Goal: Task Accomplishment & Management: Use online tool/utility

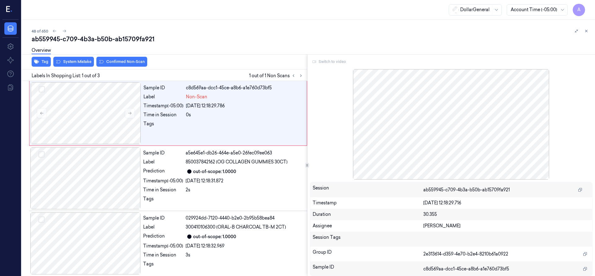
click at [260, 31] on div "48 of 650" at bounding box center [311, 30] width 558 height 7
click at [588, 30] on button at bounding box center [585, 30] width 7 height 7
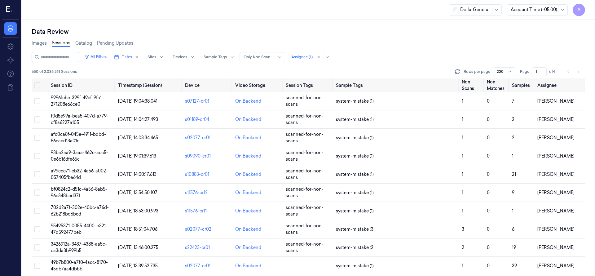
scroll to position [911, 0]
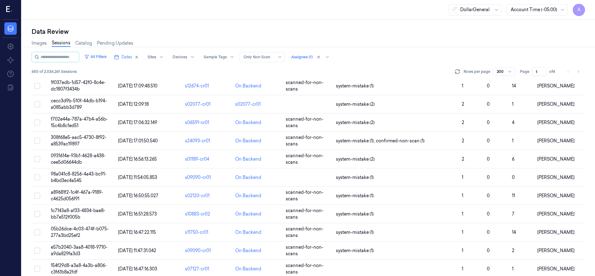
click at [372, 49] on div "Images Sessions Catalog Pending Updates" at bounding box center [308, 44] width 553 height 16
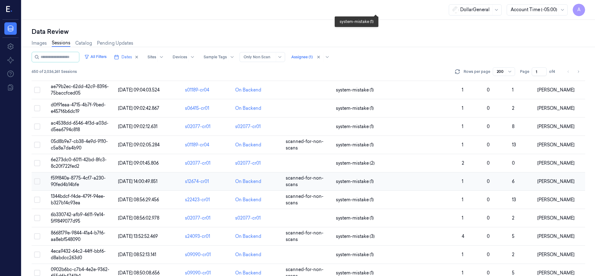
scroll to position [3476, 0]
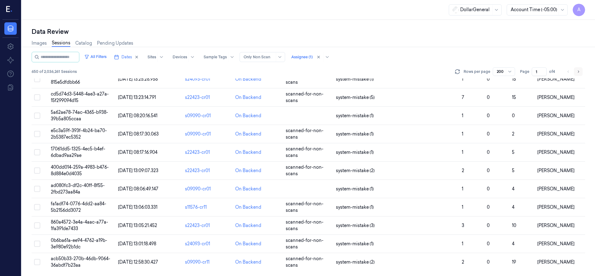
click at [580, 72] on button "Go to next page" at bounding box center [578, 71] width 9 height 9
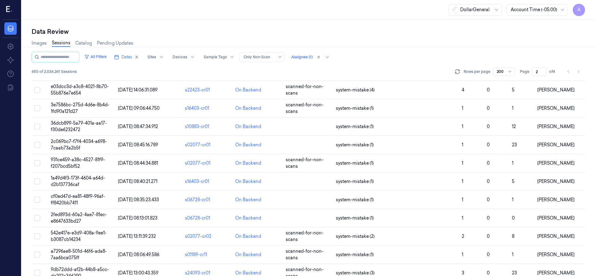
scroll to position [3476, 0]
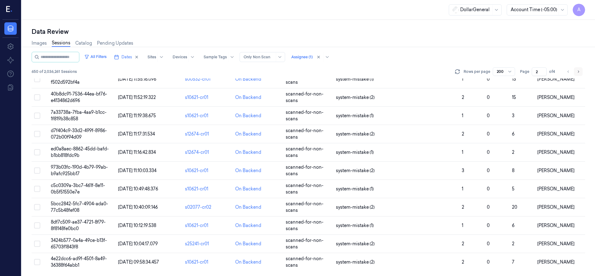
click at [581, 72] on button "Go to next page" at bounding box center [578, 71] width 9 height 9
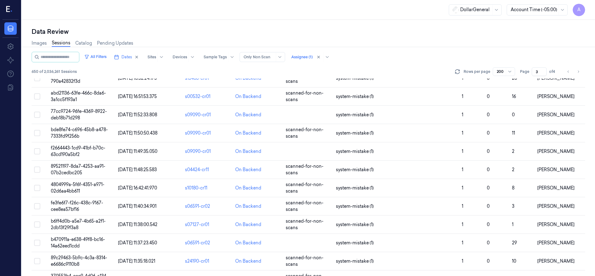
scroll to position [3476, 0]
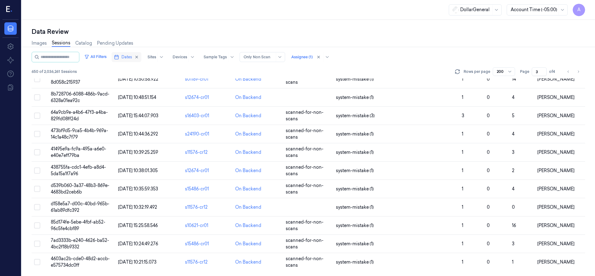
click at [118, 58] on rect "button" at bounding box center [117, 57] width 4 height 4
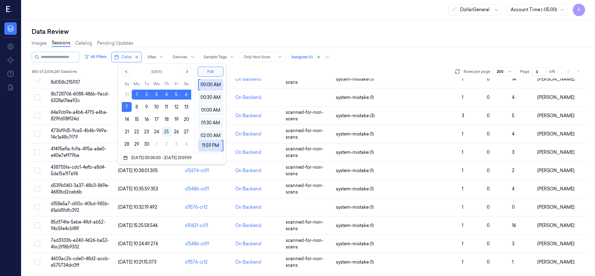
click at [147, 15] on div "DollarGeneral Account Time (-05:00) A" at bounding box center [308, 10] width 573 height 20
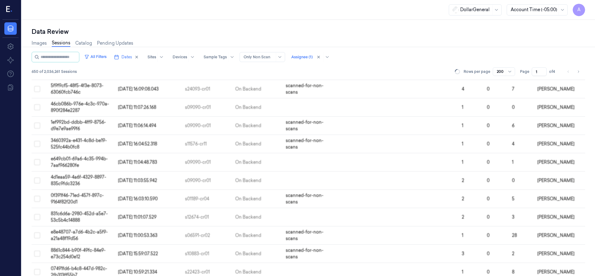
click at [0, 129] on div "Data Settings About Support Documentation" at bounding box center [10, 148] width 21 height 256
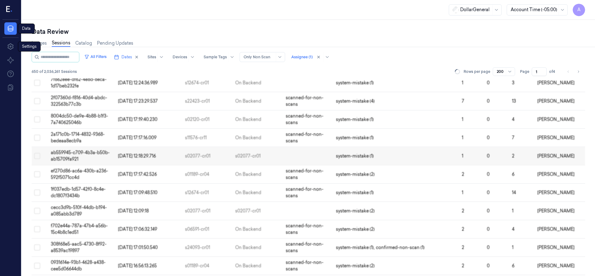
click at [12, 11] on icon at bounding box center [9, 9] width 7 height 9
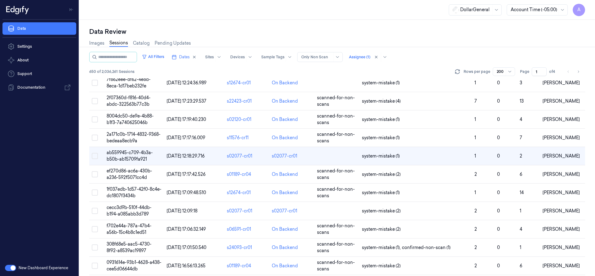
scroll to position [783, 0]
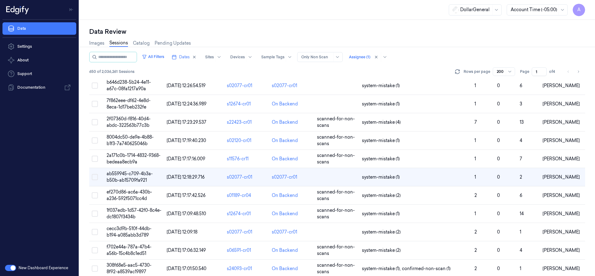
click at [530, 41] on div "Images Sessions Catalog Pending Updates" at bounding box center [337, 44] width 496 height 16
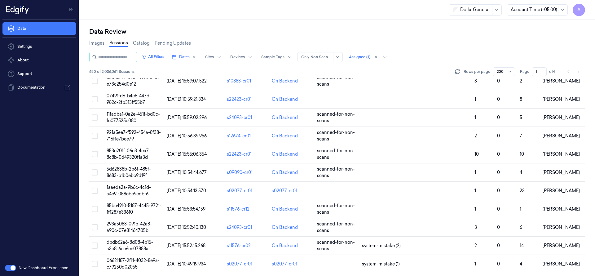
scroll to position [1608, 0]
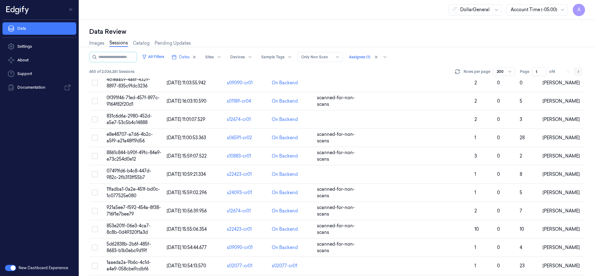
click at [581, 69] on button "Go to next page" at bounding box center [578, 71] width 9 height 9
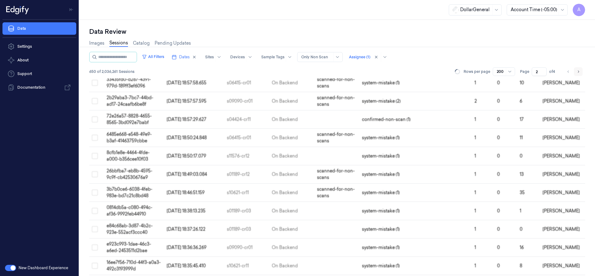
click at [581, 69] on button "Go to next page" at bounding box center [578, 71] width 9 height 9
type input "3"
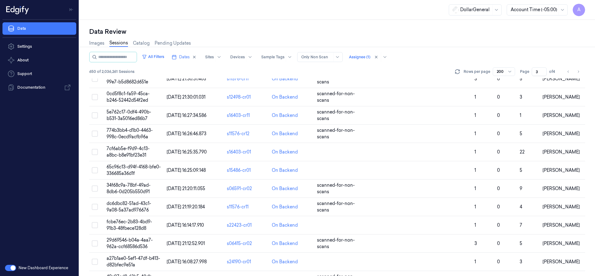
scroll to position [1772, 0]
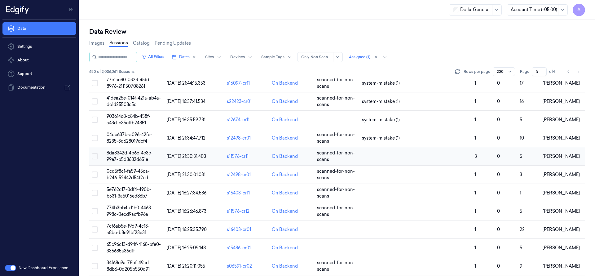
click at [110, 150] on span "8da8342d-4b6c-4c3c-99e7-b5d8682d651e" at bounding box center [130, 156] width 46 height 12
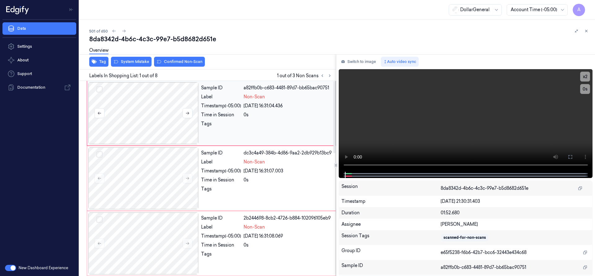
click at [129, 112] on div at bounding box center [143, 113] width 110 height 62
click at [178, 109] on div at bounding box center [143, 113] width 110 height 62
click at [161, 102] on div at bounding box center [143, 113] width 110 height 62
click at [143, 59] on div "Overview" at bounding box center [339, 51] width 501 height 16
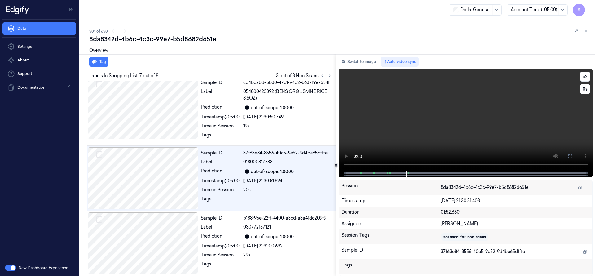
scroll to position [333, 0]
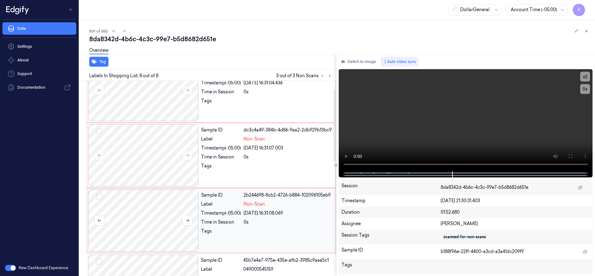
click at [167, 208] on div at bounding box center [143, 220] width 110 height 62
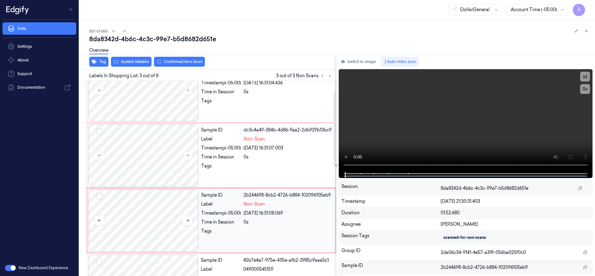
scroll to position [65, 0]
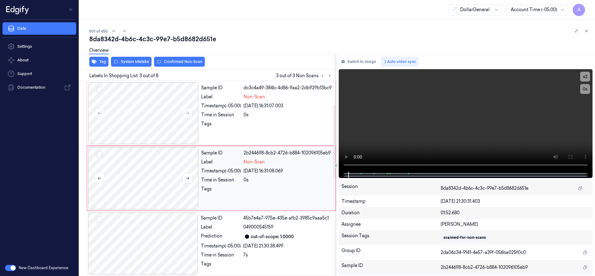
click at [172, 156] on div at bounding box center [143, 178] width 110 height 62
click at [184, 56] on div "Overview" at bounding box center [339, 51] width 501 height 16
click at [184, 59] on button "Confirmed Non-Scan" at bounding box center [179, 62] width 51 height 10
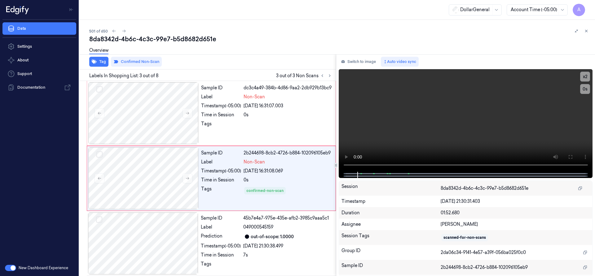
click at [184, 59] on div "Tag Confirmed Non-Scan" at bounding box center [206, 61] width 259 height 15
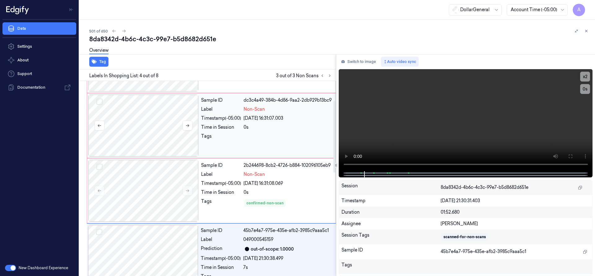
click at [164, 130] on div at bounding box center [143, 125] width 110 height 62
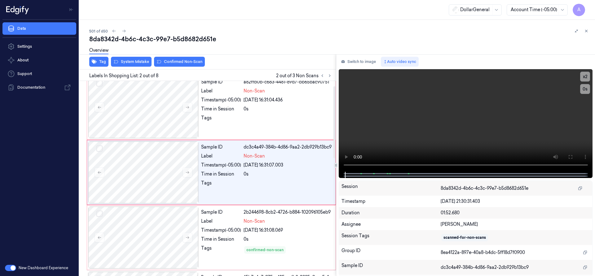
scroll to position [0, 0]
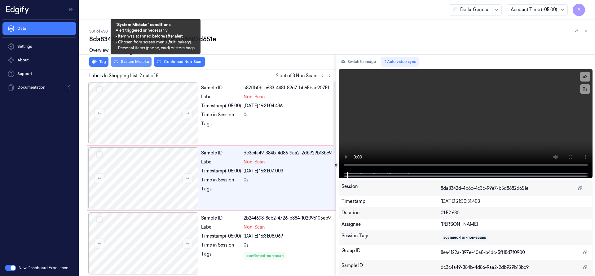
click at [132, 64] on button "System Mistake" at bounding box center [131, 62] width 41 height 10
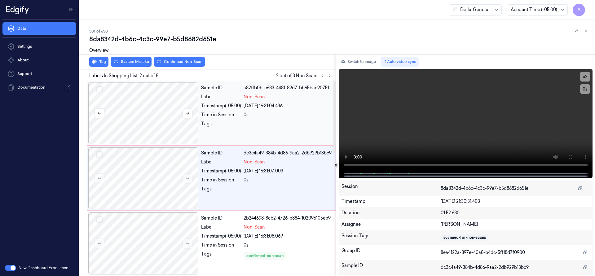
click at [159, 116] on div at bounding box center [143, 113] width 110 height 62
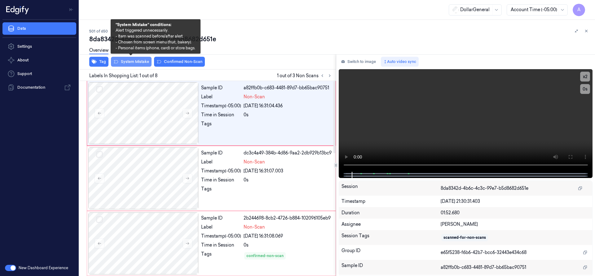
click at [136, 60] on button "System Mistake" at bounding box center [131, 62] width 41 height 10
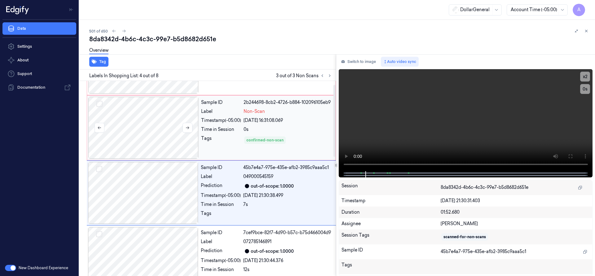
click at [159, 111] on div at bounding box center [143, 128] width 110 height 62
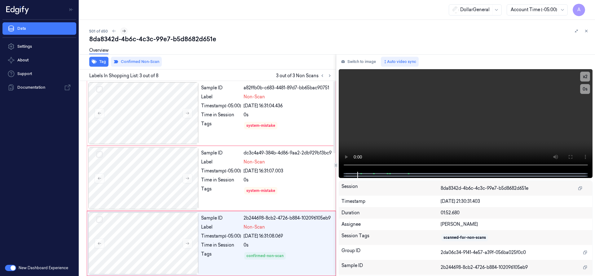
click at [123, 32] on icon at bounding box center [124, 31] width 4 height 4
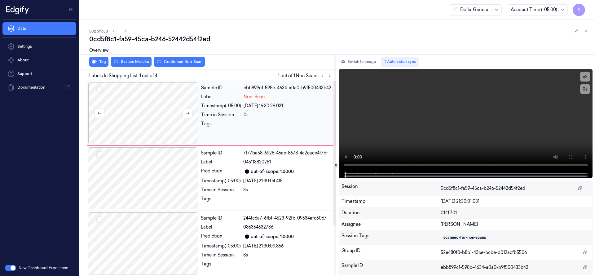
click at [163, 116] on div at bounding box center [143, 113] width 110 height 62
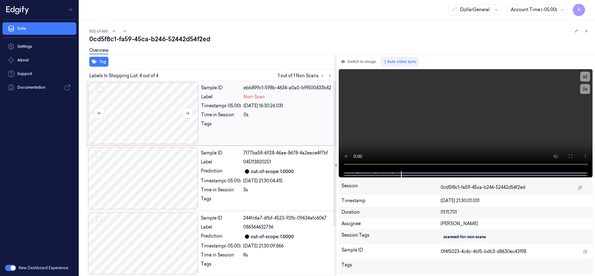
click at [160, 102] on div at bounding box center [143, 113] width 110 height 62
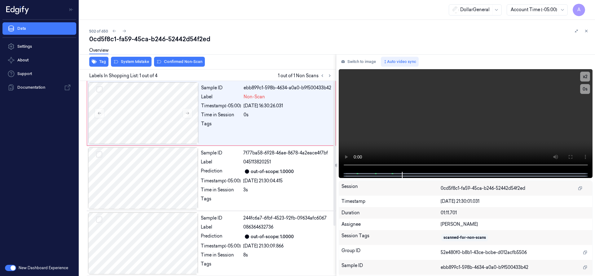
click at [146, 59] on div "Overview" at bounding box center [339, 51] width 501 height 16
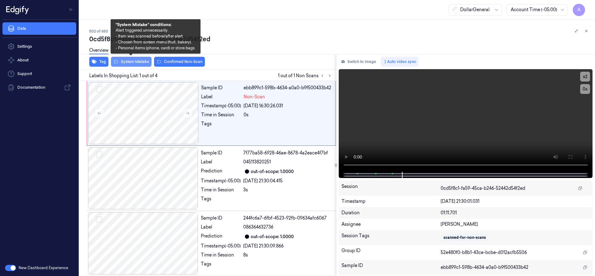
click at [146, 62] on button "System Mistake" at bounding box center [131, 62] width 41 height 10
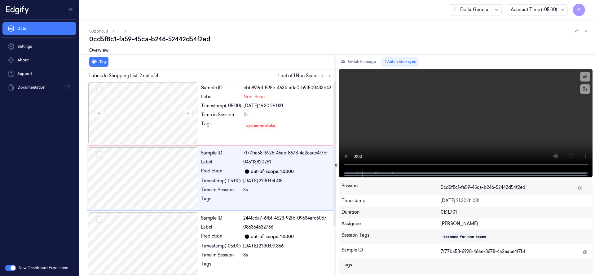
click at [203, 20] on div "502 of 650 0cd5f8c1-fa59-45ca-b246-52442d54f2ed Overview Tag Labels In Shopping…" at bounding box center [336, 148] width 515 height 256
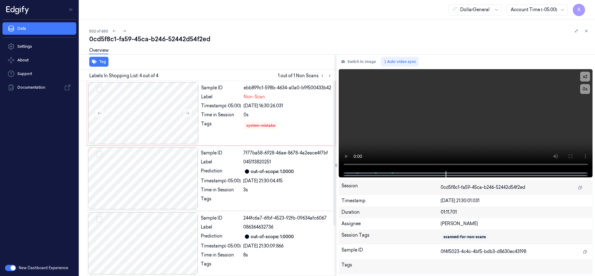
click at [218, 58] on div "Overview" at bounding box center [339, 51] width 501 height 16
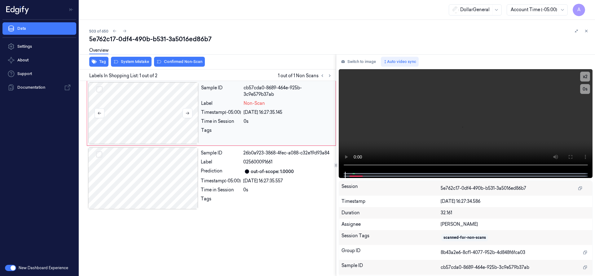
click at [154, 113] on div at bounding box center [143, 113] width 110 height 62
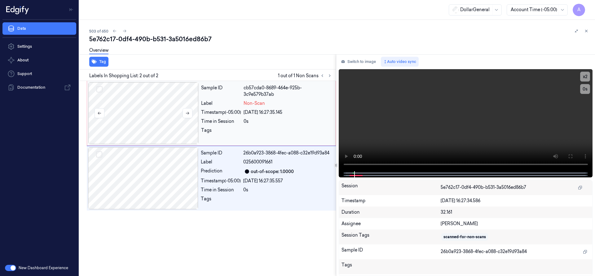
click at [163, 119] on div at bounding box center [143, 113] width 110 height 62
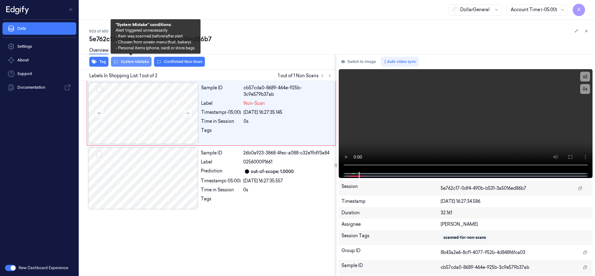
click at [142, 61] on button "System Mistake" at bounding box center [131, 62] width 41 height 10
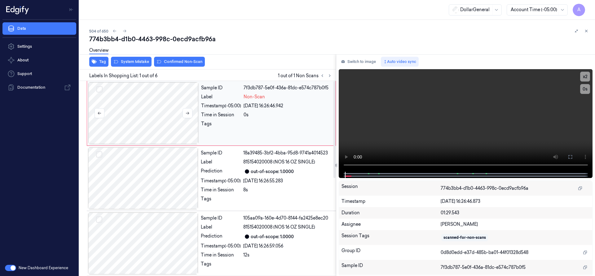
click at [149, 124] on div at bounding box center [143, 113] width 110 height 62
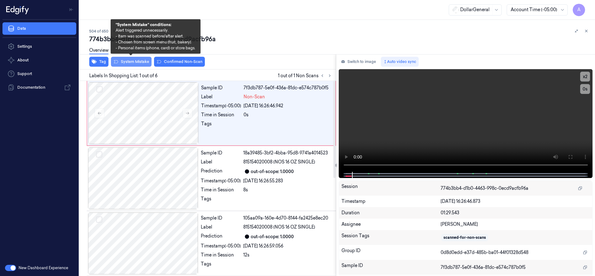
click at [139, 61] on button "System Mistake" at bounding box center [131, 62] width 41 height 10
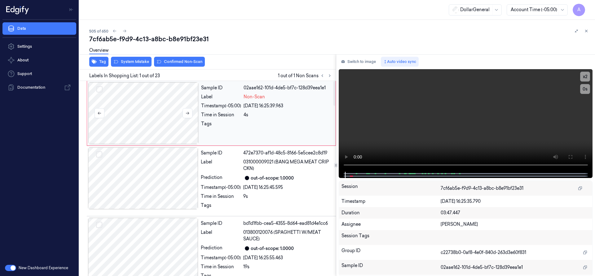
click at [145, 97] on div at bounding box center [143, 113] width 110 height 62
click at [160, 118] on div at bounding box center [143, 113] width 110 height 62
click at [158, 101] on div at bounding box center [143, 113] width 110 height 62
click at [131, 65] on button "System Mistake" at bounding box center [131, 62] width 41 height 10
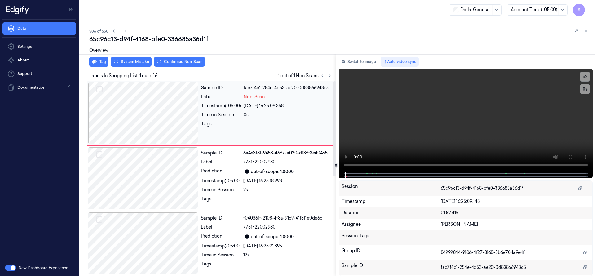
click at [148, 122] on div at bounding box center [143, 113] width 110 height 62
click at [176, 111] on div at bounding box center [143, 113] width 110 height 62
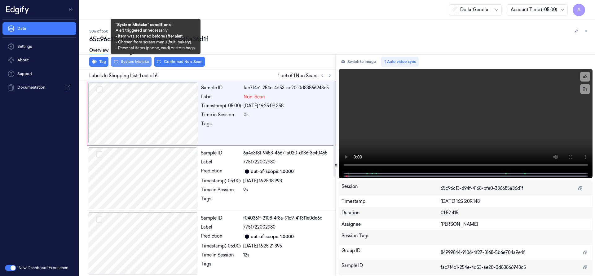
click at [129, 63] on button "System Mistake" at bounding box center [131, 62] width 41 height 10
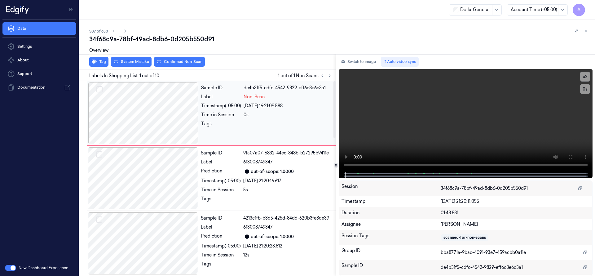
click at [165, 92] on div at bounding box center [143, 113] width 110 height 62
click at [150, 97] on div at bounding box center [143, 113] width 110 height 62
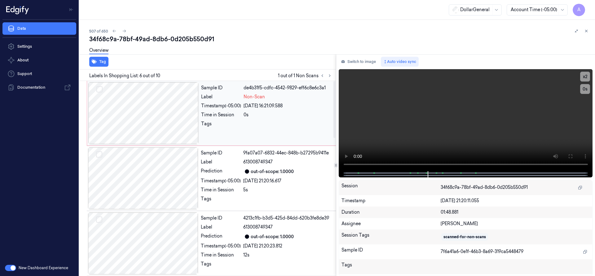
click at [142, 105] on div at bounding box center [143, 113] width 110 height 62
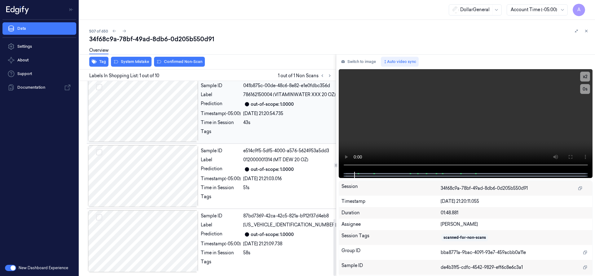
scroll to position [473, 0]
click at [163, 239] on div at bounding box center [143, 241] width 110 height 62
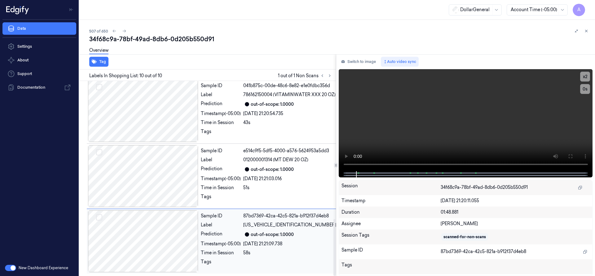
click at [172, 239] on div at bounding box center [143, 241] width 110 height 62
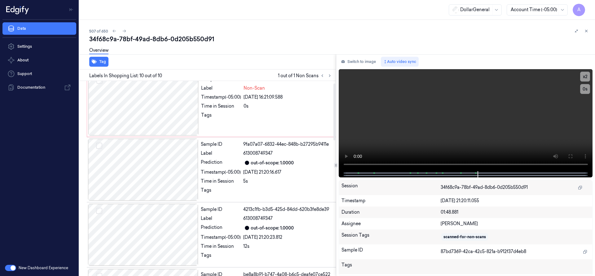
scroll to position [0, 0]
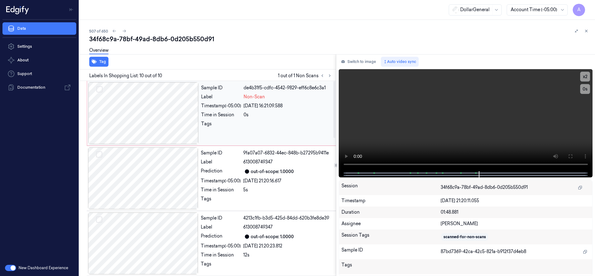
click at [159, 107] on div at bounding box center [143, 113] width 110 height 62
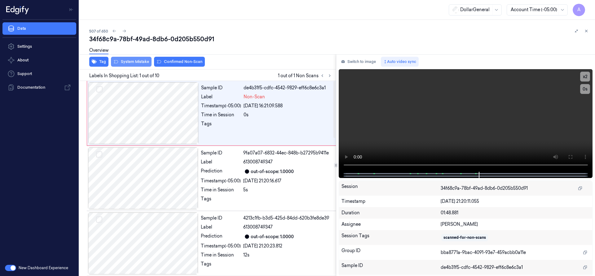
click at [140, 62] on button "System Mistake" at bounding box center [131, 62] width 41 height 10
click at [152, 104] on div at bounding box center [143, 113] width 110 height 62
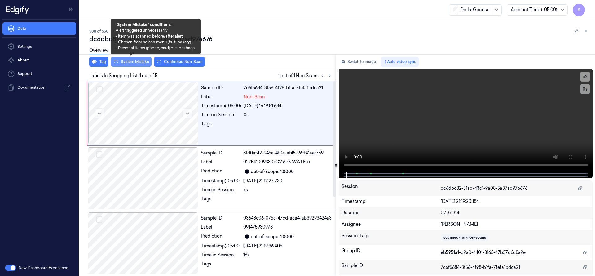
click at [139, 64] on button "System Mistake" at bounding box center [131, 62] width 41 height 10
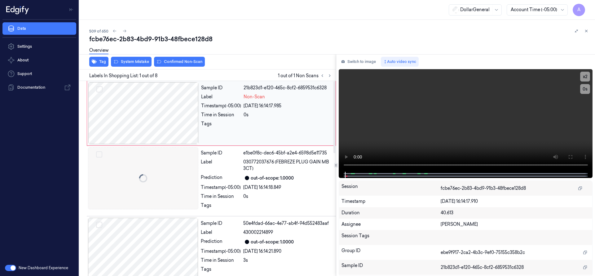
click at [175, 112] on div at bounding box center [143, 113] width 110 height 62
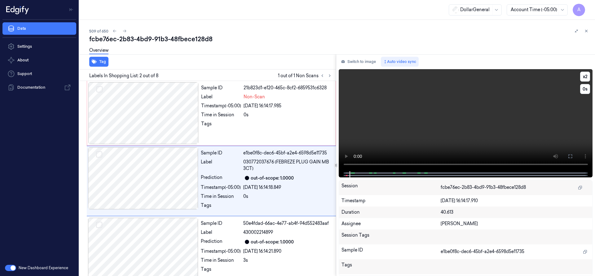
scroll to position [2, 0]
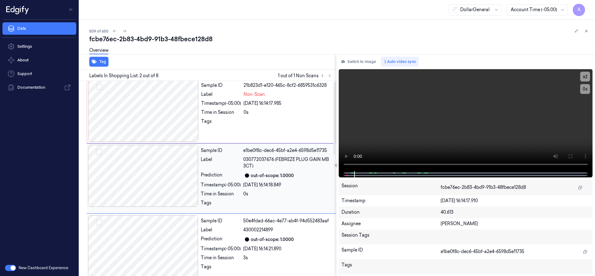
click at [324, 171] on div "Tag Labels In Shopping List: 2 out of 8 1 out of 1 Non Scans Sample ID 21b823d1…" at bounding box center [336, 164] width 518 height 221
click at [140, 107] on div at bounding box center [143, 111] width 110 height 62
click at [141, 105] on div at bounding box center [143, 111] width 110 height 62
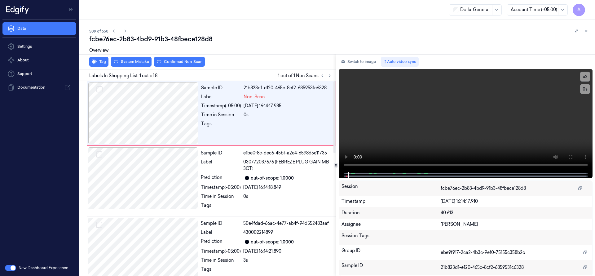
click at [140, 66] on button "System Mistake" at bounding box center [131, 62] width 41 height 10
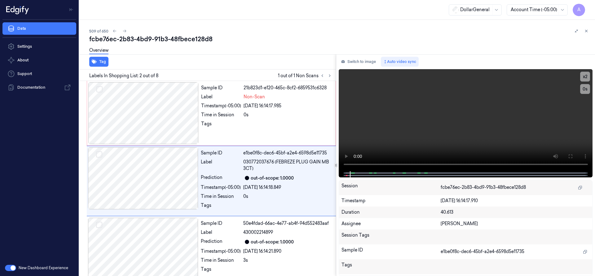
scroll to position [2, 0]
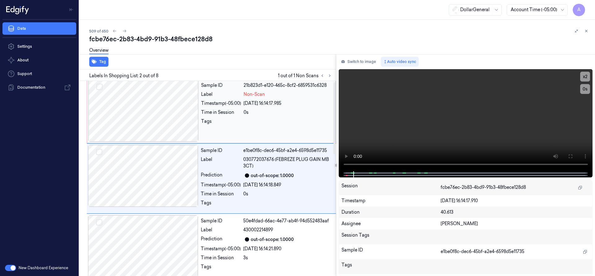
click at [156, 113] on div at bounding box center [143, 111] width 110 height 62
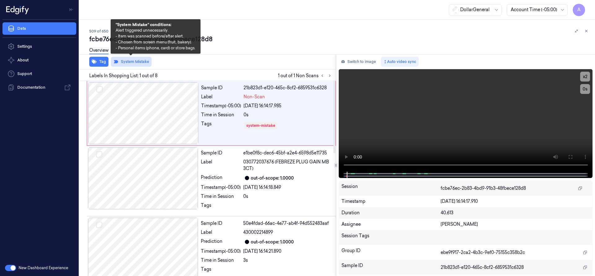
click at [144, 62] on button "System Mistake" at bounding box center [131, 62] width 41 height 10
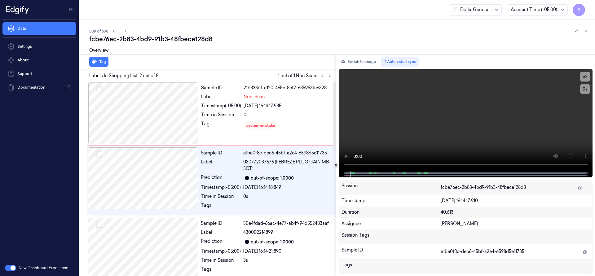
scroll to position [2, 0]
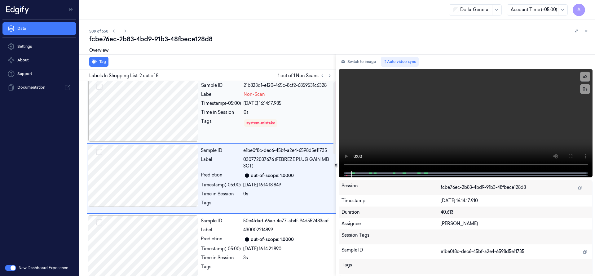
click at [145, 115] on div at bounding box center [143, 111] width 110 height 62
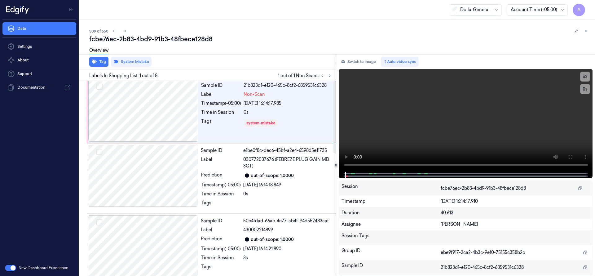
scroll to position [0, 0]
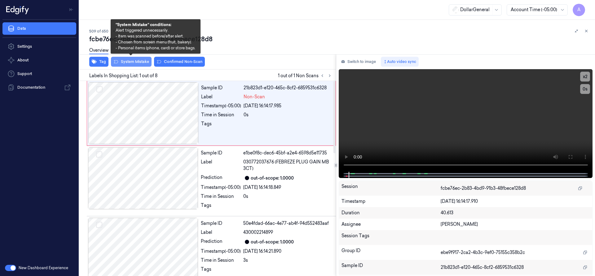
click at [143, 63] on button "System Mistake" at bounding box center [131, 62] width 41 height 10
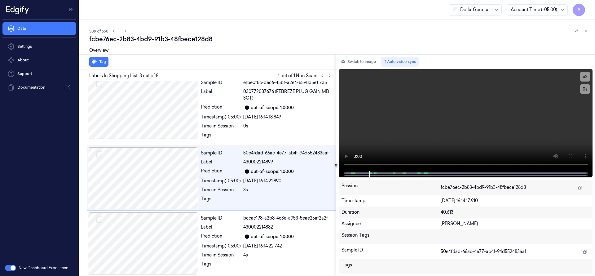
click at [186, 50] on div "Overview" at bounding box center [339, 51] width 501 height 16
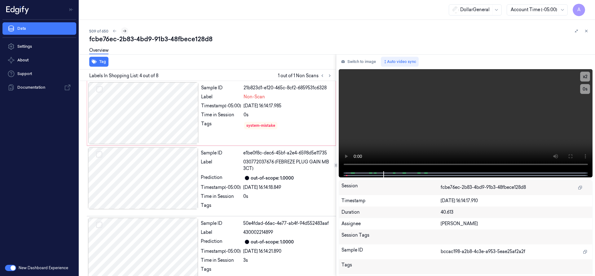
click at [125, 32] on icon at bounding box center [124, 31] width 4 height 4
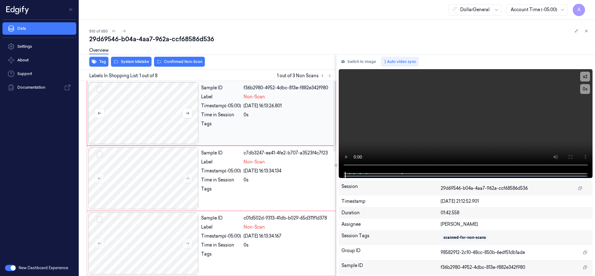
click at [158, 101] on div at bounding box center [143, 113] width 110 height 62
click at [141, 105] on div at bounding box center [143, 113] width 110 height 62
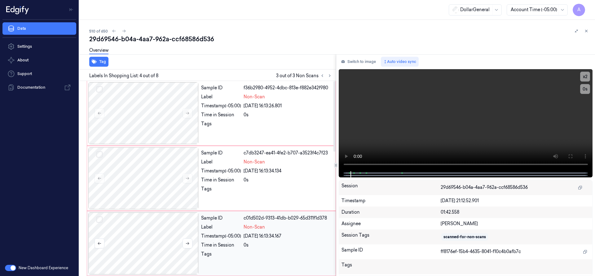
click at [141, 107] on div at bounding box center [143, 113] width 110 height 62
drag, startPoint x: 333, startPoint y: 182, endPoint x: 310, endPoint y: 50, distance: 134.0
click at [333, 138] on div at bounding box center [334, 173] width 2 height 70
click at [100, 89] on button "Select row" at bounding box center [99, 89] width 6 height 6
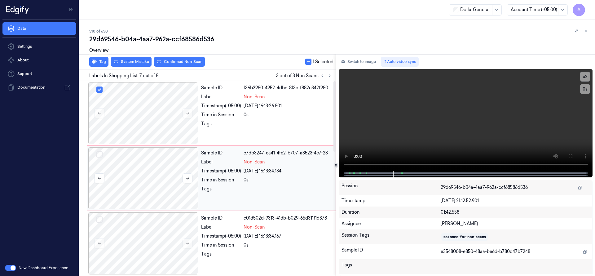
click at [100, 153] on button "Select row" at bounding box center [99, 154] width 6 height 6
click at [101, 217] on button "Select row" at bounding box center [99, 219] width 6 height 6
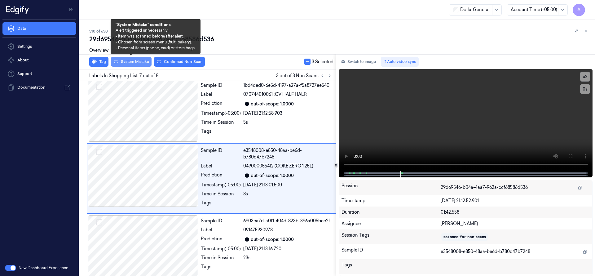
scroll to position [343, 0]
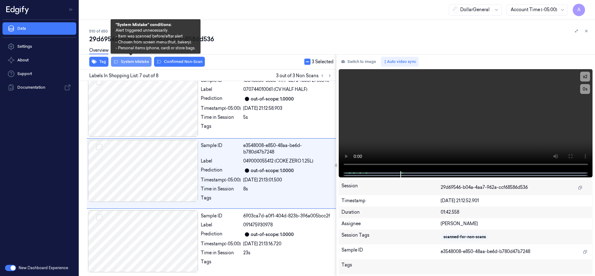
click at [135, 63] on button "System Mistake" at bounding box center [131, 62] width 41 height 10
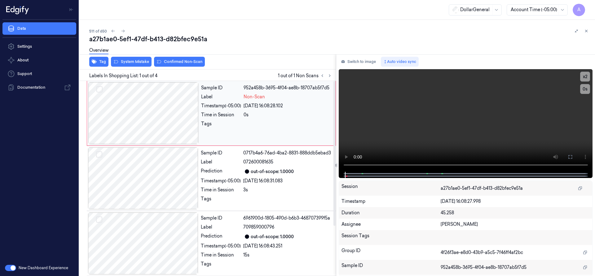
click at [151, 113] on div at bounding box center [143, 113] width 110 height 62
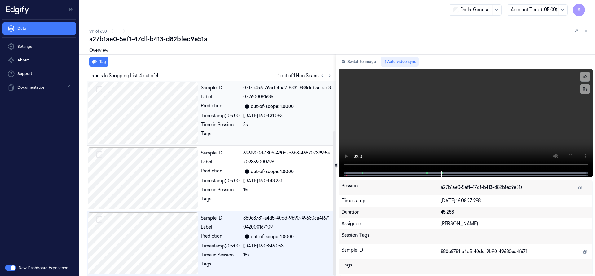
scroll to position [67, 0]
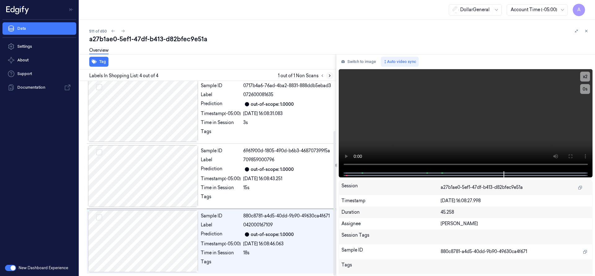
click at [329, 76] on icon at bounding box center [329, 76] width 1 height 2
click at [327, 75] on button at bounding box center [329, 75] width 7 height 7
click at [323, 76] on icon at bounding box center [322, 75] width 4 height 4
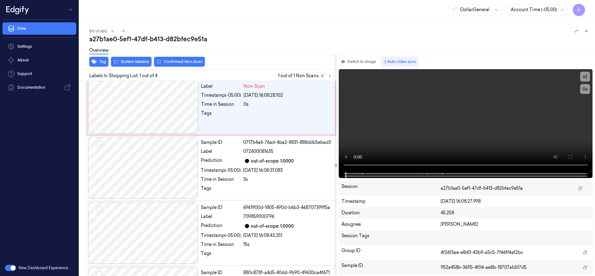
scroll to position [0, 0]
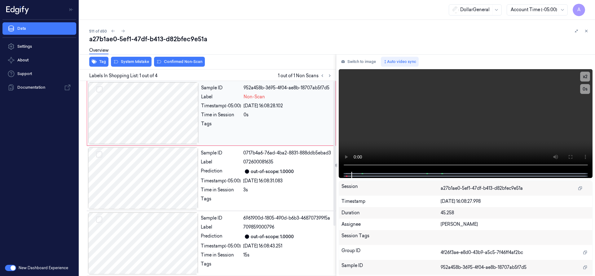
click at [145, 108] on div at bounding box center [143, 113] width 110 height 62
click at [151, 107] on div at bounding box center [143, 113] width 110 height 62
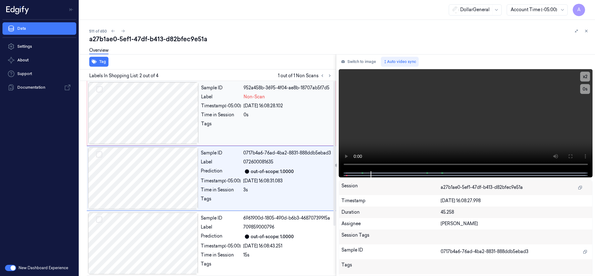
click at [152, 102] on div at bounding box center [143, 113] width 110 height 62
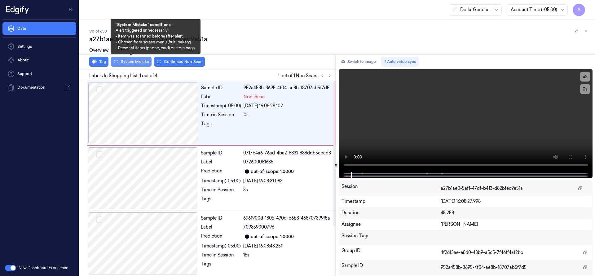
click at [145, 59] on button "System Mistake" at bounding box center [131, 62] width 41 height 10
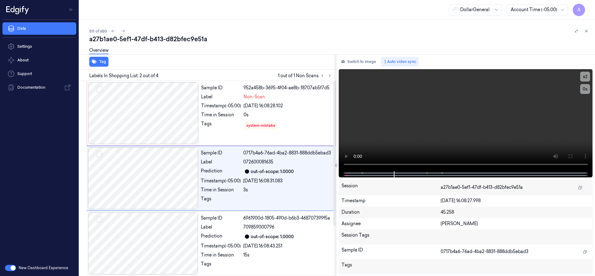
click at [203, 43] on div "Overview" at bounding box center [339, 51] width 501 height 16
click at [122, 32] on icon at bounding box center [123, 31] width 4 height 4
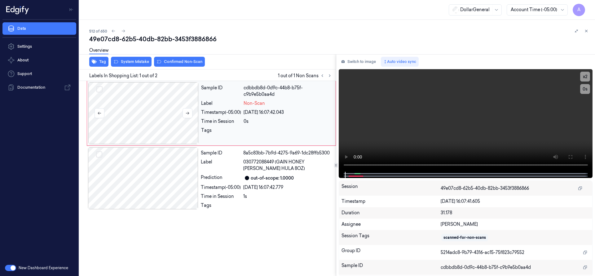
click at [156, 119] on div at bounding box center [143, 113] width 110 height 62
click at [142, 94] on div at bounding box center [143, 113] width 110 height 62
click at [135, 67] on div "Tag System Mistake Confirmed Non-Scan" at bounding box center [206, 61] width 259 height 15
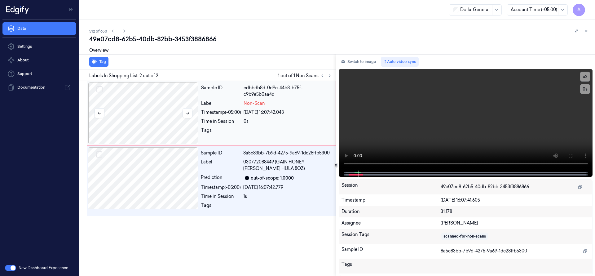
drag, startPoint x: 141, startPoint y: 106, endPoint x: 132, endPoint y: 74, distance: 33.1
click at [141, 105] on div at bounding box center [143, 113] width 110 height 62
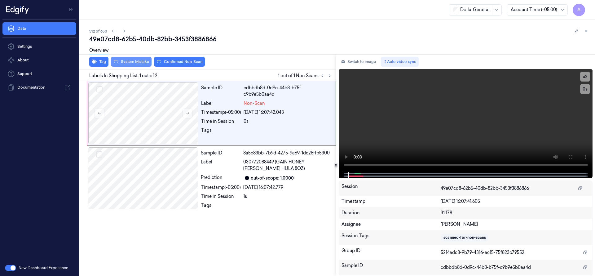
click at [135, 64] on button "System Mistake" at bounding box center [131, 62] width 41 height 10
click at [122, 32] on icon at bounding box center [123, 31] width 4 height 4
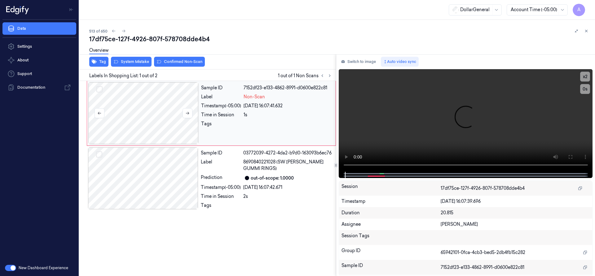
click at [141, 109] on div at bounding box center [143, 113] width 110 height 62
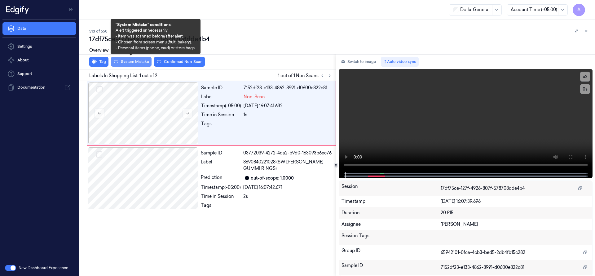
click at [142, 63] on button "System Mistake" at bounding box center [131, 62] width 41 height 10
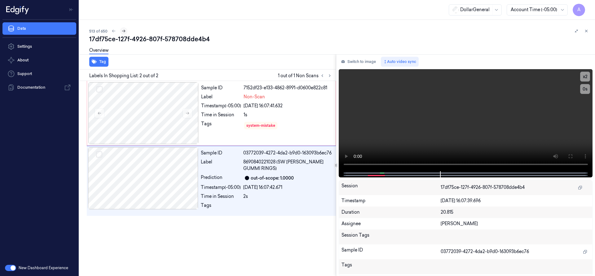
click at [125, 31] on icon at bounding box center [123, 31] width 4 height 4
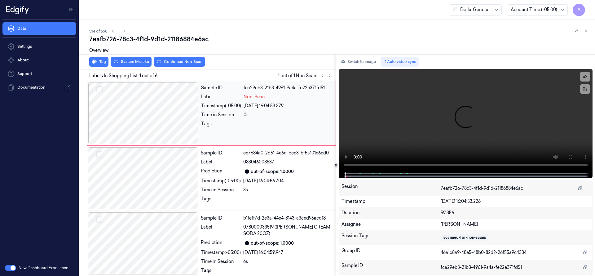
click at [151, 103] on div at bounding box center [143, 113] width 110 height 62
drag, startPoint x: 129, startPoint y: 99, endPoint x: 131, endPoint y: 66, distance: 33.3
click at [129, 97] on div at bounding box center [143, 113] width 110 height 62
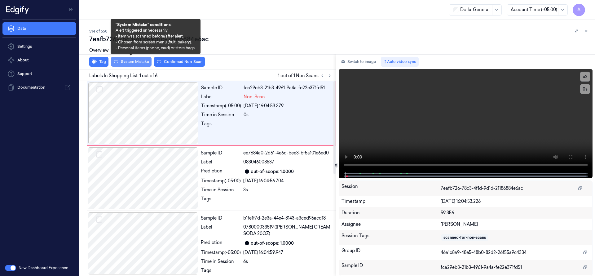
click at [131, 62] on button "System Mistake" at bounding box center [131, 62] width 41 height 10
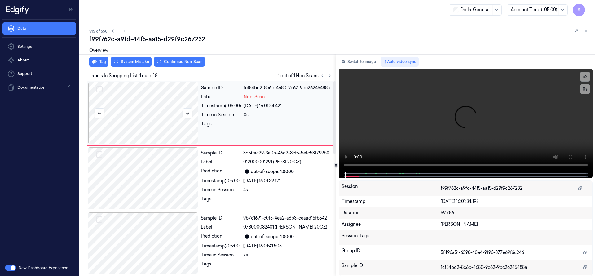
click at [161, 115] on div at bounding box center [143, 113] width 110 height 62
drag, startPoint x: 152, startPoint y: 112, endPoint x: 140, endPoint y: 74, distance: 39.7
click at [151, 110] on div at bounding box center [143, 113] width 110 height 62
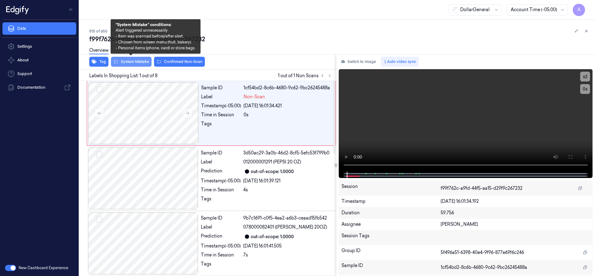
click at [140, 63] on button "System Mistake" at bounding box center [131, 62] width 41 height 10
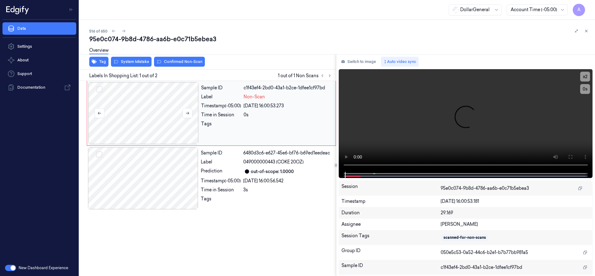
click at [154, 132] on div at bounding box center [143, 113] width 110 height 62
click at [157, 100] on div at bounding box center [143, 113] width 110 height 62
click at [147, 64] on button "System Mistake" at bounding box center [131, 62] width 41 height 10
click at [160, 102] on div at bounding box center [143, 113] width 110 height 62
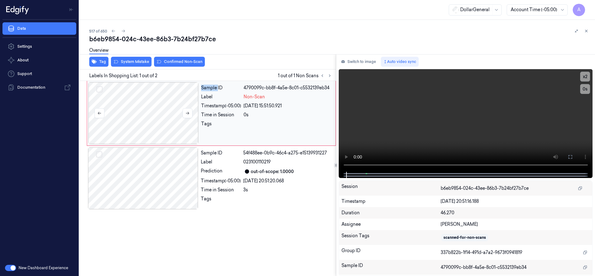
click at [160, 102] on div at bounding box center [143, 113] width 110 height 62
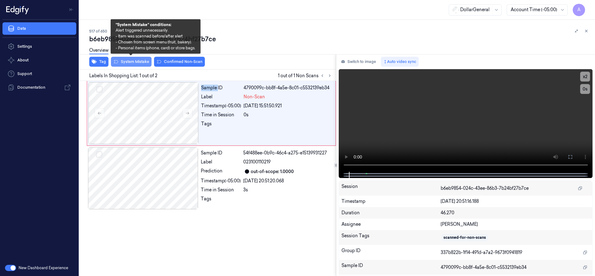
click at [145, 63] on button "System Mistake" at bounding box center [131, 62] width 41 height 10
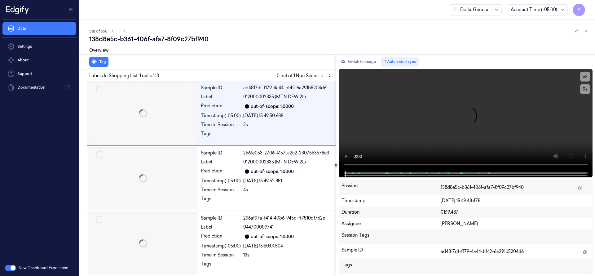
click at [330, 75] on icon at bounding box center [329, 75] width 4 height 4
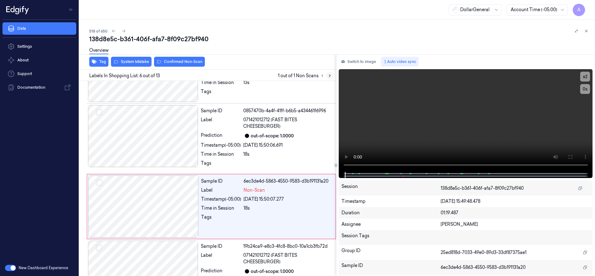
scroll to position [265, 0]
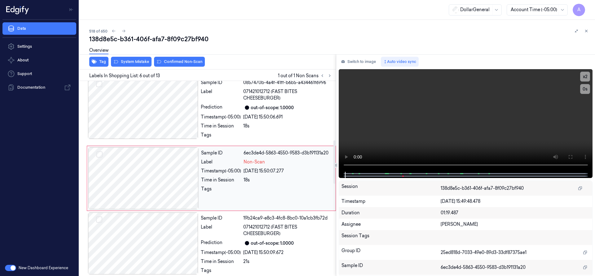
click at [165, 163] on div at bounding box center [143, 178] width 110 height 62
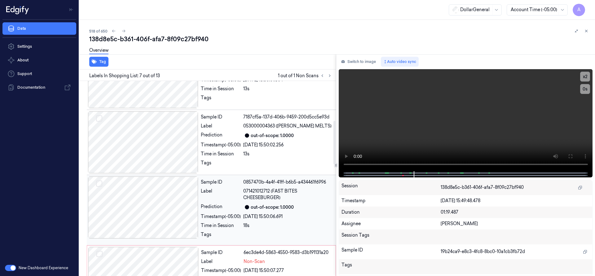
scroll to position [178, 0]
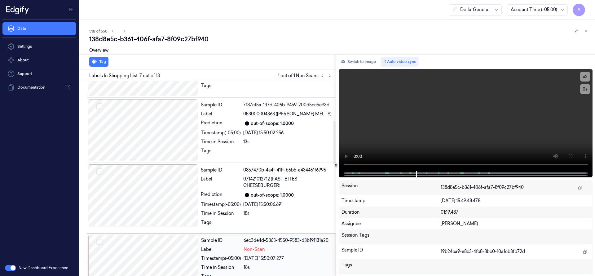
click at [148, 255] on div at bounding box center [143, 265] width 110 height 62
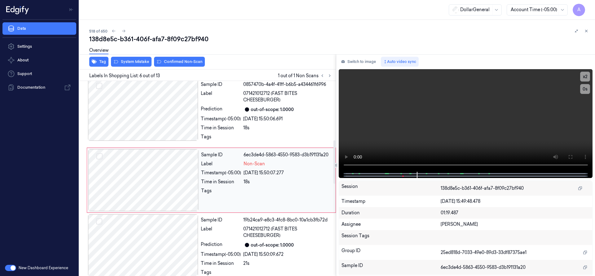
scroll to position [265, 0]
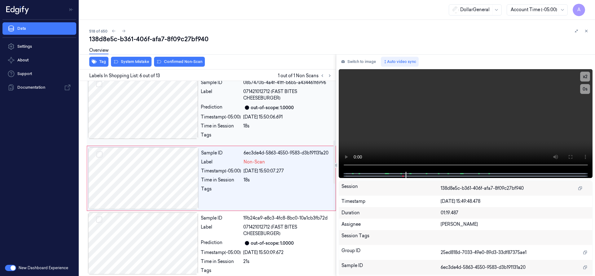
click at [147, 123] on div at bounding box center [143, 108] width 110 height 62
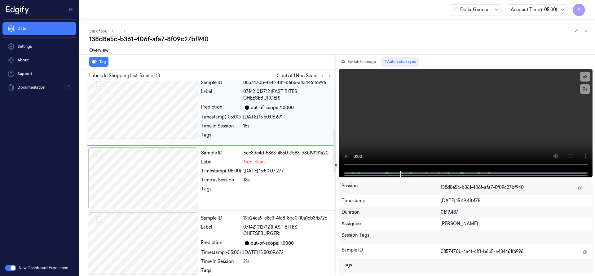
scroll to position [198, 0]
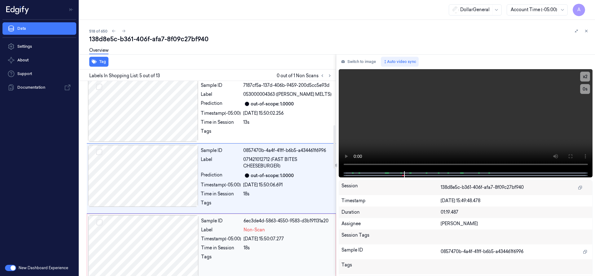
click at [160, 228] on div at bounding box center [143, 246] width 110 height 62
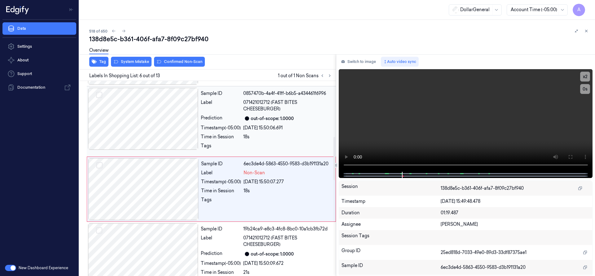
scroll to position [265, 0]
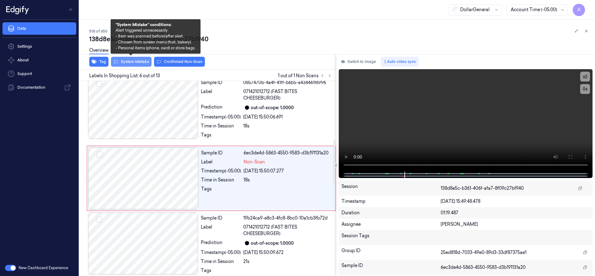
click at [139, 65] on button "System Mistake" at bounding box center [131, 62] width 41 height 10
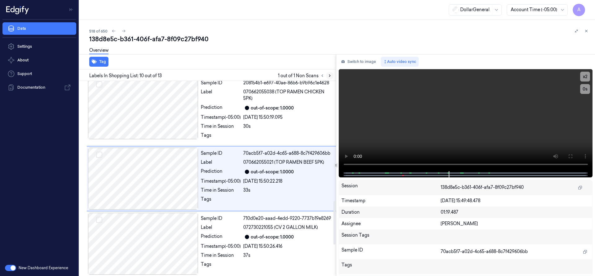
scroll to position [541, 0]
click at [329, 76] on icon at bounding box center [329, 75] width 4 height 4
click at [322, 75] on icon at bounding box center [322, 75] width 4 height 4
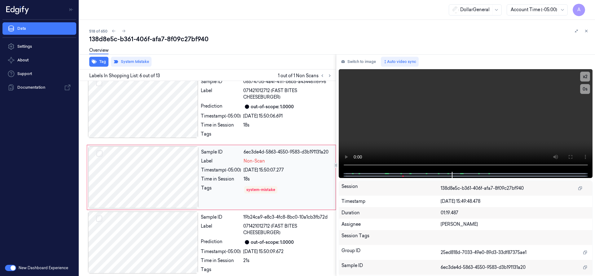
scroll to position [265, 0]
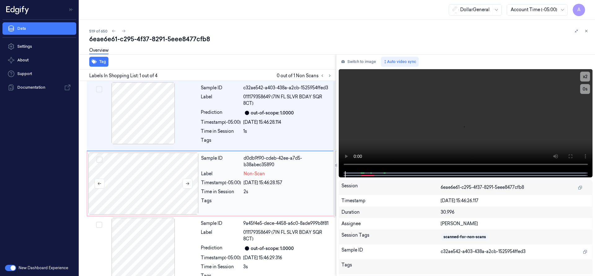
click at [148, 175] on div at bounding box center [143, 183] width 110 height 62
click at [155, 186] on div at bounding box center [143, 183] width 110 height 62
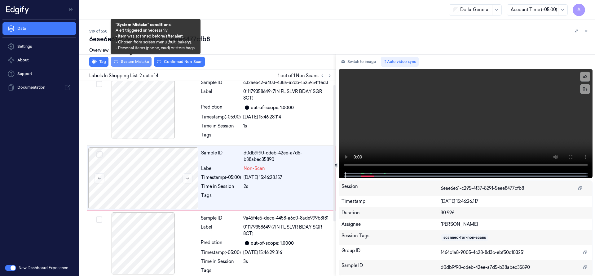
click at [135, 61] on button "System Mistake" at bounding box center [131, 62] width 41 height 10
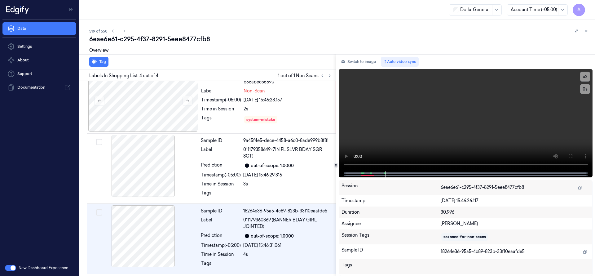
scroll to position [83, 0]
click at [244, 38] on div "6eae6e61-c295-4f37-8291-5eee8477cfb8" at bounding box center [339, 39] width 501 height 9
click at [124, 30] on icon at bounding box center [123, 31] width 4 height 4
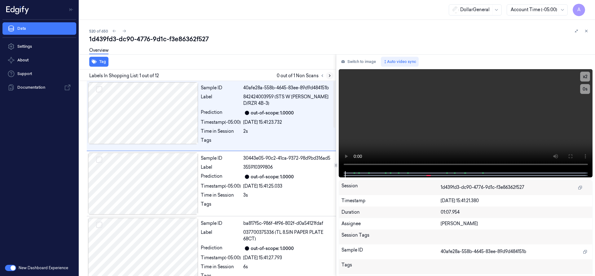
click at [328, 76] on icon at bounding box center [329, 75] width 4 height 4
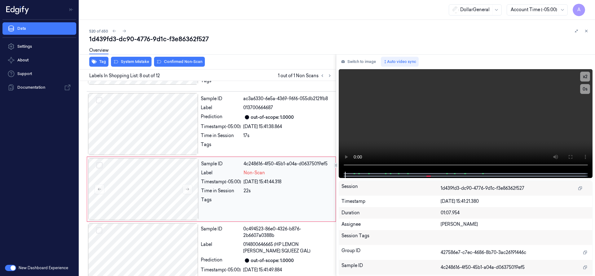
scroll to position [406, 0]
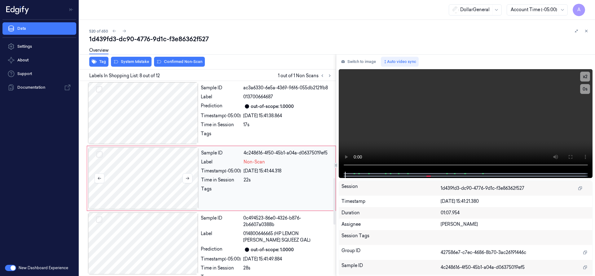
click at [150, 161] on div at bounding box center [143, 178] width 110 height 62
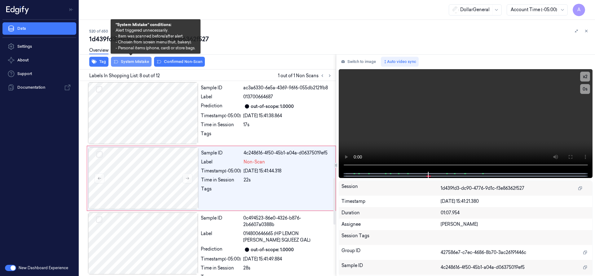
click at [136, 64] on button "System Mistake" at bounding box center [131, 62] width 41 height 10
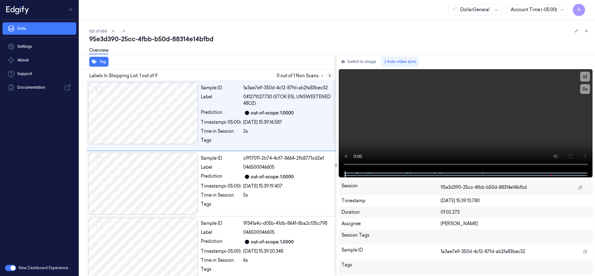
click at [331, 76] on icon at bounding box center [329, 75] width 4 height 4
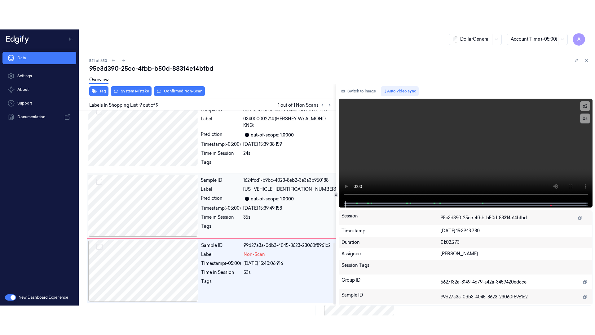
scroll to position [419, 0]
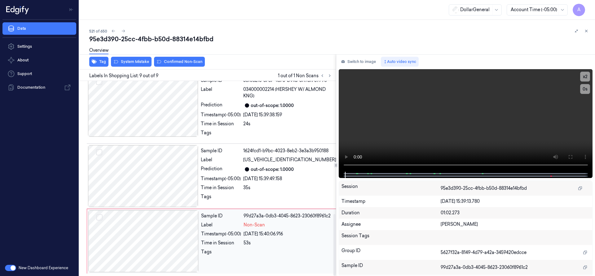
click at [135, 232] on div at bounding box center [143, 241] width 110 height 62
click at [541, 119] on video at bounding box center [466, 120] width 254 height 103
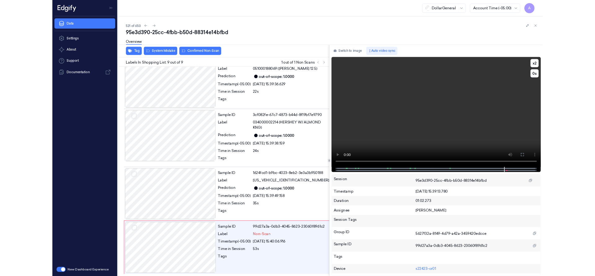
scroll to position [360, 0]
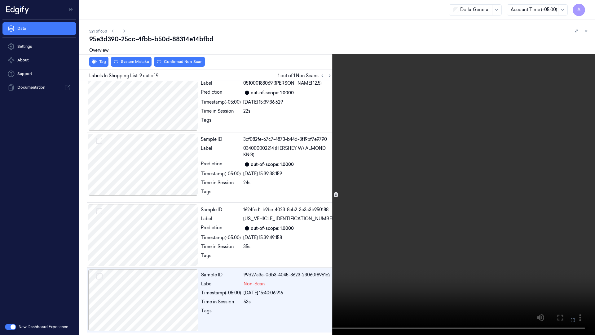
click at [541, 160] on video at bounding box center [297, 167] width 595 height 335
drag, startPoint x: 541, startPoint y: 160, endPoint x: 541, endPoint y: 119, distance: 40.6
click at [541, 160] on video at bounding box center [297, 167] width 595 height 335
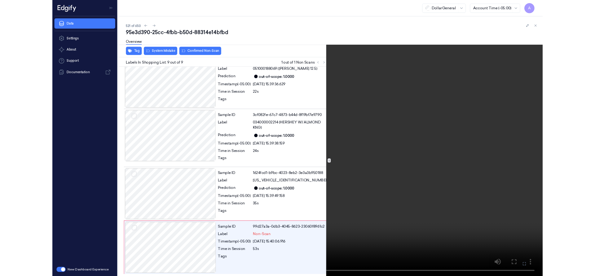
scroll to position [419, 0]
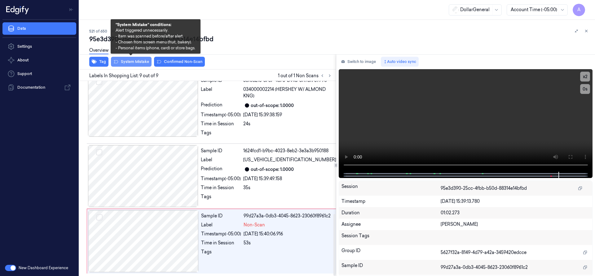
click at [123, 63] on button "System Mistake" at bounding box center [131, 62] width 41 height 10
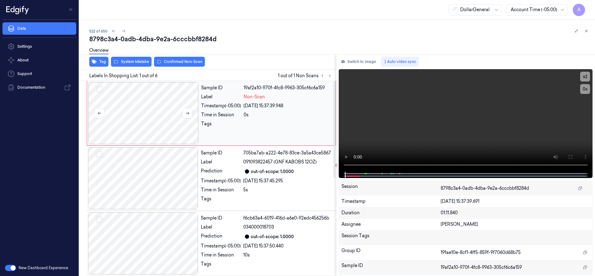
click at [160, 104] on div at bounding box center [143, 113] width 110 height 62
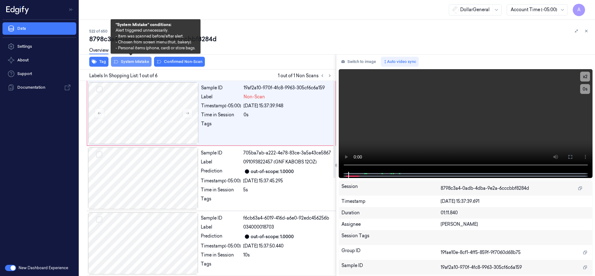
click at [144, 60] on button "System Mistake" at bounding box center [131, 62] width 41 height 10
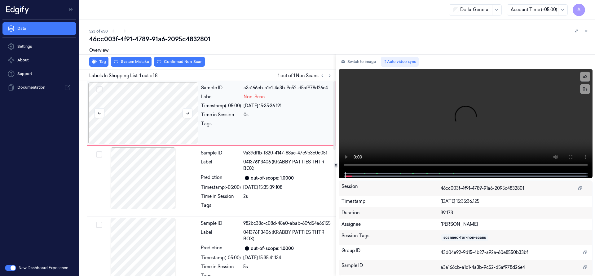
click at [142, 108] on div at bounding box center [143, 113] width 110 height 62
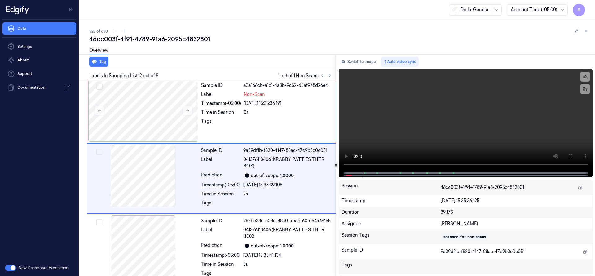
click at [133, 59] on div "Overview" at bounding box center [339, 51] width 501 height 16
click at [134, 111] on div at bounding box center [143, 111] width 110 height 62
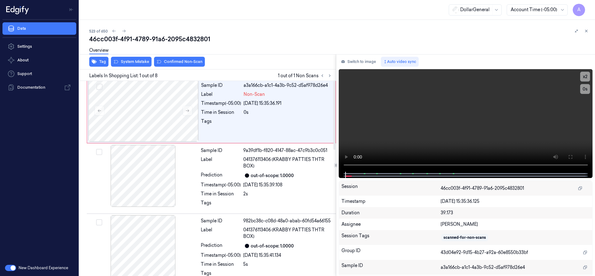
scroll to position [0, 0]
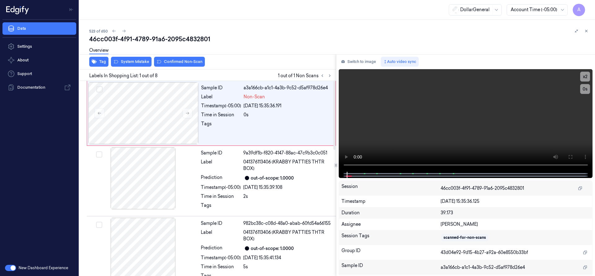
click at [138, 68] on div "Tag System Mistake Confirmed Non-Scan" at bounding box center [206, 61] width 259 height 15
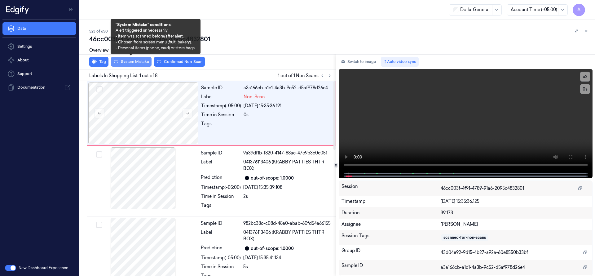
click at [141, 63] on button "System Mistake" at bounding box center [131, 62] width 41 height 10
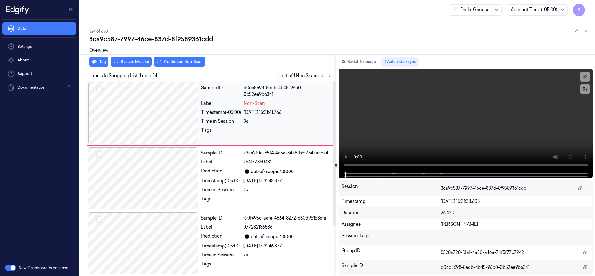
click at [152, 119] on div at bounding box center [143, 113] width 110 height 62
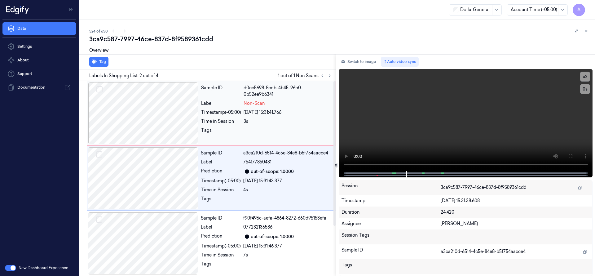
click at [173, 114] on div at bounding box center [143, 113] width 110 height 62
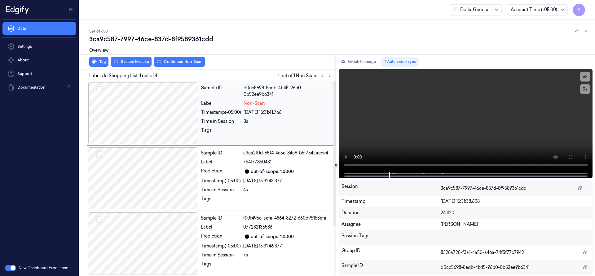
click at [146, 103] on div at bounding box center [143, 113] width 110 height 62
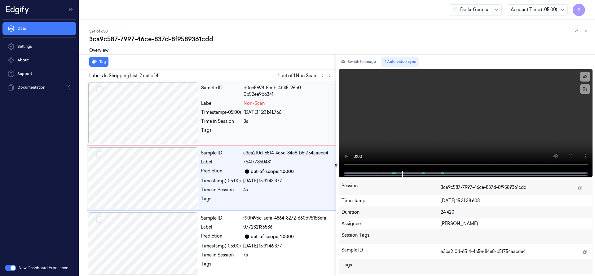
click at [147, 121] on div at bounding box center [143, 113] width 110 height 62
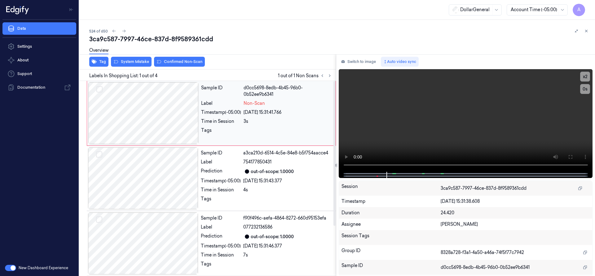
click at [147, 116] on div at bounding box center [143, 113] width 110 height 62
click at [141, 59] on div "Overview" at bounding box center [339, 51] width 501 height 16
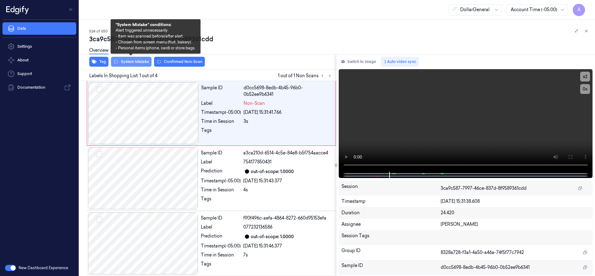
click at [139, 65] on button "System Mistake" at bounding box center [131, 62] width 41 height 10
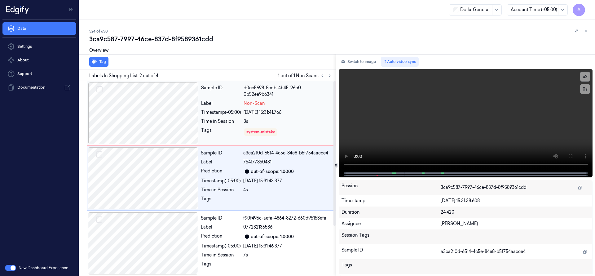
click at [138, 112] on div at bounding box center [143, 113] width 110 height 62
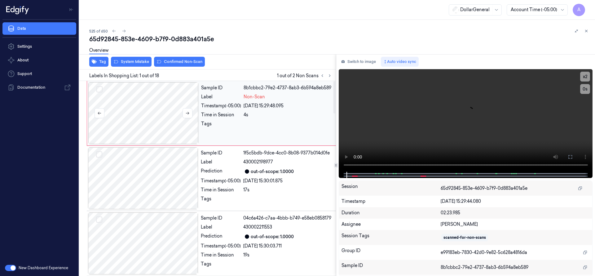
click at [152, 108] on div at bounding box center [143, 113] width 110 height 62
click at [153, 108] on div at bounding box center [143, 113] width 110 height 62
click at [151, 106] on div at bounding box center [143, 113] width 110 height 62
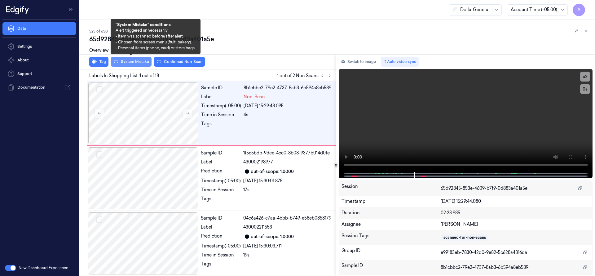
click at [136, 61] on button "System Mistake" at bounding box center [131, 62] width 41 height 10
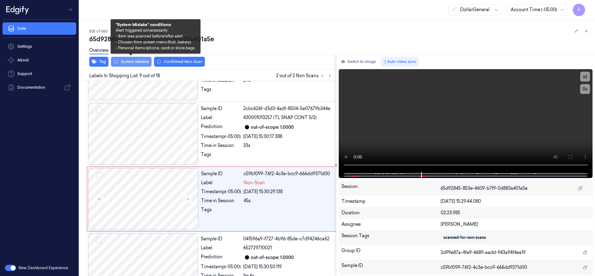
scroll to position [455, 0]
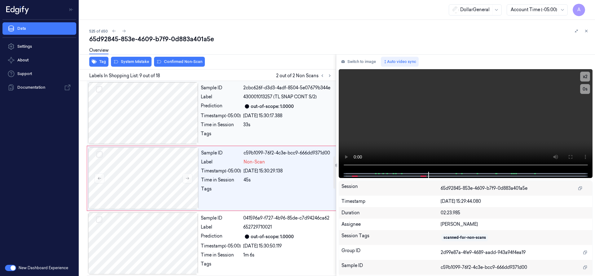
click at [137, 109] on div at bounding box center [143, 113] width 110 height 62
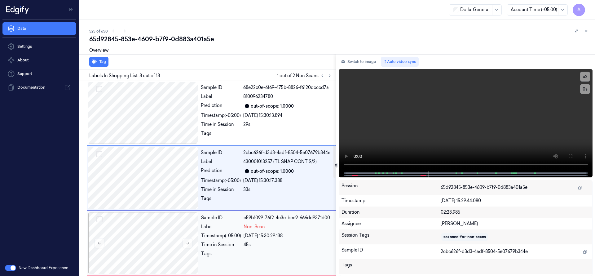
scroll to position [390, 0]
click at [167, 217] on div at bounding box center [143, 243] width 110 height 62
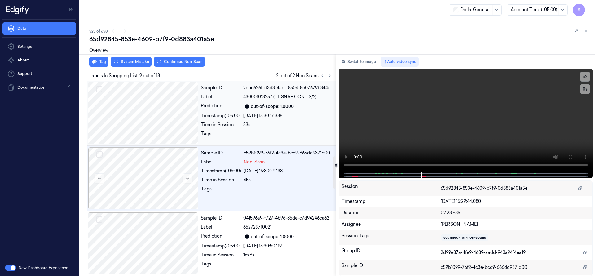
click at [162, 136] on div at bounding box center [143, 113] width 110 height 62
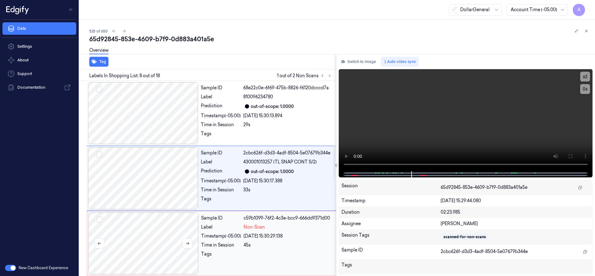
click at [144, 249] on div at bounding box center [143, 243] width 110 height 62
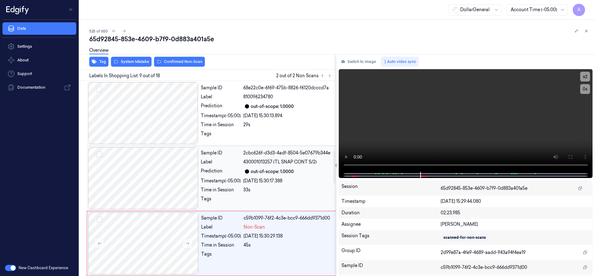
scroll to position [455, 0]
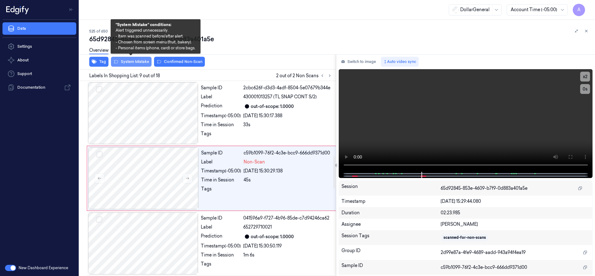
click at [121, 60] on button "System Mistake" at bounding box center [131, 62] width 41 height 10
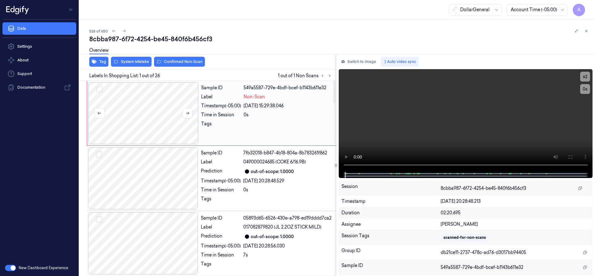
click at [127, 105] on div at bounding box center [143, 113] width 110 height 62
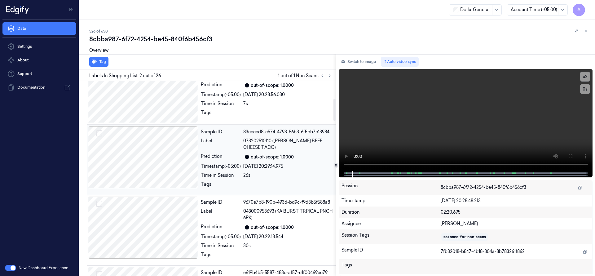
scroll to position [155, 0]
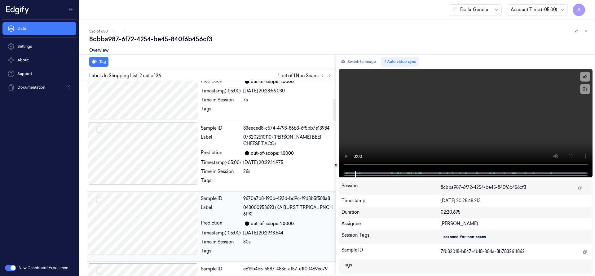
click at [163, 207] on div at bounding box center [143, 224] width 110 height 62
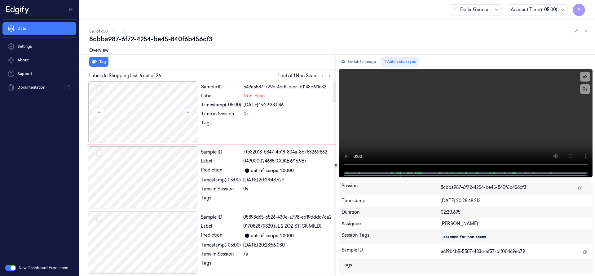
scroll to position [0, 0]
click at [149, 94] on div at bounding box center [143, 113] width 110 height 62
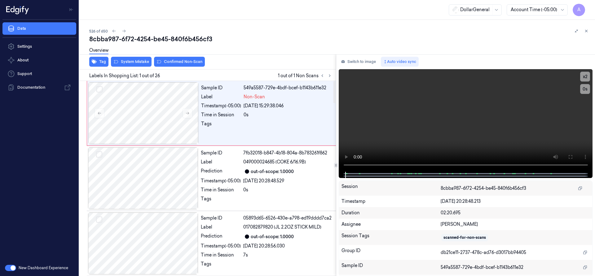
click at [132, 56] on div "Overview" at bounding box center [339, 51] width 501 height 16
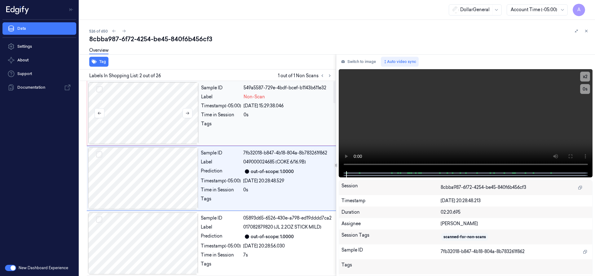
click at [144, 96] on div at bounding box center [143, 113] width 110 height 62
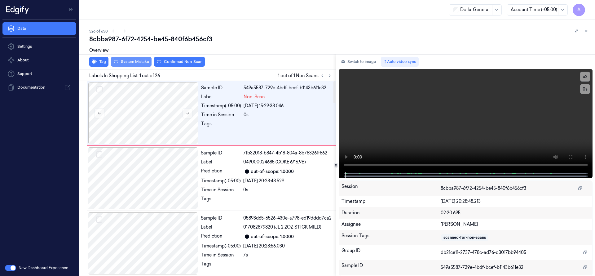
click at [138, 66] on div "Tag System Mistake Confirmed Non-Scan" at bounding box center [206, 61] width 259 height 15
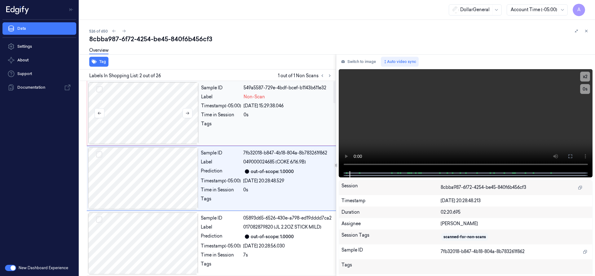
click at [125, 98] on div at bounding box center [143, 113] width 110 height 62
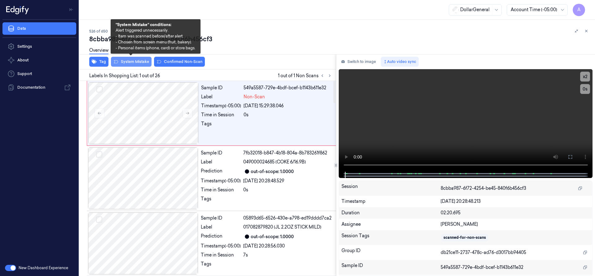
click at [137, 62] on button "System Mistake" at bounding box center [131, 62] width 41 height 10
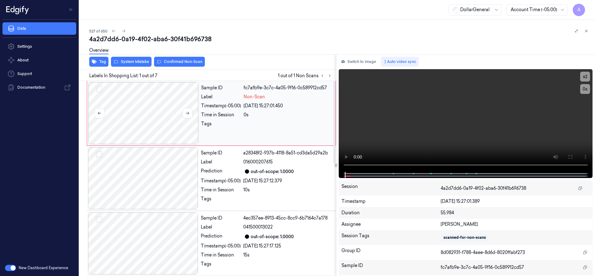
click at [164, 123] on div at bounding box center [143, 113] width 110 height 62
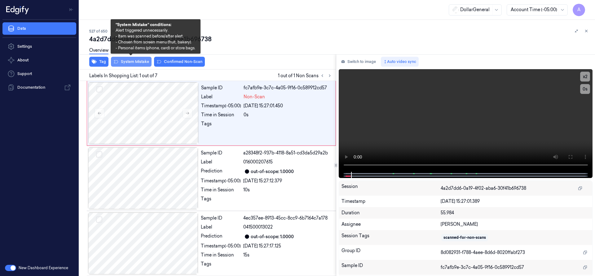
click at [143, 64] on button "System Mistake" at bounding box center [131, 62] width 41 height 10
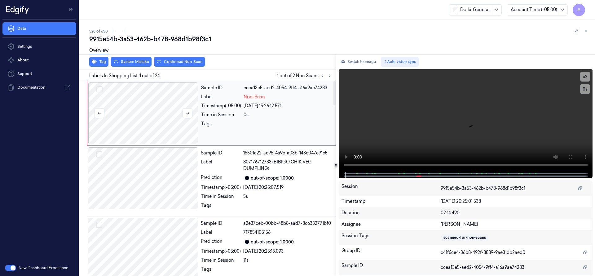
click at [158, 95] on div at bounding box center [143, 113] width 110 height 62
click at [165, 106] on div at bounding box center [143, 113] width 110 height 62
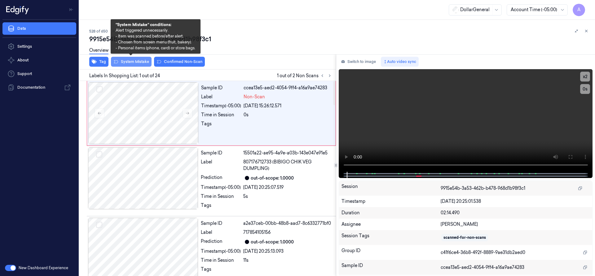
click at [145, 62] on button "System Mistake" at bounding box center [131, 62] width 41 height 10
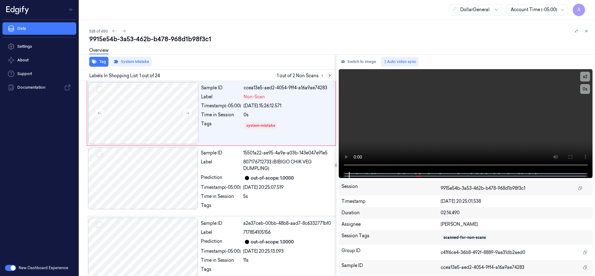
click at [332, 75] on button at bounding box center [329, 75] width 7 height 7
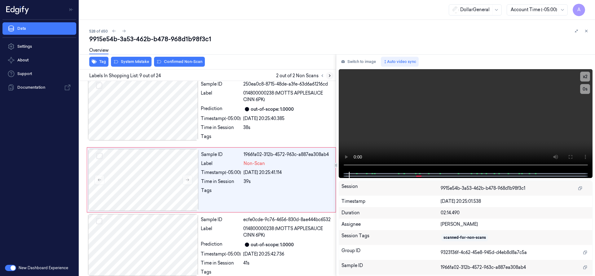
scroll to position [466, 0]
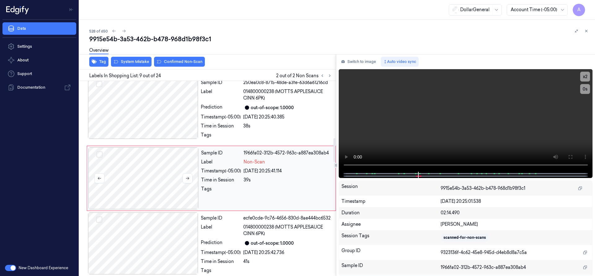
click at [138, 179] on div at bounding box center [143, 178] width 110 height 62
click at [154, 169] on div at bounding box center [143, 178] width 110 height 62
click at [141, 65] on button "System Mistake" at bounding box center [131, 62] width 41 height 10
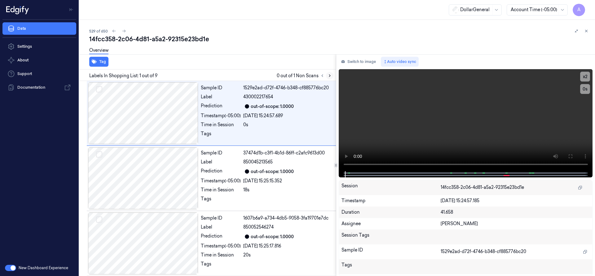
click at [328, 74] on icon at bounding box center [329, 75] width 4 height 4
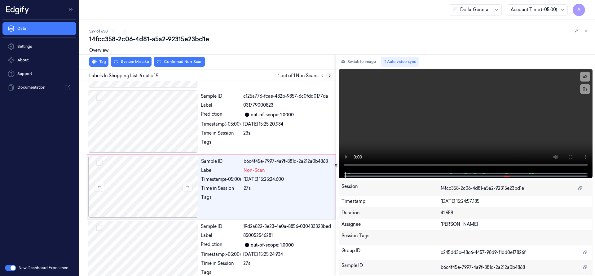
scroll to position [260, 0]
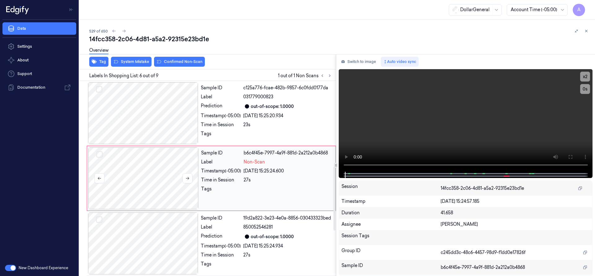
click at [143, 173] on div at bounding box center [143, 178] width 110 height 62
click at [139, 64] on button "System Mistake" at bounding box center [131, 62] width 41 height 10
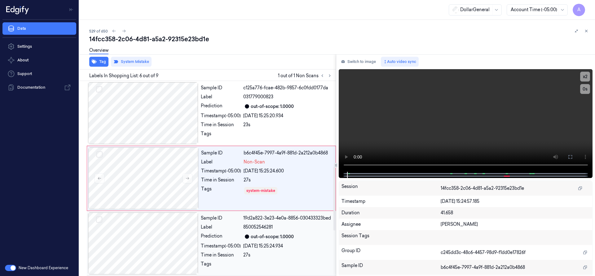
click at [156, 226] on div at bounding box center [143, 243] width 110 height 62
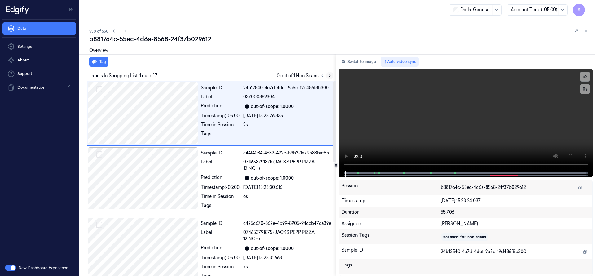
click at [330, 75] on icon at bounding box center [329, 75] width 4 height 4
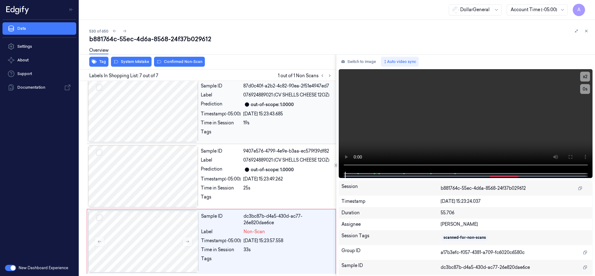
scroll to position [273, 0]
click at [167, 222] on div at bounding box center [143, 241] width 110 height 62
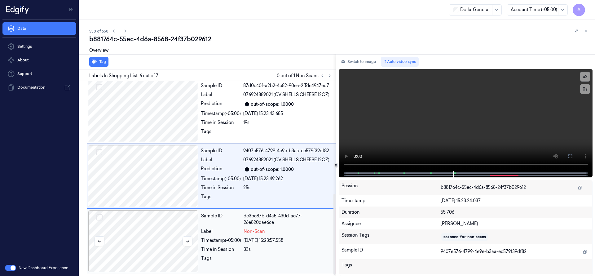
scroll to position [271, 0]
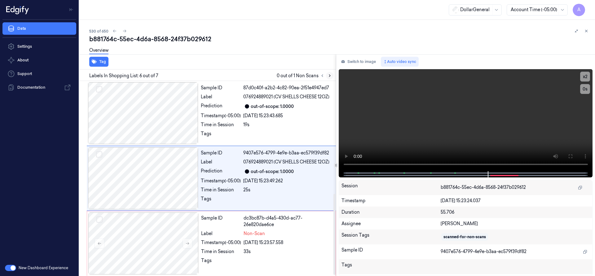
click at [331, 77] on icon at bounding box center [329, 75] width 4 height 4
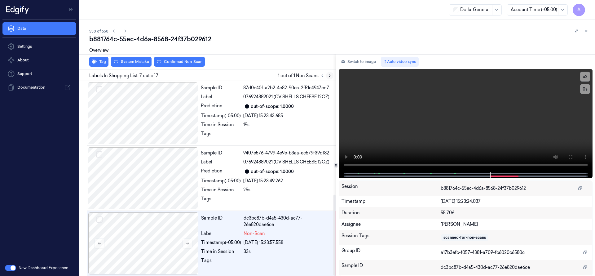
scroll to position [273, 0]
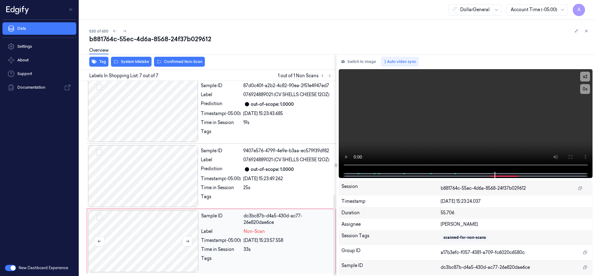
click at [164, 242] on div at bounding box center [143, 241] width 110 height 62
click at [161, 237] on div at bounding box center [143, 241] width 110 height 62
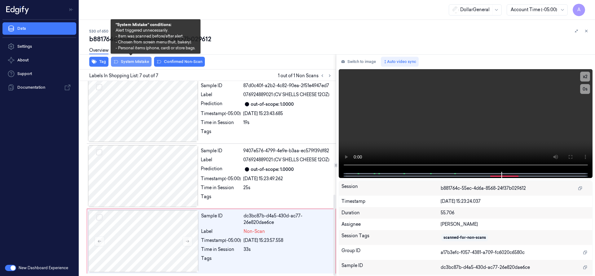
click at [124, 62] on button "System Mistake" at bounding box center [131, 62] width 41 height 10
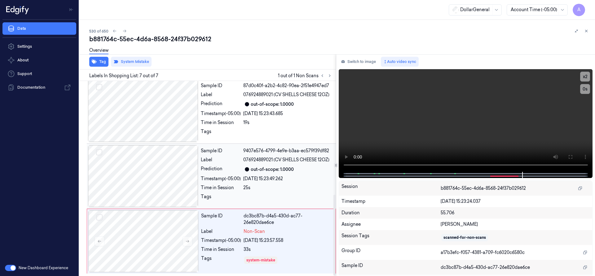
click at [149, 185] on div at bounding box center [143, 176] width 110 height 62
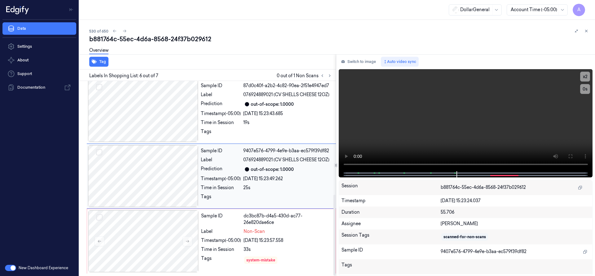
click at [149, 185] on div at bounding box center [143, 176] width 110 height 62
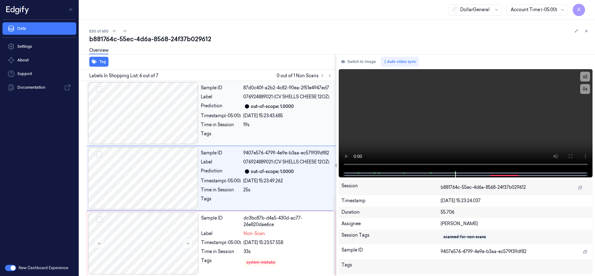
click at [156, 116] on div at bounding box center [143, 113] width 110 height 62
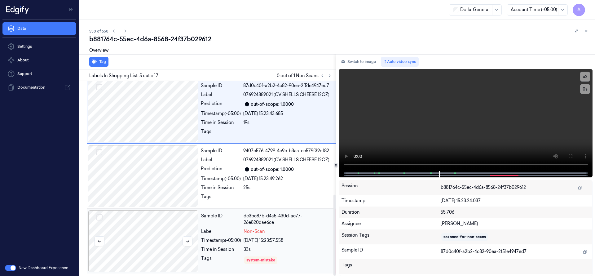
click at [166, 237] on div at bounding box center [143, 241] width 110 height 62
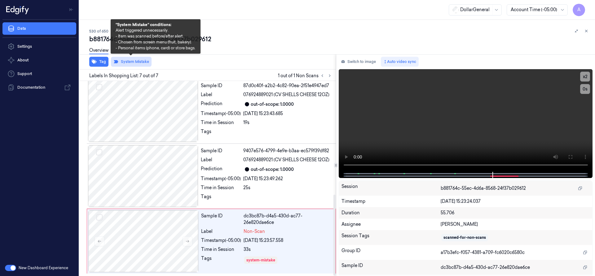
click at [138, 65] on button "System Mistake" at bounding box center [131, 62] width 41 height 10
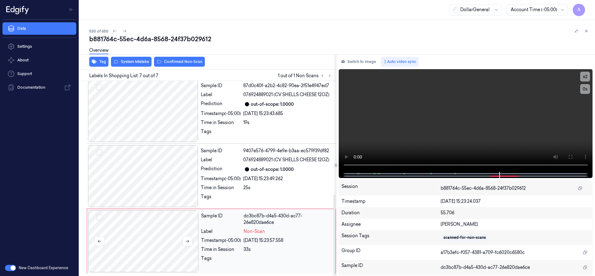
click at [155, 230] on div at bounding box center [143, 241] width 110 height 62
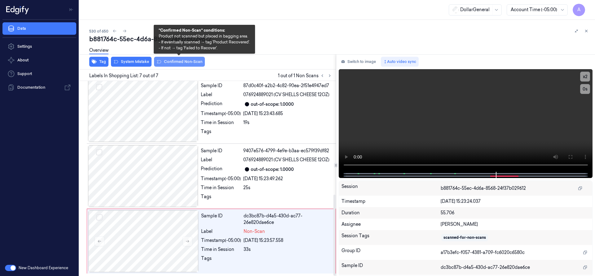
click at [172, 64] on button "Confirmed Non-Scan" at bounding box center [179, 62] width 51 height 10
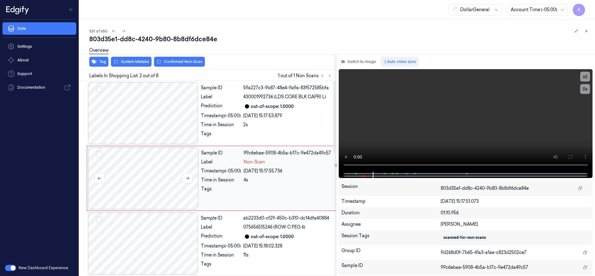
click at [134, 187] on div at bounding box center [143, 178] width 110 height 62
click at [154, 182] on div at bounding box center [143, 178] width 110 height 62
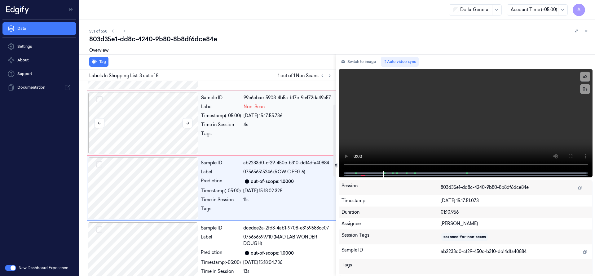
scroll to position [65, 0]
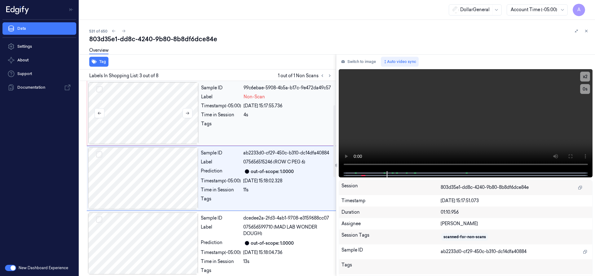
click at [153, 112] on div at bounding box center [143, 113] width 110 height 62
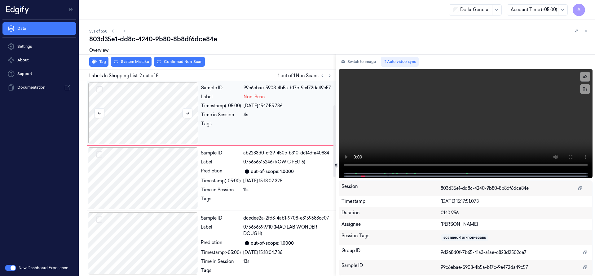
scroll to position [0, 0]
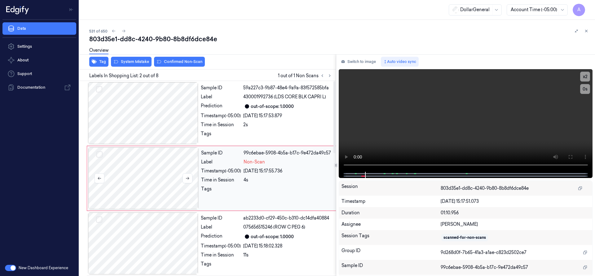
click at [157, 165] on div at bounding box center [143, 178] width 110 height 62
click at [159, 108] on div at bounding box center [143, 113] width 110 height 62
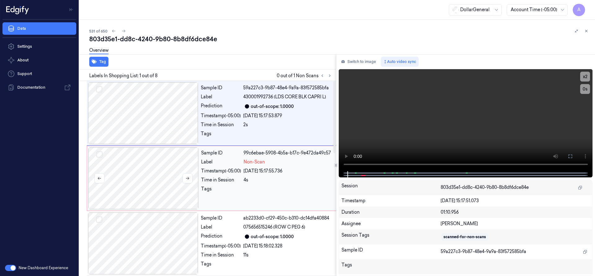
click at [142, 174] on div at bounding box center [143, 178] width 110 height 62
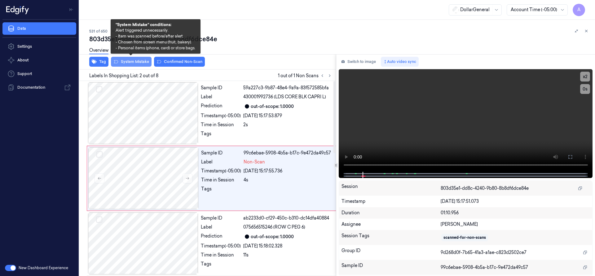
click at [139, 64] on button "System Mistake" at bounding box center [131, 62] width 41 height 10
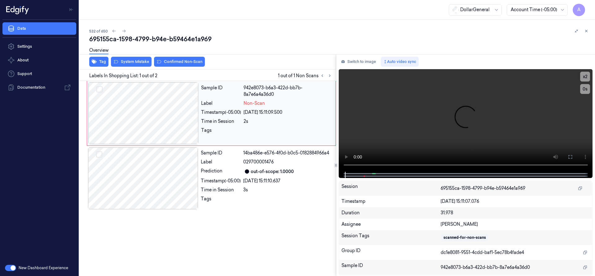
click at [151, 110] on div at bounding box center [143, 113] width 110 height 62
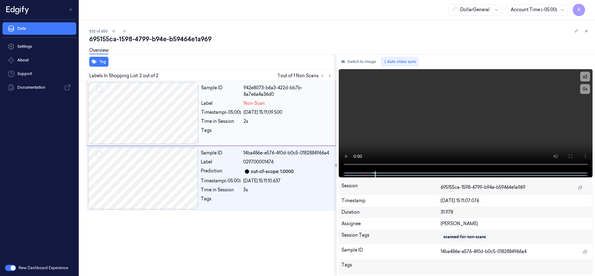
click at [134, 105] on div at bounding box center [143, 113] width 110 height 62
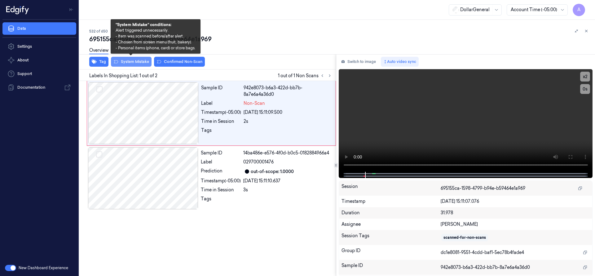
click at [133, 61] on button "System Mistake" at bounding box center [131, 62] width 41 height 10
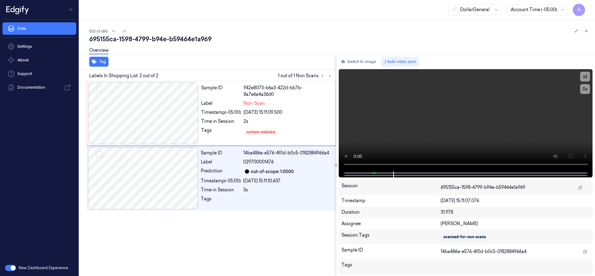
click at [192, 48] on div "Overview" at bounding box center [339, 51] width 501 height 16
click at [125, 29] on icon at bounding box center [124, 31] width 4 height 4
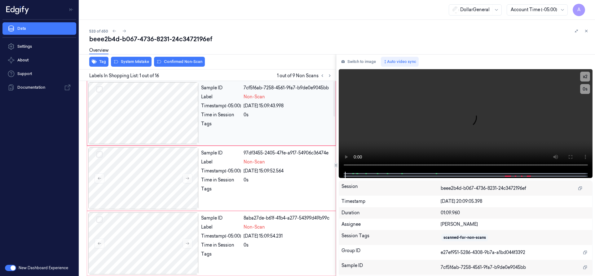
click at [150, 106] on div at bounding box center [143, 113] width 110 height 62
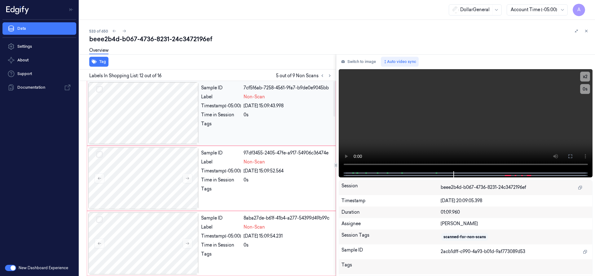
click at [100, 88] on button "Select row" at bounding box center [99, 89] width 6 height 6
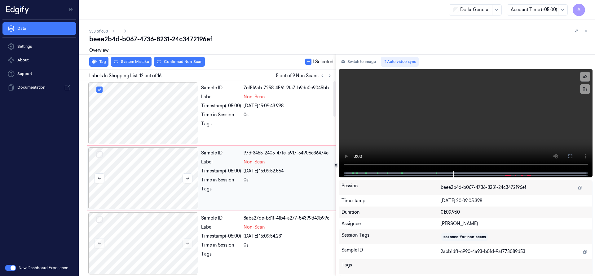
click at [100, 153] on button "Select row" at bounding box center [99, 154] width 6 height 6
click at [100, 219] on button "Select row" at bounding box center [99, 219] width 6 height 6
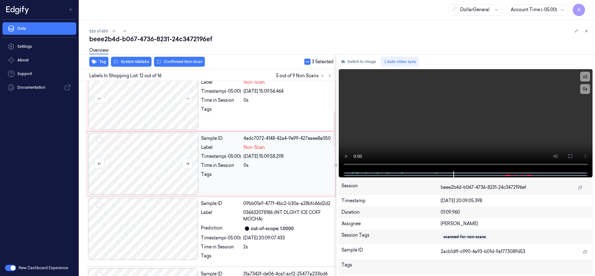
scroll to position [132, 0]
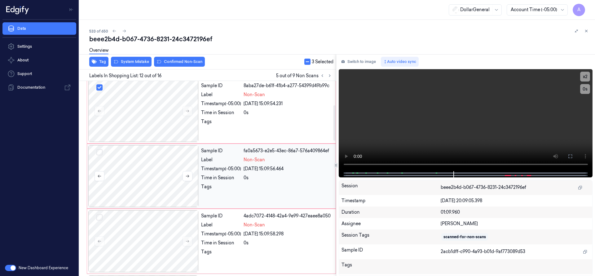
click at [98, 153] on button "Select row" at bounding box center [99, 152] width 6 height 6
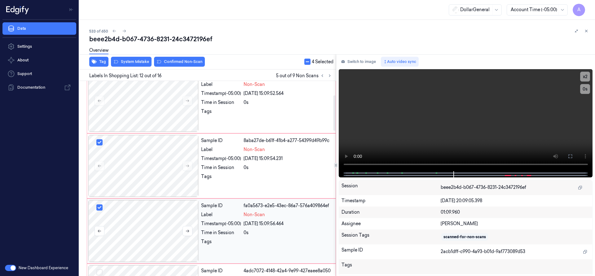
scroll to position [155, 0]
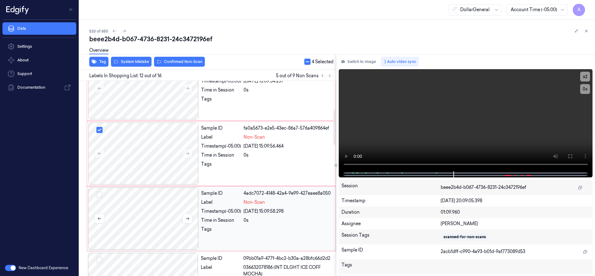
click at [101, 195] on button "Select row" at bounding box center [99, 194] width 6 height 6
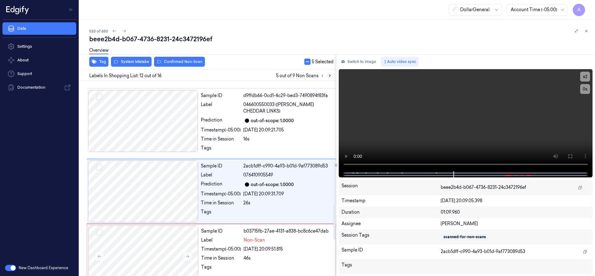
click at [331, 74] on icon at bounding box center [329, 75] width 4 height 4
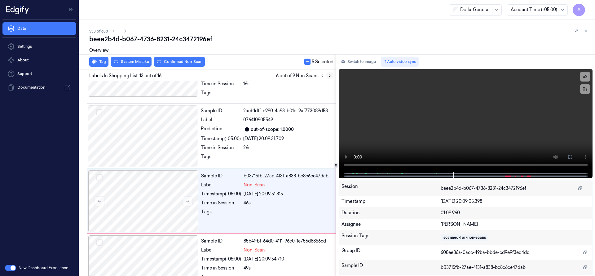
scroll to position [742, 0]
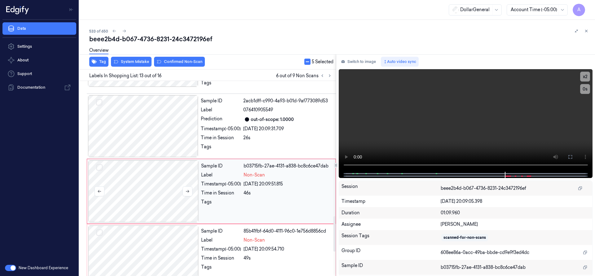
click at [99, 164] on button "Select row" at bounding box center [99, 167] width 6 height 6
click at [99, 229] on button "Select row" at bounding box center [99, 232] width 6 height 6
click at [330, 75] on icon at bounding box center [329, 75] width 4 height 4
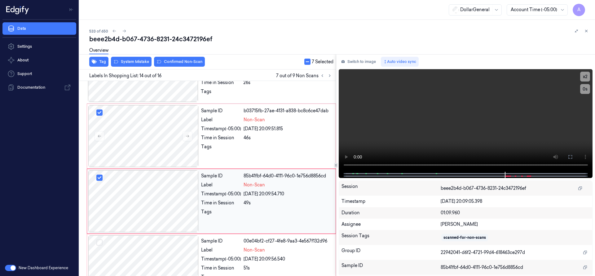
scroll to position [807, 0]
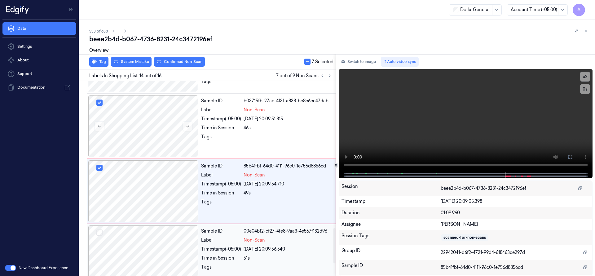
click at [99, 229] on button "Select row" at bounding box center [99, 232] width 6 height 6
click at [329, 76] on icon at bounding box center [329, 76] width 1 height 2
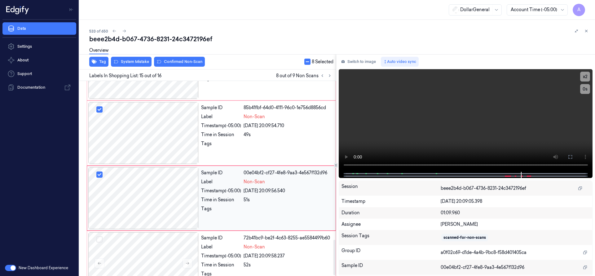
scroll to position [872, 0]
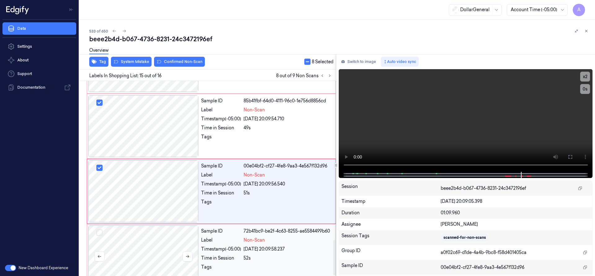
click at [98, 229] on button "Select row" at bounding box center [99, 232] width 6 height 6
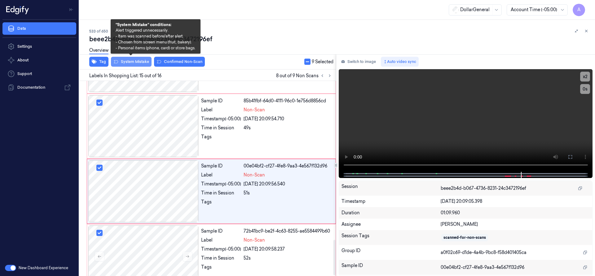
click at [138, 59] on button "System Mistake" at bounding box center [131, 62] width 41 height 10
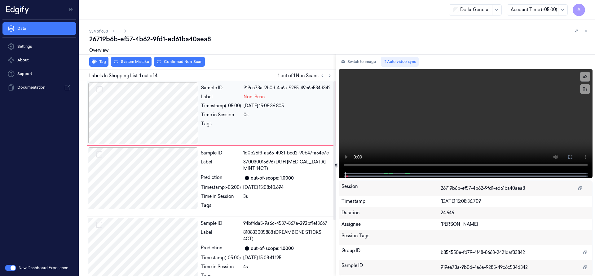
click at [156, 123] on div at bounding box center [143, 113] width 110 height 62
drag, startPoint x: 142, startPoint y: 103, endPoint x: 137, endPoint y: 63, distance: 40.3
click at [142, 103] on div at bounding box center [143, 113] width 110 height 62
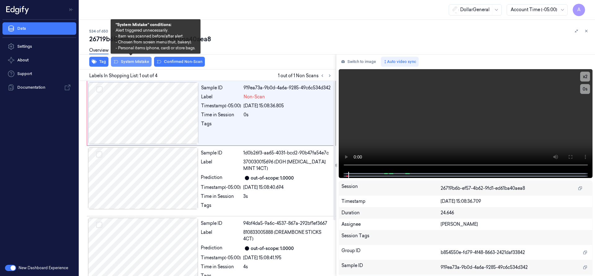
click at [139, 63] on button "System Mistake" at bounding box center [131, 62] width 41 height 10
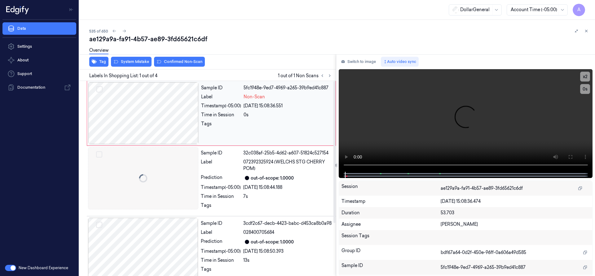
click at [179, 113] on div at bounding box center [143, 113] width 110 height 62
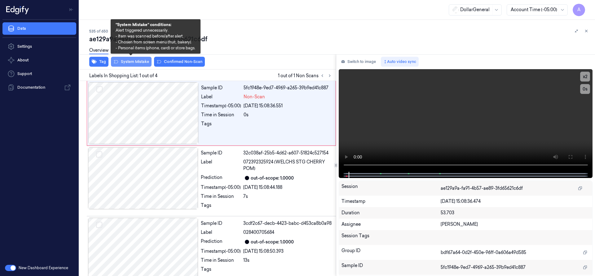
click at [137, 65] on button "System Mistake" at bounding box center [131, 62] width 41 height 10
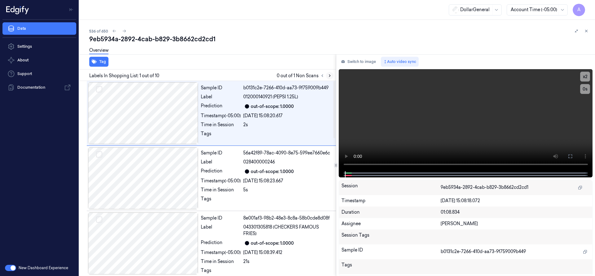
click at [330, 73] on icon at bounding box center [329, 75] width 4 height 4
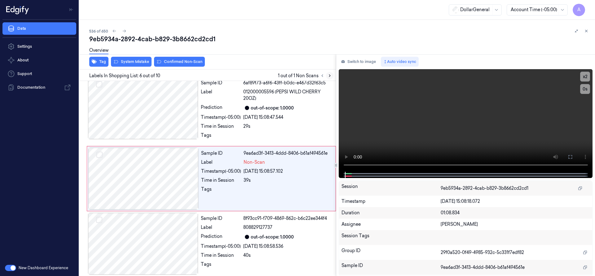
scroll to position [271, 0]
click at [330, 76] on icon at bounding box center [329, 75] width 4 height 4
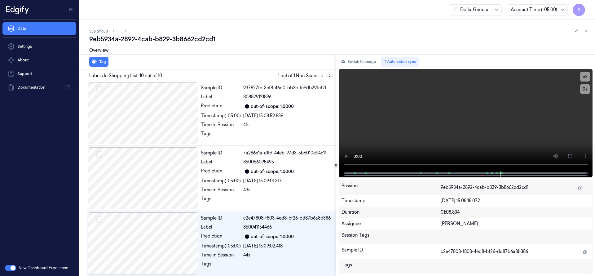
scroll to position [468, 0]
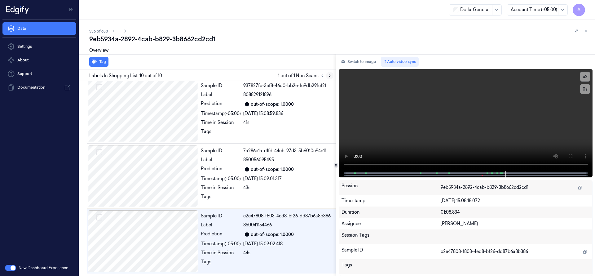
click at [330, 77] on icon at bounding box center [329, 75] width 4 height 4
click at [321, 75] on icon at bounding box center [322, 75] width 4 height 4
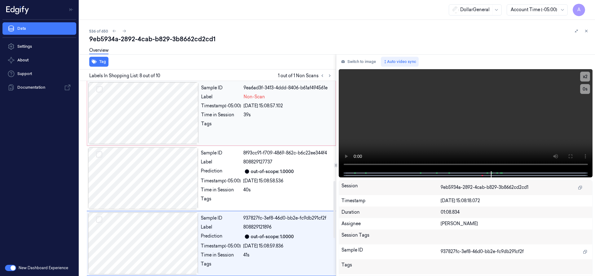
click at [162, 113] on div at bounding box center [143, 113] width 110 height 62
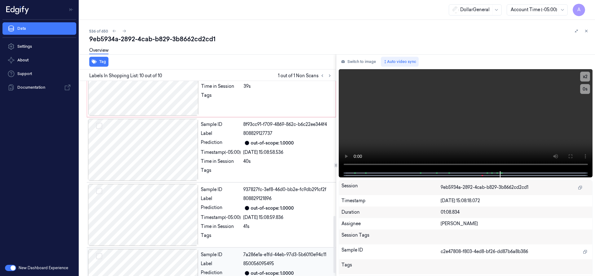
scroll to position [236, 0]
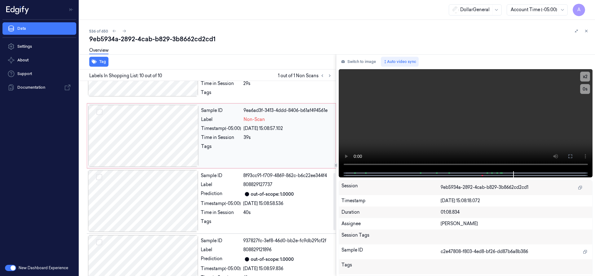
click at [169, 132] on div at bounding box center [143, 136] width 110 height 62
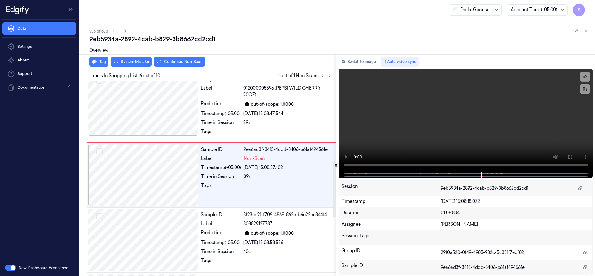
scroll to position [271, 0]
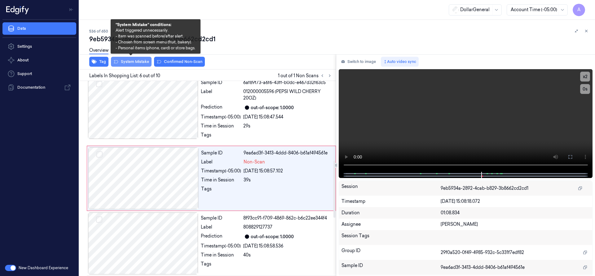
click at [148, 62] on button "System Mistake" at bounding box center [131, 62] width 41 height 10
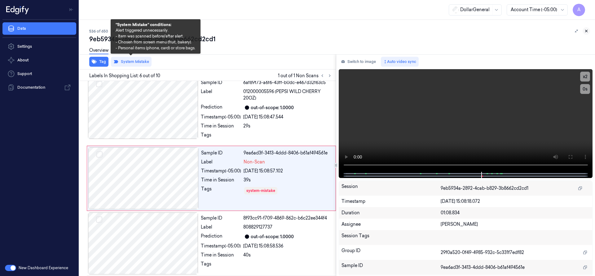
click at [586, 30] on icon at bounding box center [586, 31] width 4 height 4
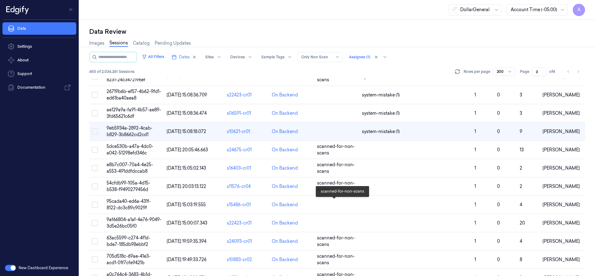
scroll to position [2401, 0]
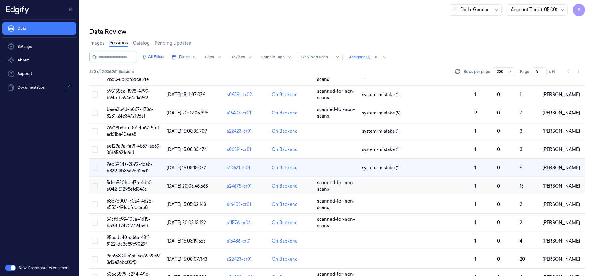
click at [116, 181] on span "5dce530b-a47a-4dc0-a042-51298efd346c" at bounding box center [130, 186] width 47 height 12
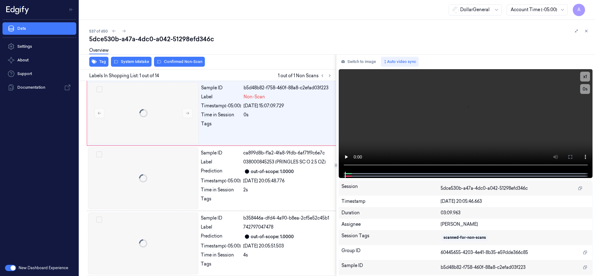
scroll to position [0, 10]
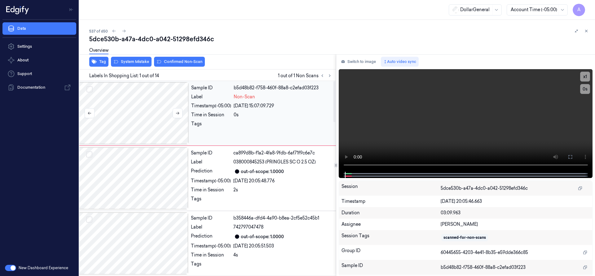
click at [143, 122] on div at bounding box center [133, 113] width 110 height 62
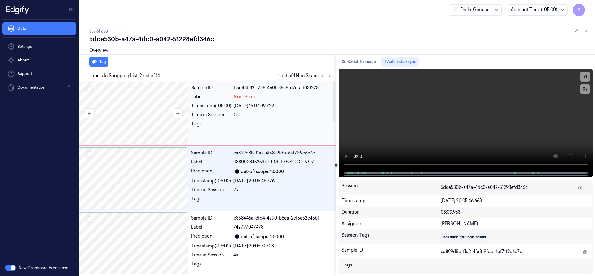
click at [137, 107] on div at bounding box center [133, 113] width 110 height 62
click at [122, 99] on div at bounding box center [133, 113] width 110 height 62
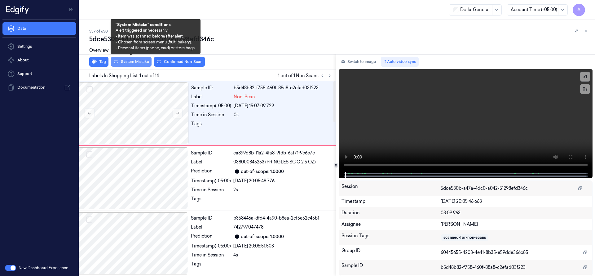
click at [132, 64] on button "System Mistake" at bounding box center [131, 62] width 41 height 10
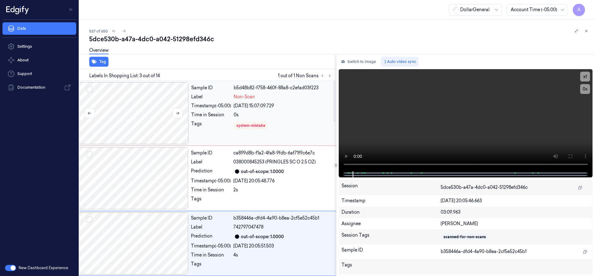
click at [138, 120] on div at bounding box center [133, 113] width 110 height 62
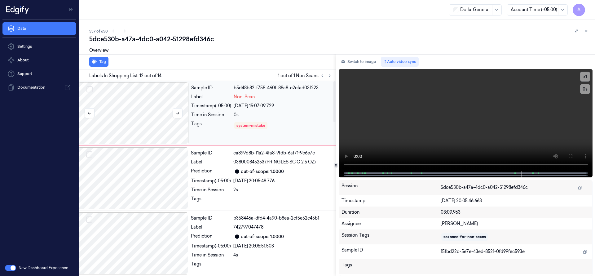
click at [134, 120] on div at bounding box center [133, 113] width 110 height 62
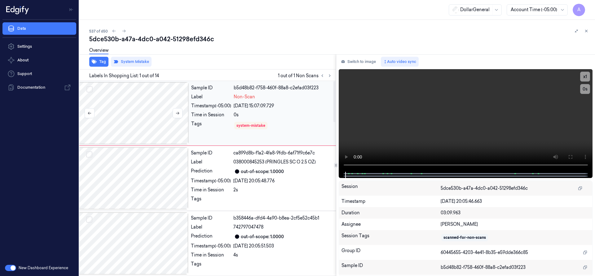
click at [160, 131] on div at bounding box center [133, 113] width 110 height 62
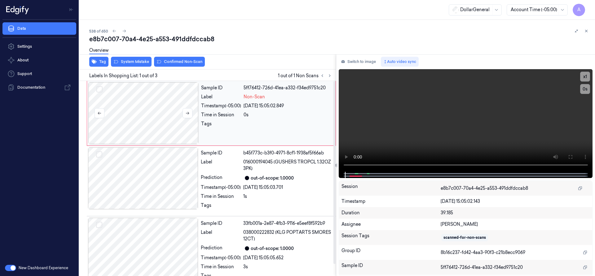
click at [152, 110] on div at bounding box center [143, 113] width 110 height 62
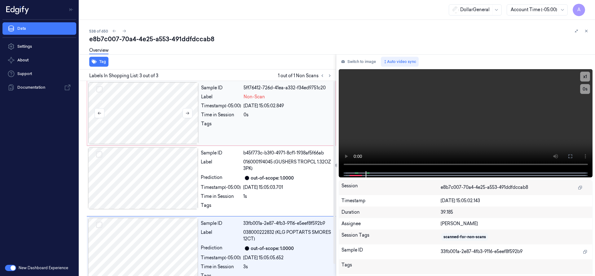
scroll to position [13, 0]
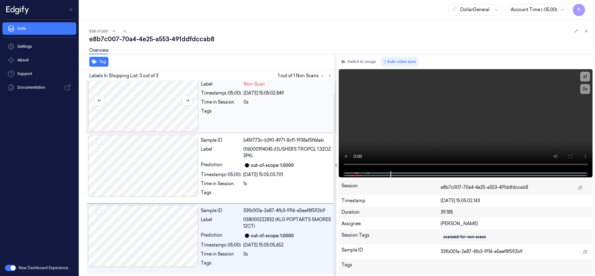
click at [154, 109] on div at bounding box center [143, 100] width 110 height 62
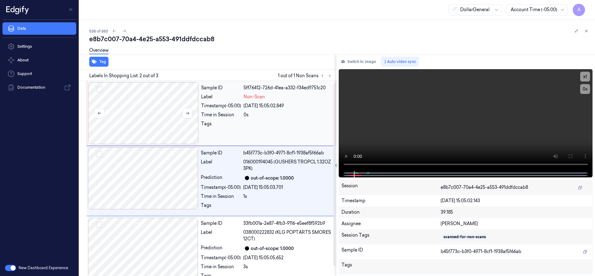
scroll to position [0, 0]
click at [141, 118] on div at bounding box center [143, 113] width 110 height 62
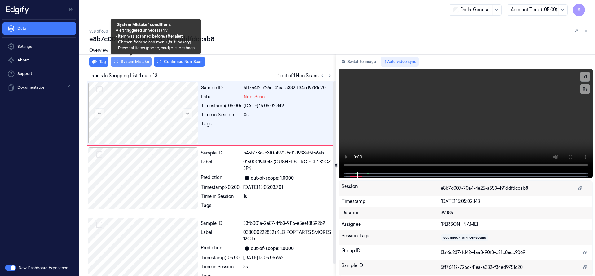
click at [137, 63] on button "System Mistake" at bounding box center [131, 62] width 41 height 10
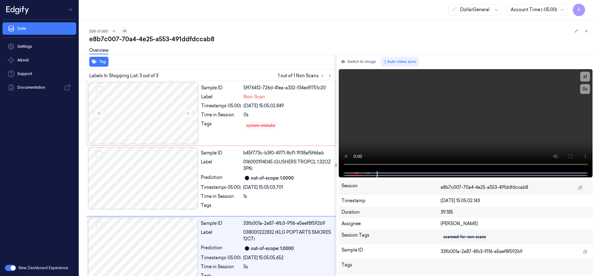
click at [122, 32] on icon at bounding box center [124, 31] width 4 height 4
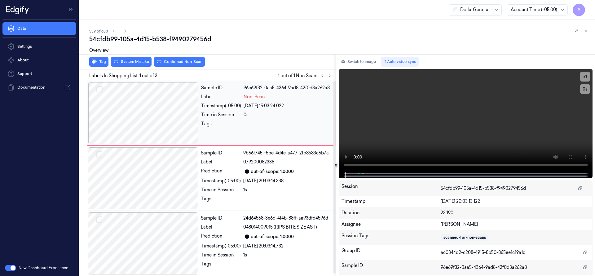
click at [134, 102] on div at bounding box center [143, 113] width 110 height 62
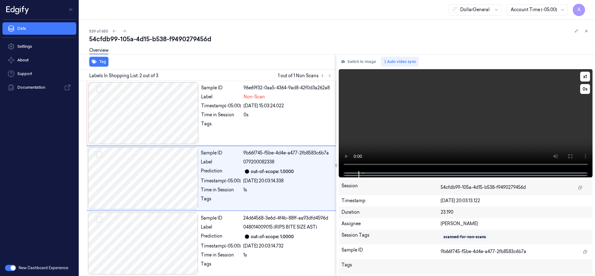
scroll to position [2, 0]
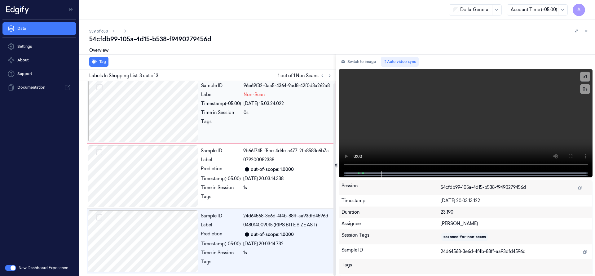
click at [132, 106] on div at bounding box center [143, 111] width 110 height 62
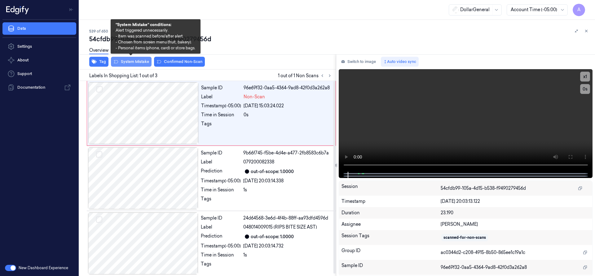
click at [119, 61] on button "System Mistake" at bounding box center [131, 62] width 41 height 10
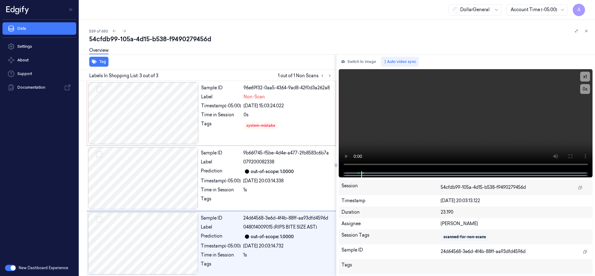
scroll to position [2, 0]
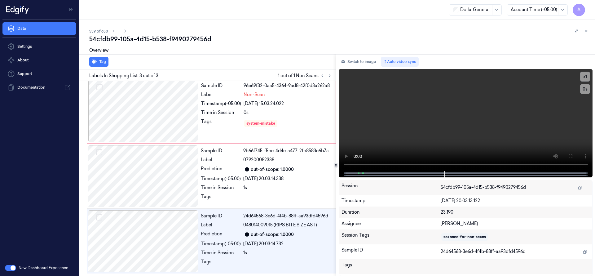
click at [197, 59] on div "Tag" at bounding box center [206, 61] width 259 height 15
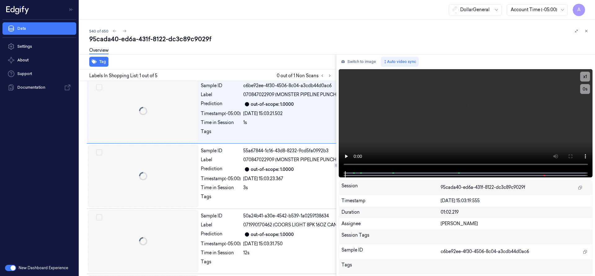
scroll to position [0, 10]
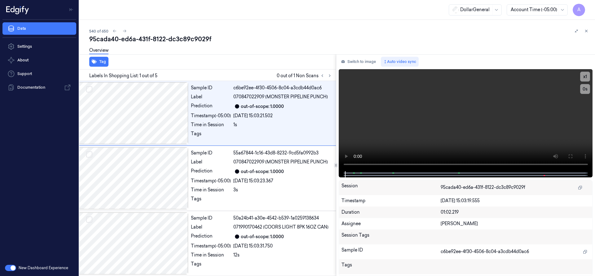
click at [334, 76] on div "Labels In Shopping List: 1 out of 5 0 out of 1 Non Scans" at bounding box center [206, 74] width 259 height 11
click at [332, 76] on button at bounding box center [329, 75] width 7 height 7
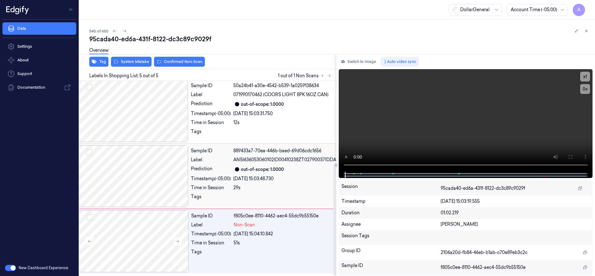
scroll to position [144, 10]
click at [118, 229] on div at bounding box center [133, 241] width 110 height 62
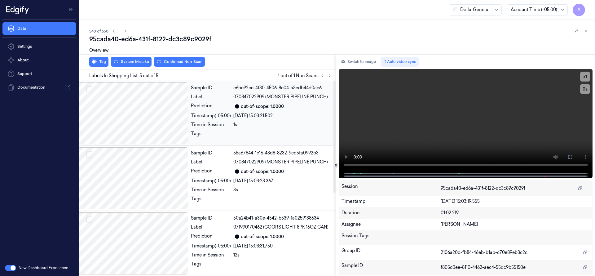
click at [151, 122] on div at bounding box center [133, 113] width 110 height 62
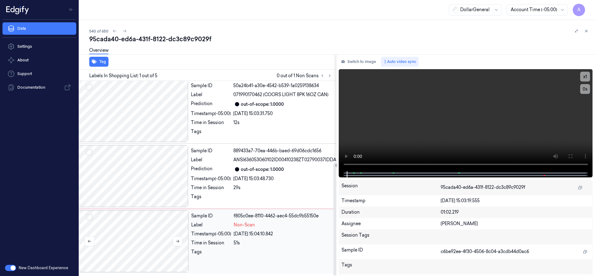
scroll to position [144, 10]
click at [151, 210] on div at bounding box center [133, 241] width 110 height 62
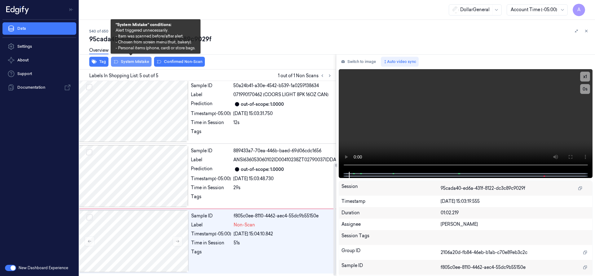
click at [130, 60] on button "System Mistake" at bounding box center [131, 62] width 41 height 10
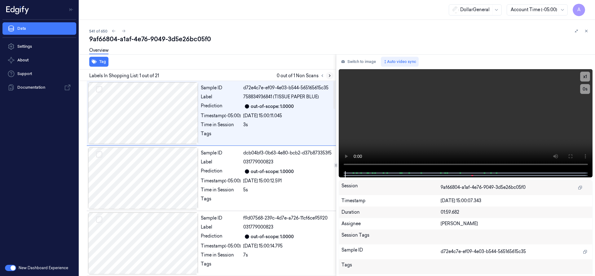
click at [332, 75] on button at bounding box center [329, 75] width 7 height 7
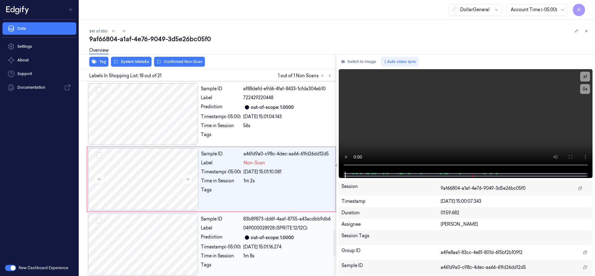
scroll to position [1046, 0]
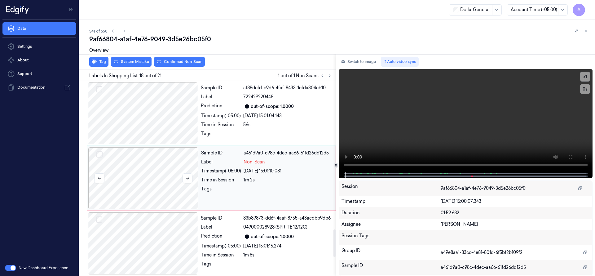
click at [147, 175] on div at bounding box center [143, 178] width 110 height 62
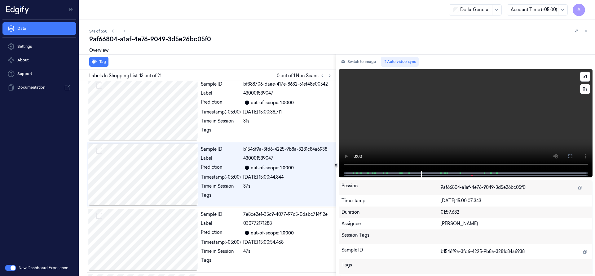
scroll to position [716, 0]
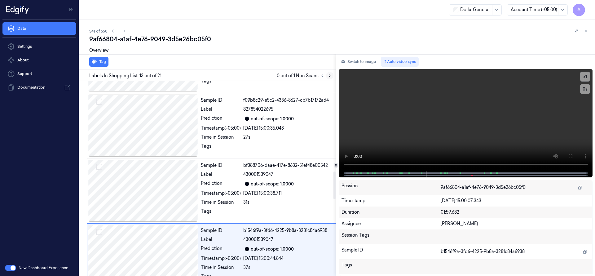
click at [330, 76] on icon at bounding box center [329, 75] width 4 height 4
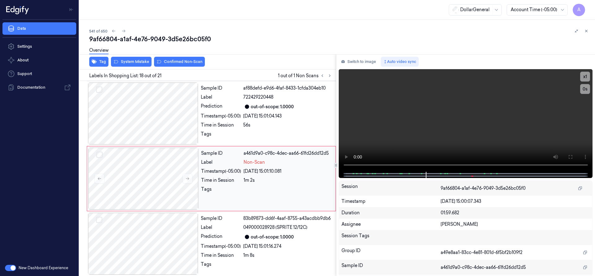
scroll to position [1046, 0]
click at [159, 169] on div at bounding box center [143, 178] width 110 height 62
click at [163, 168] on div at bounding box center [143, 178] width 110 height 62
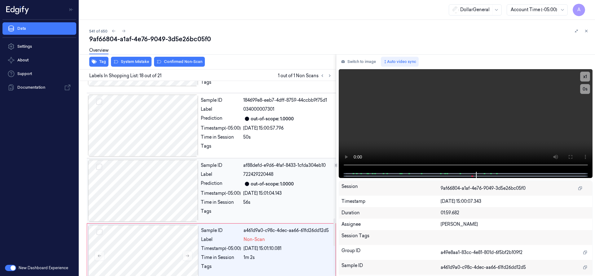
click at [161, 182] on div at bounding box center [143, 191] width 110 height 62
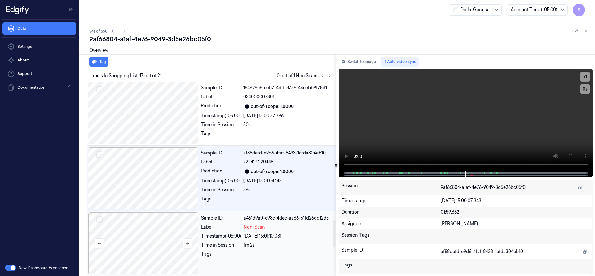
click at [134, 241] on div at bounding box center [143, 243] width 110 height 62
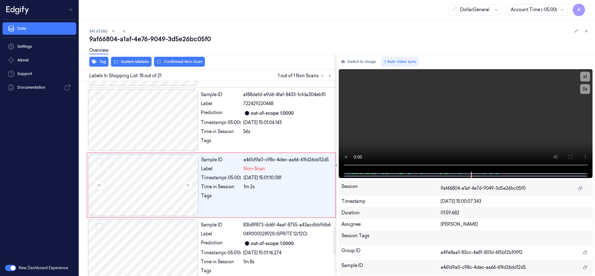
scroll to position [1046, 0]
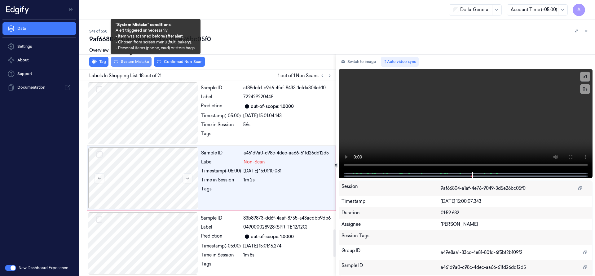
click at [141, 63] on button "System Mistake" at bounding box center [131, 62] width 41 height 10
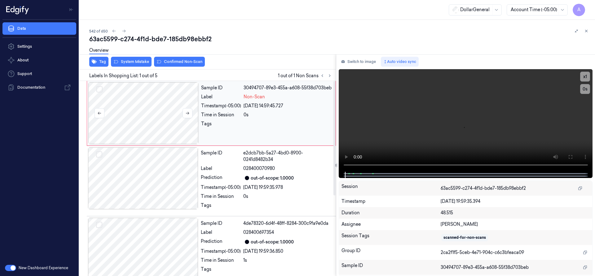
click at [167, 118] on div at bounding box center [143, 113] width 110 height 62
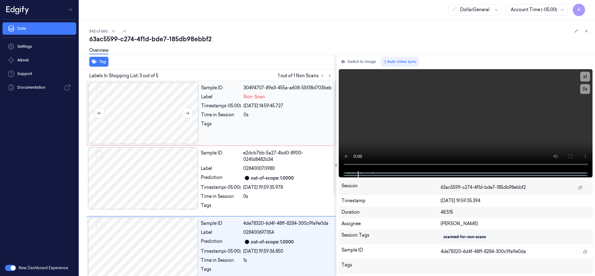
click at [138, 112] on div at bounding box center [143, 113] width 110 height 62
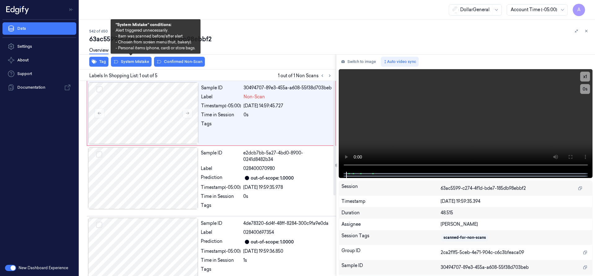
scroll to position [2, 0]
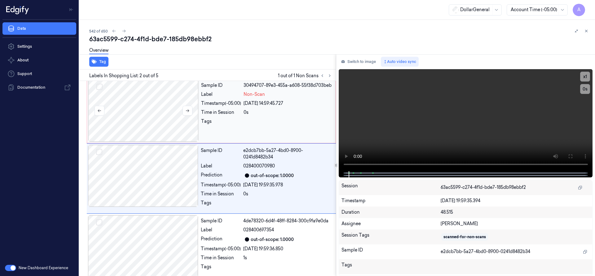
click at [147, 110] on div at bounding box center [143, 111] width 110 height 62
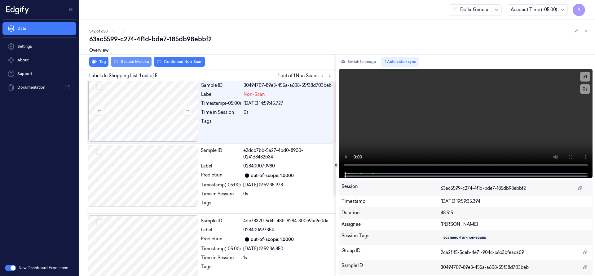
scroll to position [0, 0]
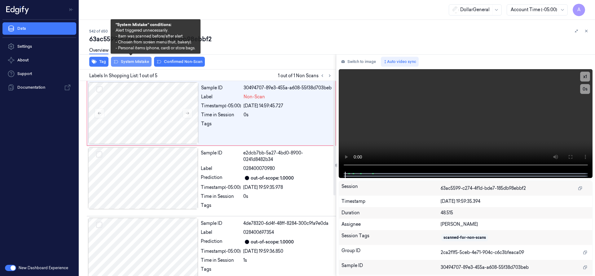
click at [139, 60] on button "System Mistake" at bounding box center [131, 62] width 41 height 10
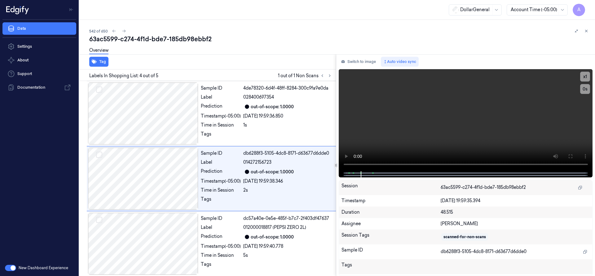
scroll to position [135, 0]
click at [125, 31] on icon at bounding box center [124, 31] width 4 height 4
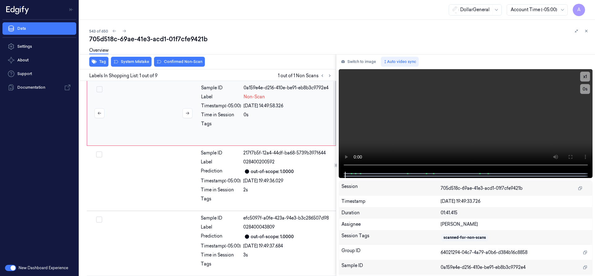
click at [139, 105] on div at bounding box center [143, 113] width 110 height 62
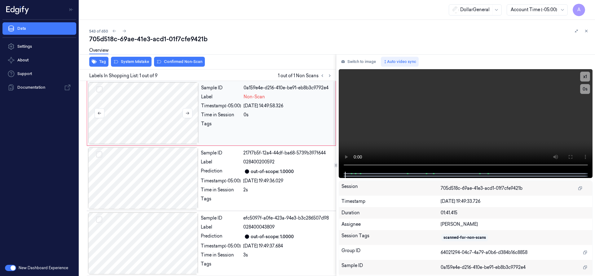
click at [139, 105] on div at bounding box center [143, 113] width 110 height 62
click at [151, 121] on div at bounding box center [143, 113] width 110 height 62
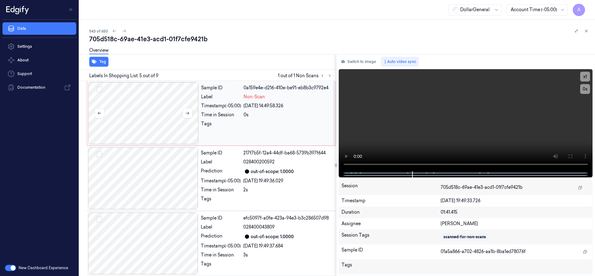
click at [159, 112] on div at bounding box center [143, 113] width 110 height 62
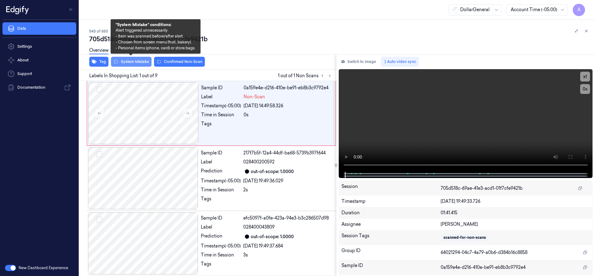
click at [140, 63] on button "System Mistake" at bounding box center [131, 62] width 41 height 10
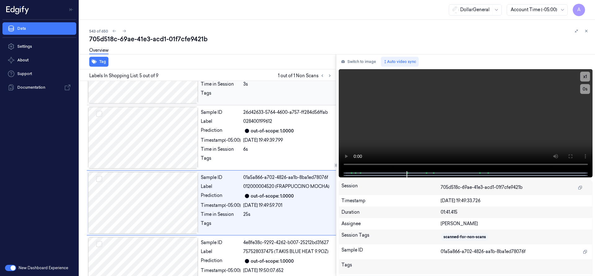
scroll to position [195, 0]
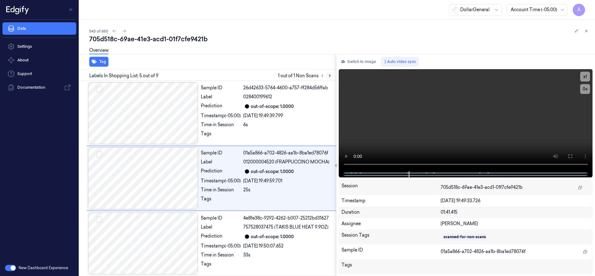
click at [332, 73] on button at bounding box center [329, 75] width 7 height 7
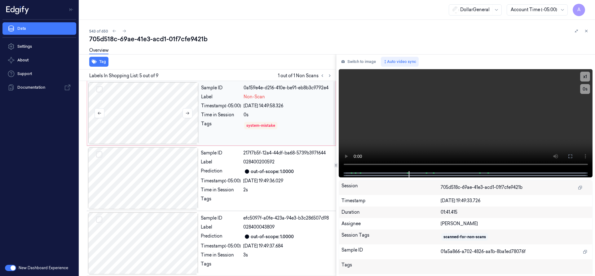
click at [150, 104] on div at bounding box center [143, 113] width 110 height 62
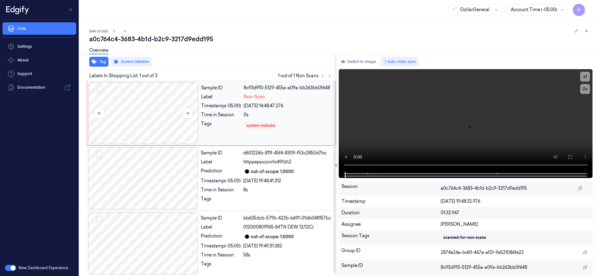
click at [146, 112] on div at bounding box center [143, 113] width 110 height 62
click at [587, 29] on icon at bounding box center [586, 31] width 4 height 4
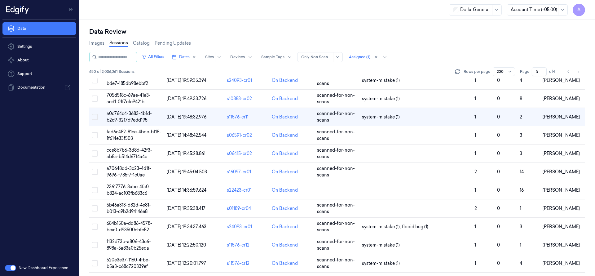
scroll to position [2598, 0]
click at [136, 130] on span "fad6c482-81ce-4bde-bf18-1f614e33f503" at bounding box center [134, 135] width 55 height 12
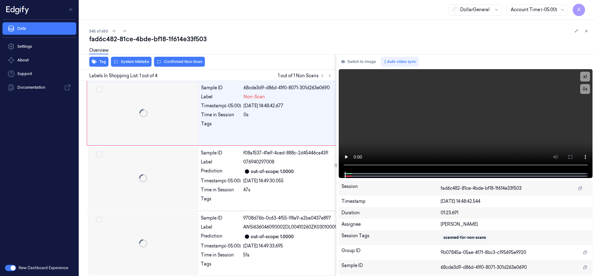
scroll to position [0, 10]
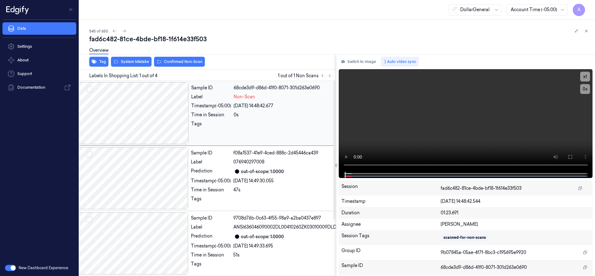
click at [164, 110] on div at bounding box center [133, 113] width 110 height 62
click at [123, 111] on div at bounding box center [133, 113] width 110 height 62
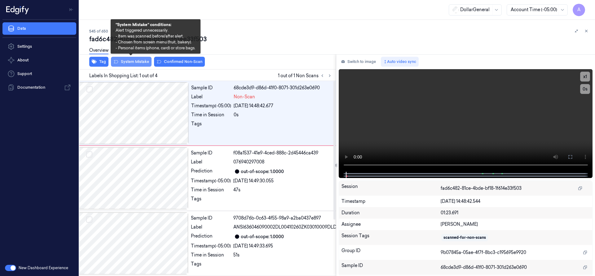
click at [136, 63] on button "System Mistake" at bounding box center [131, 62] width 41 height 10
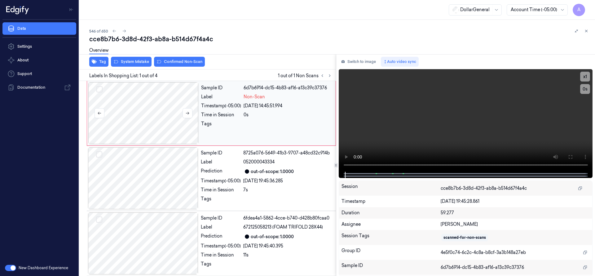
click at [146, 97] on div at bounding box center [143, 113] width 110 height 62
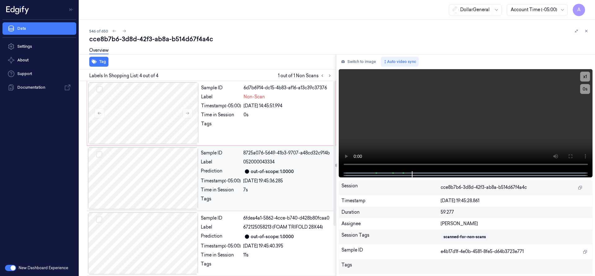
click at [153, 111] on div at bounding box center [143, 113] width 110 height 62
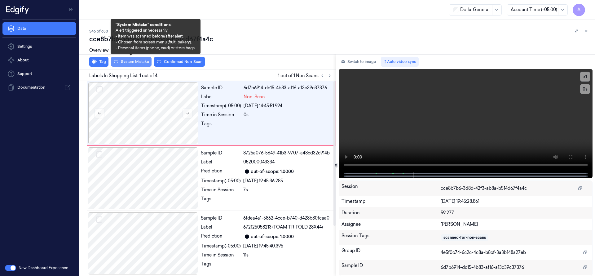
click at [134, 62] on button "System Mistake" at bounding box center [131, 62] width 41 height 10
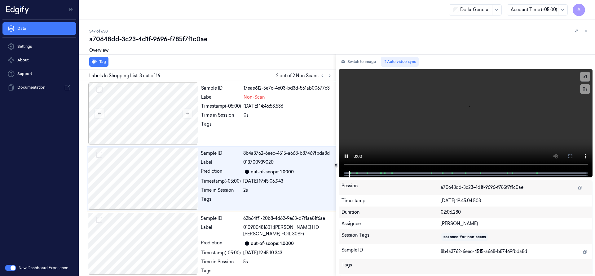
scroll to position [65, 0]
click at [130, 111] on div at bounding box center [143, 113] width 110 height 62
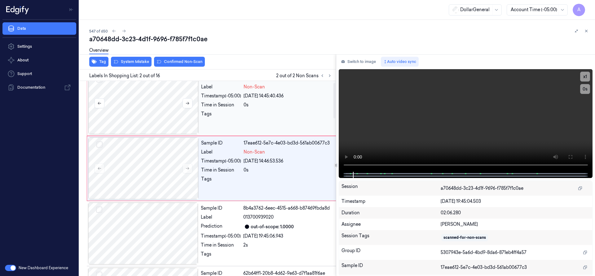
scroll to position [0, 0]
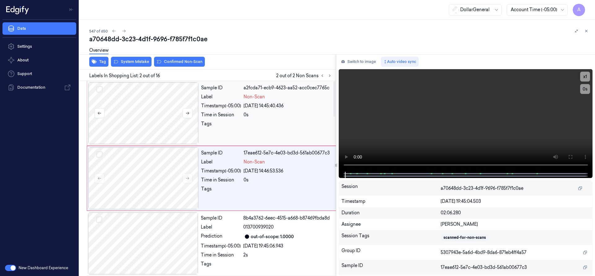
click at [164, 111] on div at bounding box center [143, 113] width 110 height 62
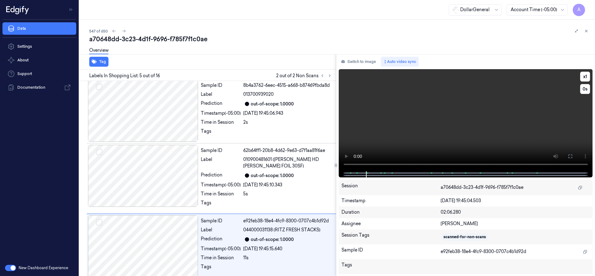
scroll to position [200, 0]
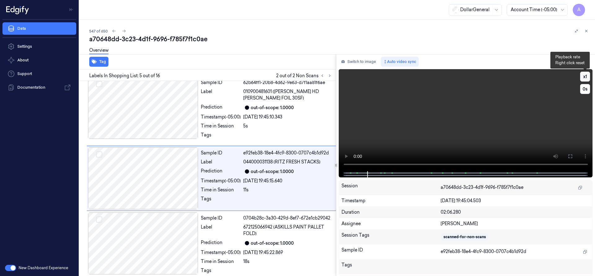
click at [586, 76] on button "x 1" at bounding box center [585, 77] width 10 height 10
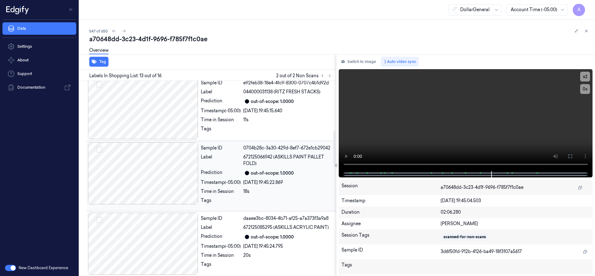
scroll to position [0, 0]
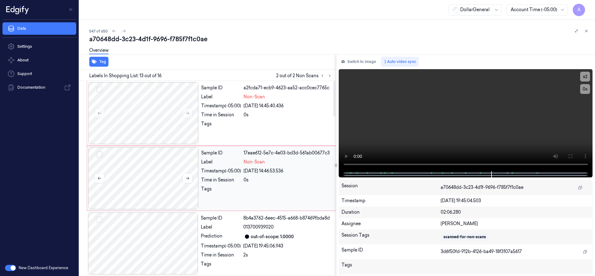
click at [99, 156] on button "Select row" at bounding box center [99, 154] width 6 height 6
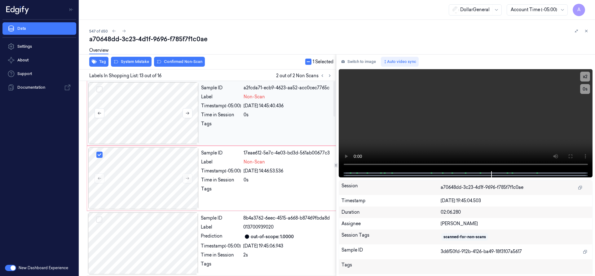
click at [102, 86] on button "Select row" at bounding box center [99, 89] width 6 height 6
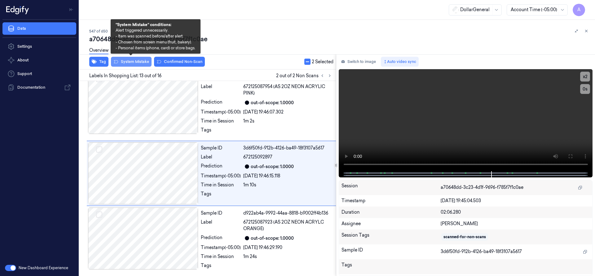
click at [137, 63] on button "System Mistake" at bounding box center [131, 62] width 41 height 10
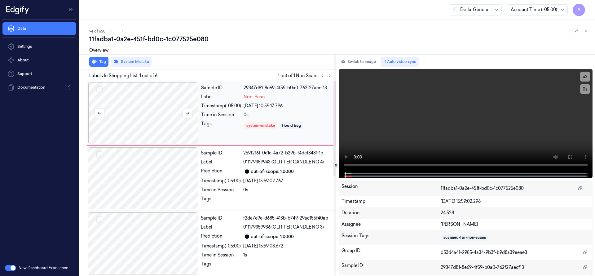
click at [148, 99] on div at bounding box center [143, 113] width 110 height 62
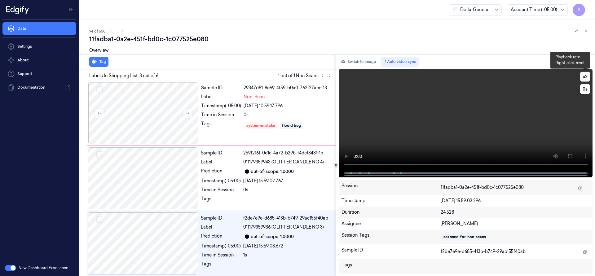
click at [583, 76] on button "x 2" at bounding box center [585, 77] width 10 height 10
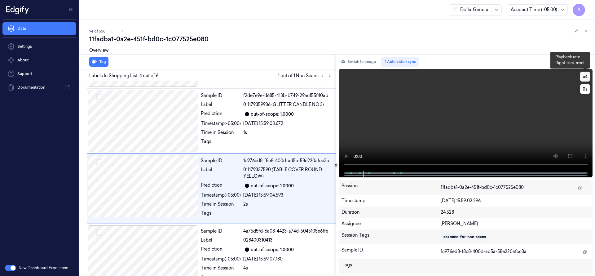
click at [583, 76] on button "x 4" at bounding box center [585, 77] width 10 height 10
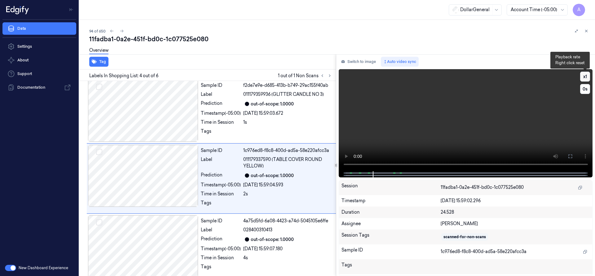
click at [583, 76] on button "x 1" at bounding box center [585, 77] width 10 height 10
click at [583, 76] on button "x 2" at bounding box center [585, 77] width 10 height 10
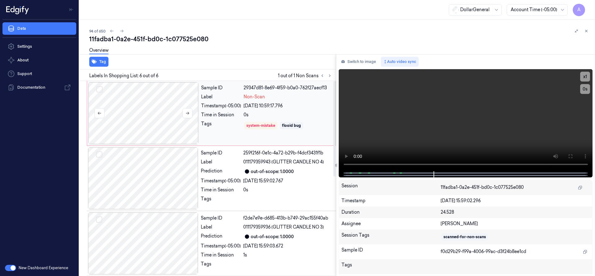
click at [127, 113] on div at bounding box center [143, 113] width 110 height 62
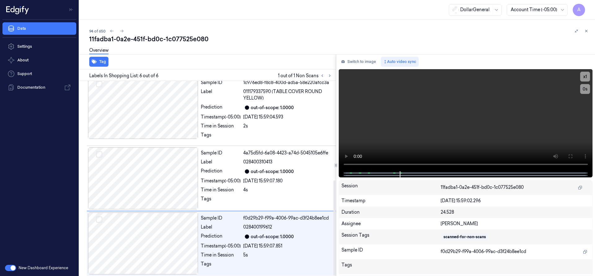
scroll to position [203, 0]
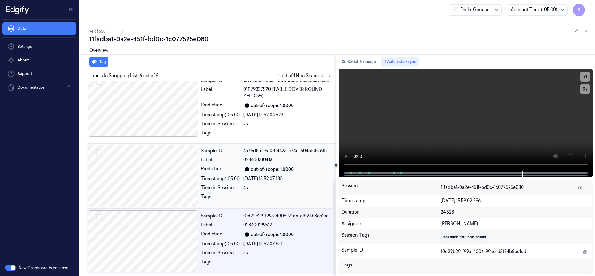
click at [151, 179] on div at bounding box center [143, 176] width 110 height 62
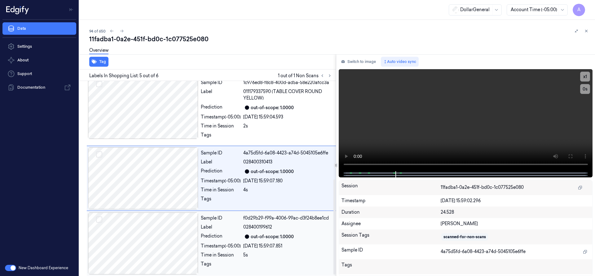
click at [150, 241] on div at bounding box center [143, 243] width 110 height 62
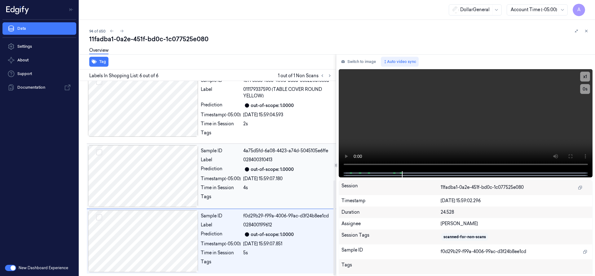
scroll to position [0, 0]
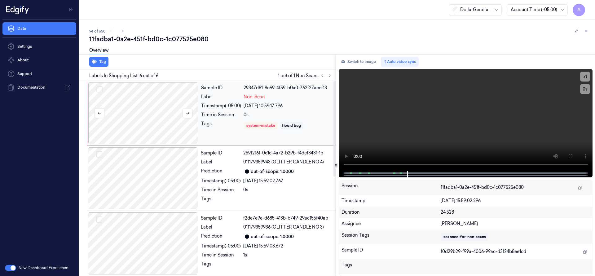
click at [135, 116] on div at bounding box center [143, 113] width 110 height 62
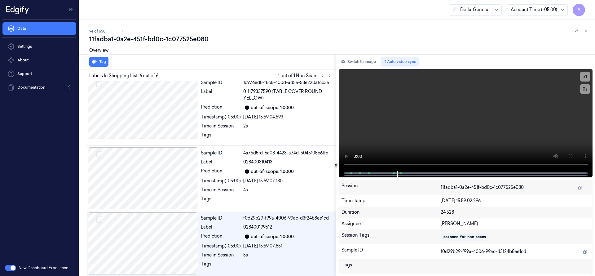
scroll to position [203, 0]
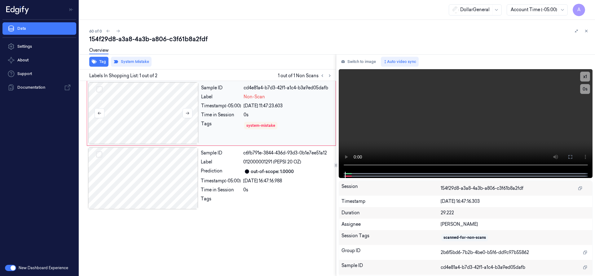
click at [138, 109] on div at bounding box center [143, 113] width 110 height 62
click at [144, 108] on div at bounding box center [143, 113] width 110 height 62
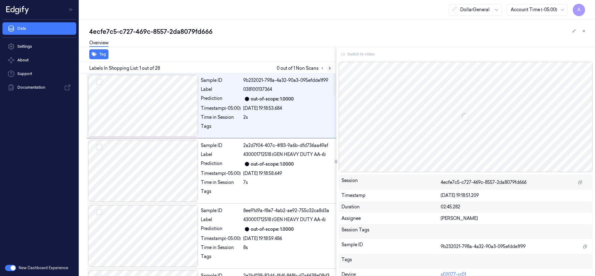
click at [330, 69] on icon at bounding box center [329, 68] width 4 height 4
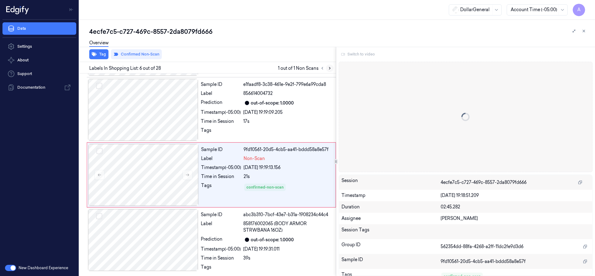
scroll to position [256, 0]
click at [171, 165] on div at bounding box center [143, 174] width 110 height 62
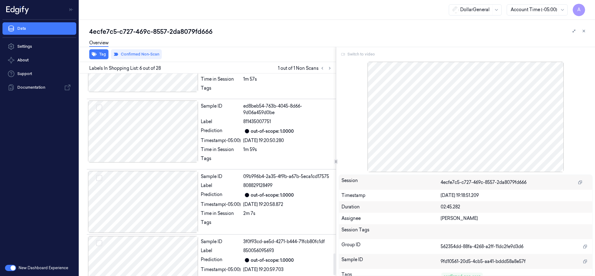
scroll to position [1684, 0]
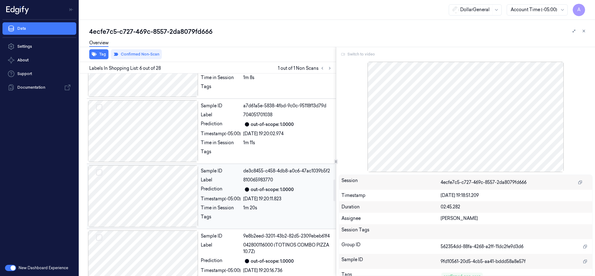
click at [161, 182] on div at bounding box center [143, 196] width 110 height 62
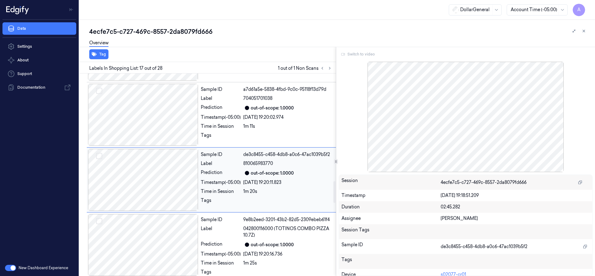
click at [161, 182] on div at bounding box center [143, 180] width 110 height 62
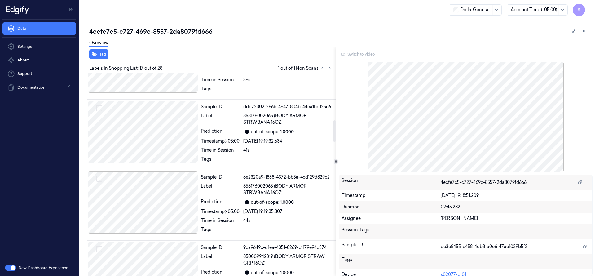
scroll to position [307, 0]
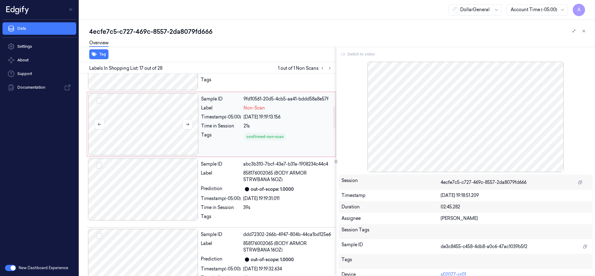
click at [156, 105] on div at bounding box center [143, 124] width 110 height 62
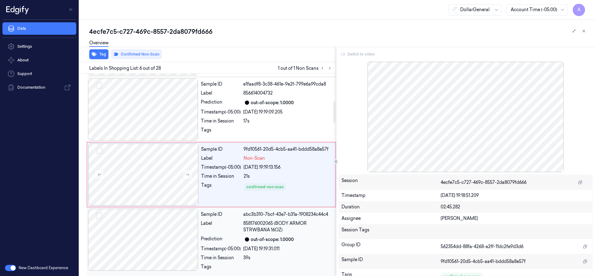
click at [157, 228] on div at bounding box center [143, 239] width 110 height 62
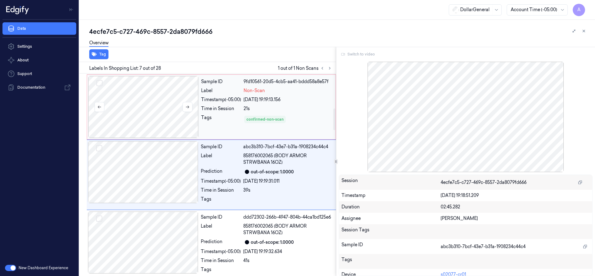
click at [159, 109] on div at bounding box center [143, 107] width 110 height 62
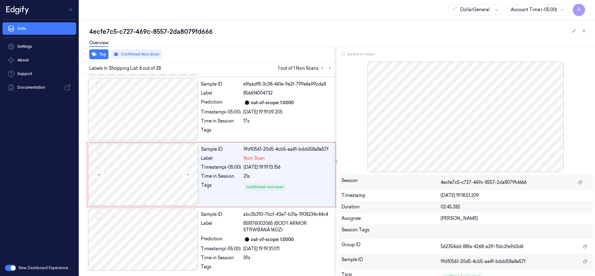
click at [584, 32] on icon at bounding box center [583, 31] width 4 height 4
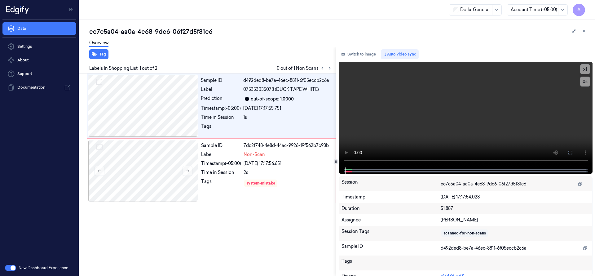
click at [156, 163] on div at bounding box center [143, 171] width 110 height 62
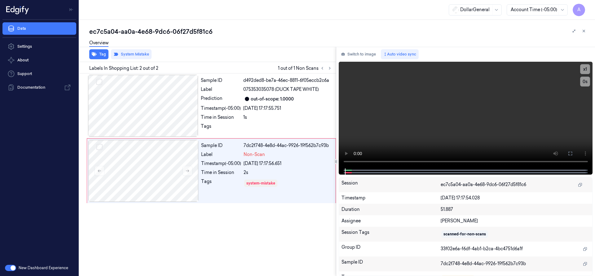
click at [156, 163] on div at bounding box center [143, 171] width 110 height 62
click at [155, 100] on div at bounding box center [143, 106] width 110 height 62
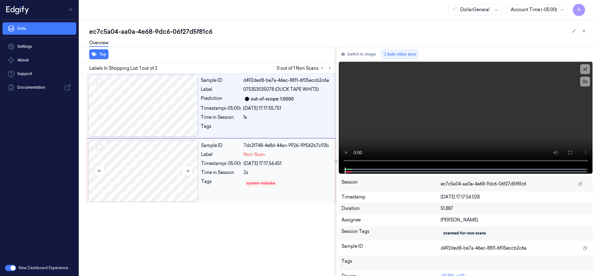
click at [166, 168] on div at bounding box center [143, 171] width 110 height 62
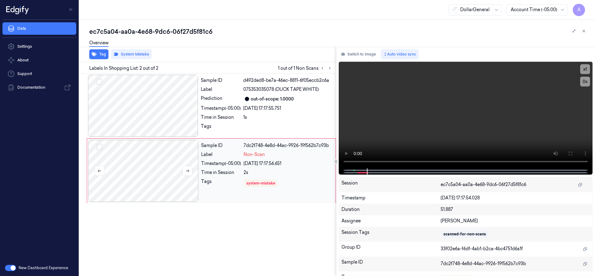
click at [146, 156] on div at bounding box center [143, 171] width 110 height 62
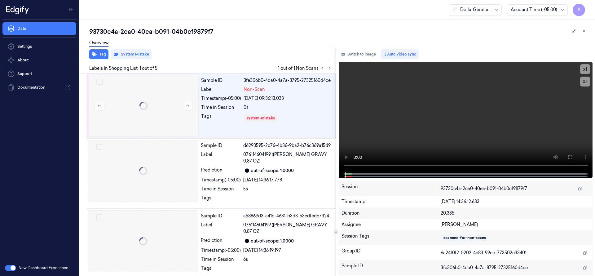
click at [164, 114] on div at bounding box center [143, 106] width 110 height 62
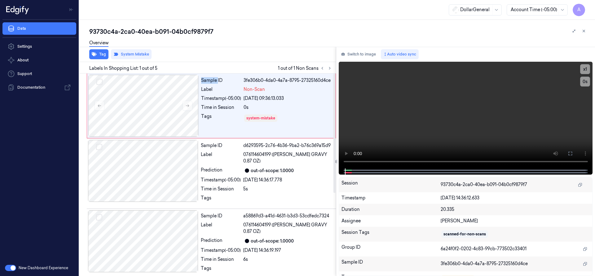
click at [164, 114] on div at bounding box center [143, 106] width 110 height 62
click at [148, 167] on div at bounding box center [143, 171] width 110 height 62
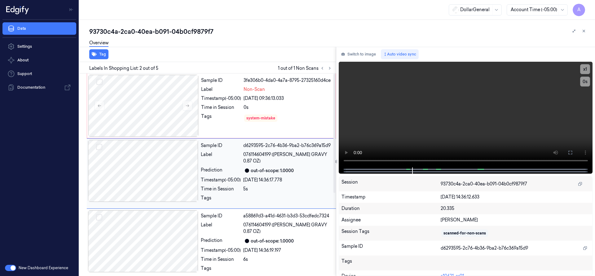
click at [148, 167] on div at bounding box center [143, 171] width 110 height 62
click at [142, 95] on div at bounding box center [143, 106] width 110 height 62
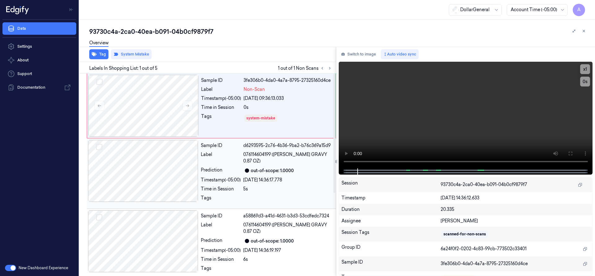
click at [140, 160] on div at bounding box center [143, 171] width 110 height 62
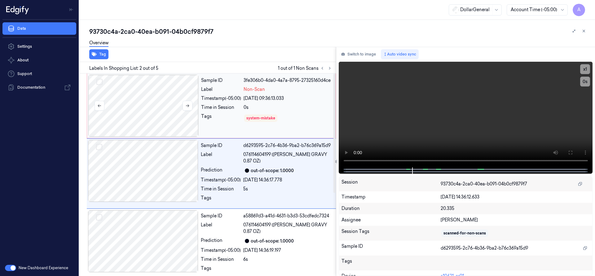
click at [131, 114] on div at bounding box center [143, 106] width 110 height 62
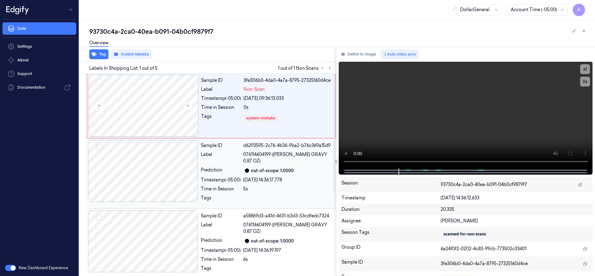
click at [147, 156] on div at bounding box center [143, 171] width 110 height 62
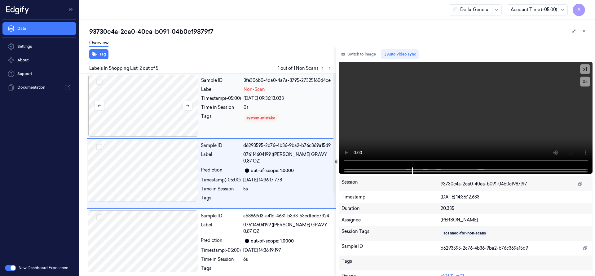
click at [147, 112] on div at bounding box center [143, 106] width 110 height 62
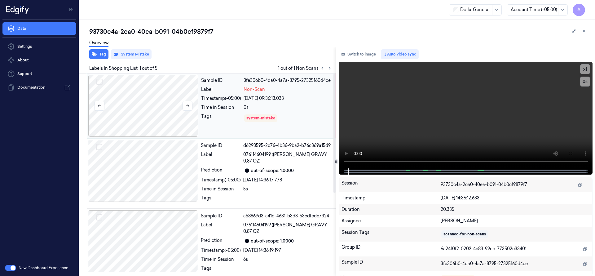
click at [147, 112] on div at bounding box center [143, 106] width 110 height 62
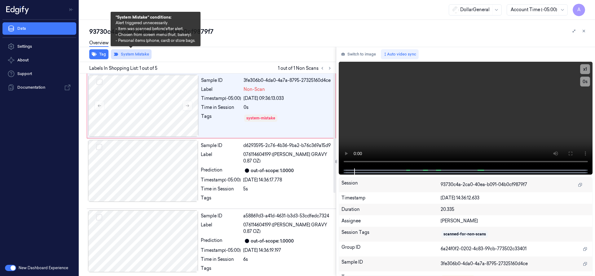
click at [137, 55] on button "System Mistake" at bounding box center [131, 54] width 41 height 10
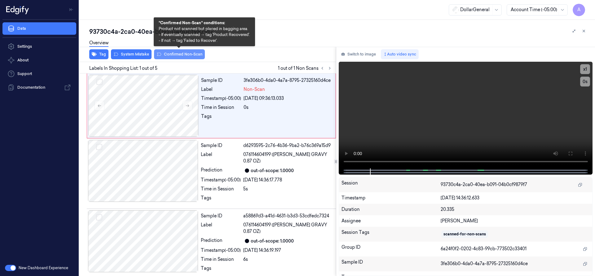
click at [181, 55] on button "Confirmed Non-Scan" at bounding box center [179, 54] width 51 height 10
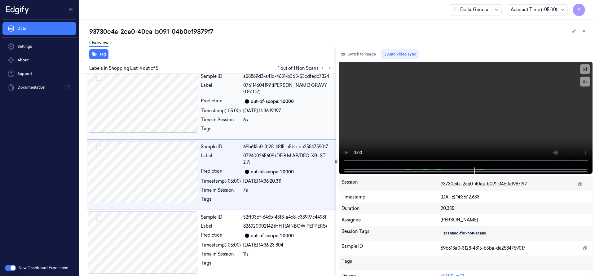
scroll to position [141, 0]
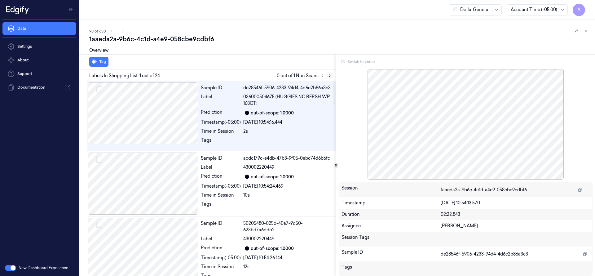
click at [329, 74] on icon at bounding box center [329, 75] width 4 height 4
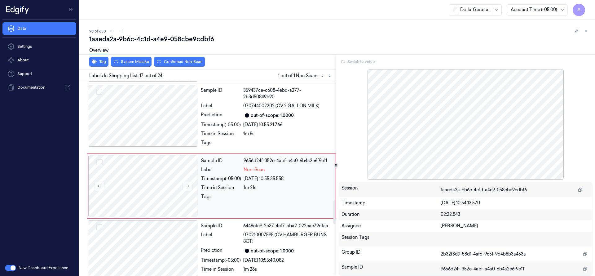
scroll to position [1013, 0]
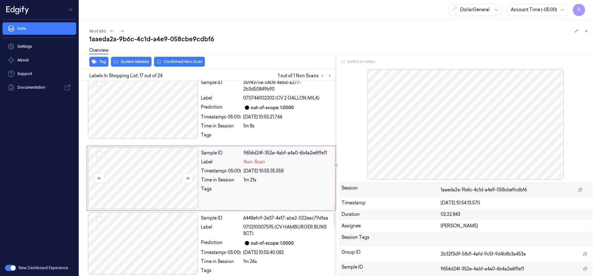
click at [156, 180] on div at bounding box center [143, 178] width 110 height 62
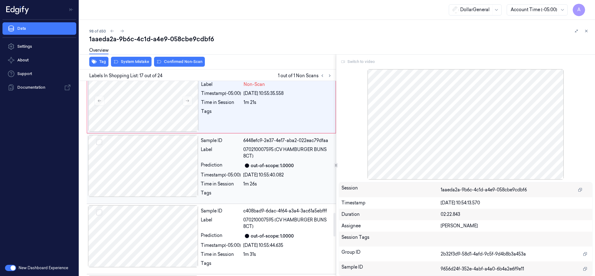
click at [155, 172] on div at bounding box center [143, 166] width 110 height 62
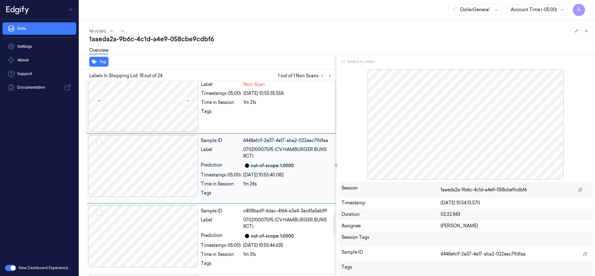
scroll to position [1080, 0]
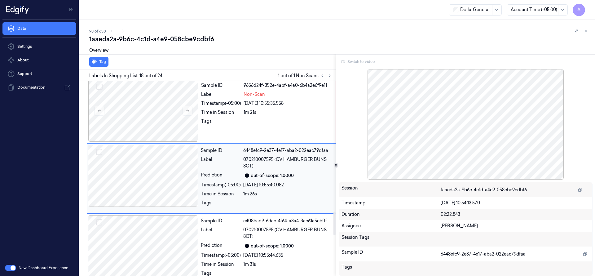
click at [160, 174] on div at bounding box center [143, 176] width 110 height 62
click at [157, 123] on div at bounding box center [143, 111] width 110 height 62
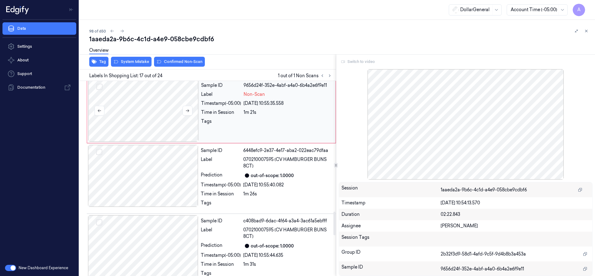
scroll to position [1013, 0]
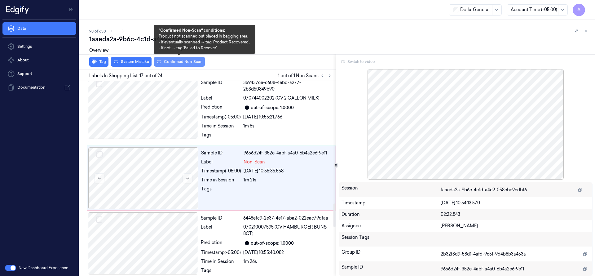
click at [173, 61] on button "Confirmed Non-Scan" at bounding box center [179, 62] width 51 height 10
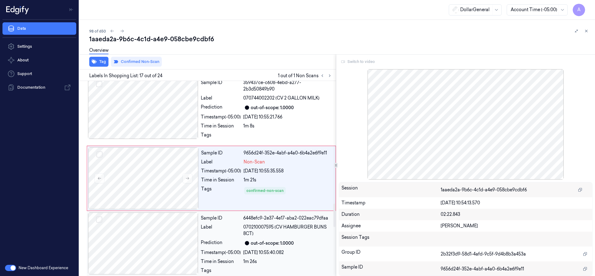
click at [164, 224] on div at bounding box center [143, 243] width 110 height 62
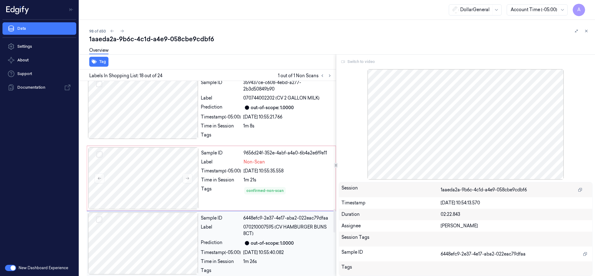
scroll to position [1080, 0]
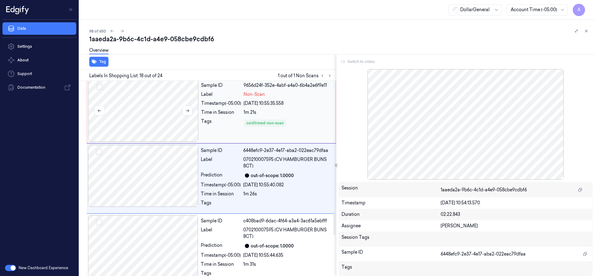
click at [156, 117] on div at bounding box center [143, 111] width 110 height 62
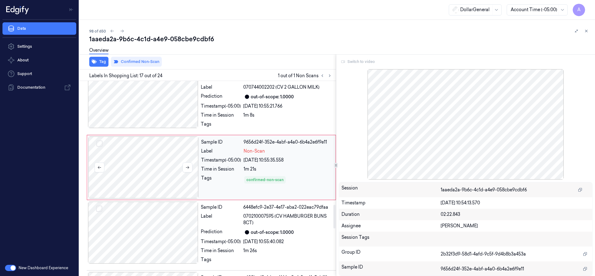
scroll to position [1013, 0]
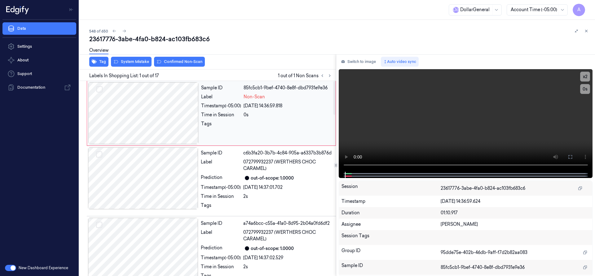
click at [107, 107] on div at bounding box center [143, 113] width 110 height 62
click at [123, 112] on div at bounding box center [143, 113] width 110 height 62
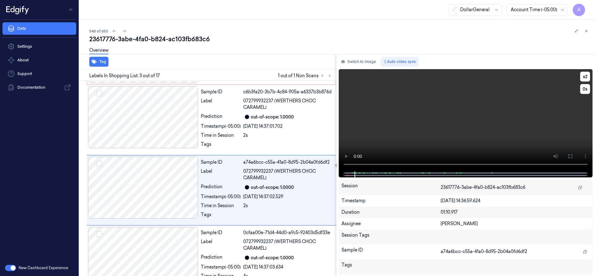
scroll to position [73, 0]
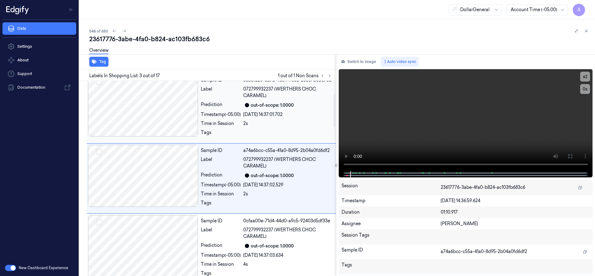
click at [130, 104] on div at bounding box center [143, 105] width 110 height 62
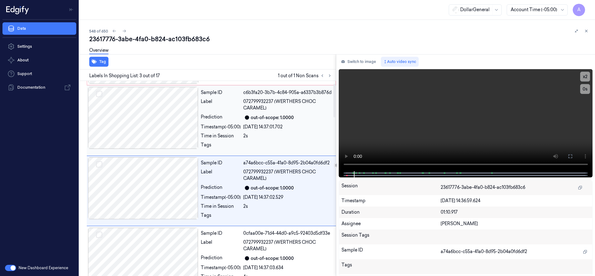
click at [139, 122] on div at bounding box center [143, 118] width 110 height 62
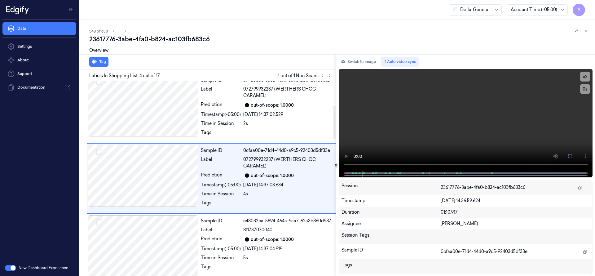
scroll to position [0, 0]
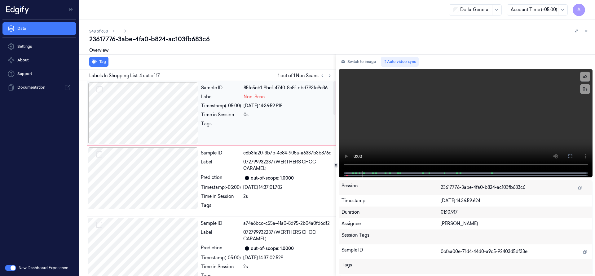
click at [159, 100] on div at bounding box center [143, 113] width 110 height 62
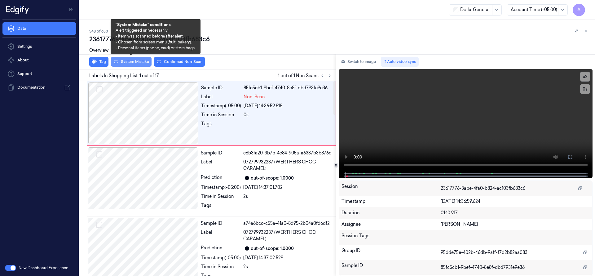
click at [126, 62] on button "System Mistake" at bounding box center [131, 62] width 41 height 10
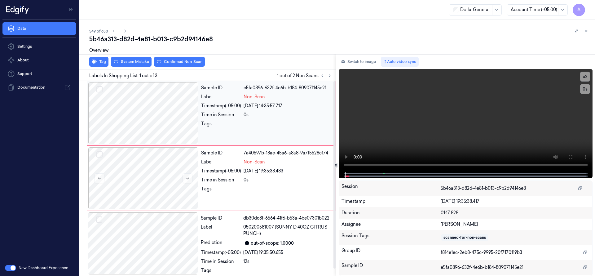
click at [159, 113] on div at bounding box center [143, 113] width 110 height 62
click at [150, 170] on div at bounding box center [143, 178] width 110 height 62
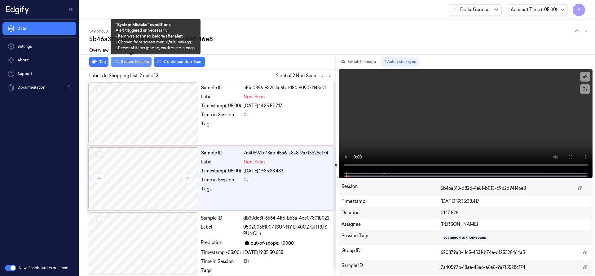
click at [136, 62] on button "System Mistake" at bounding box center [131, 62] width 41 height 10
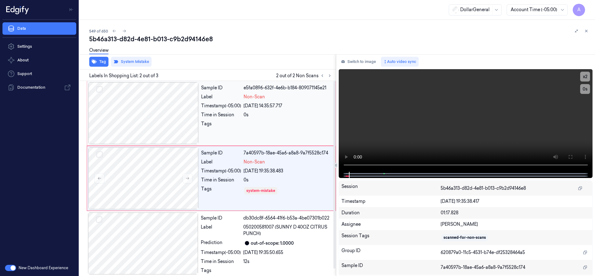
click at [161, 113] on div at bounding box center [143, 113] width 110 height 62
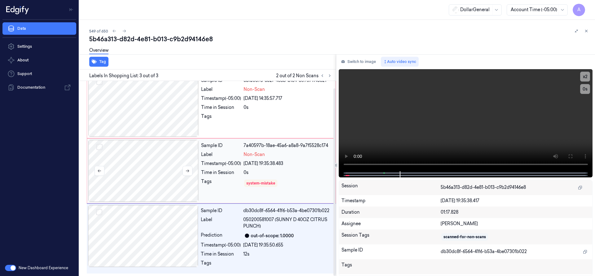
click at [179, 166] on div at bounding box center [143, 171] width 110 height 62
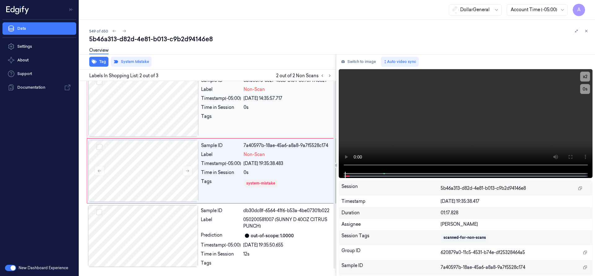
scroll to position [0, 0]
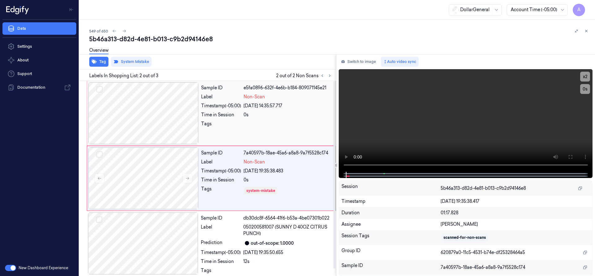
click at [162, 106] on div at bounding box center [143, 113] width 110 height 62
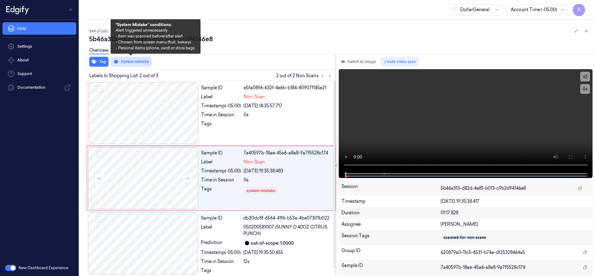
click at [139, 62] on button "System Mistake" at bounding box center [131, 62] width 41 height 10
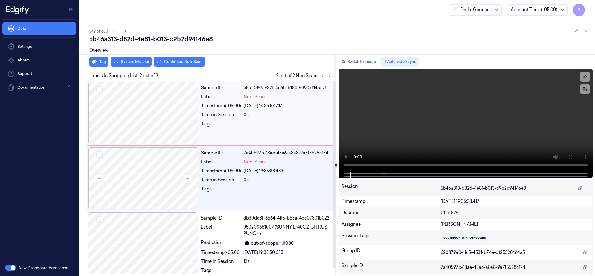
click at [155, 111] on div at bounding box center [143, 113] width 110 height 62
click at [103, 88] on div at bounding box center [143, 113] width 110 height 62
click at [102, 90] on button "Select row" at bounding box center [99, 89] width 6 height 6
click at [100, 156] on button "Select row" at bounding box center [99, 154] width 6 height 6
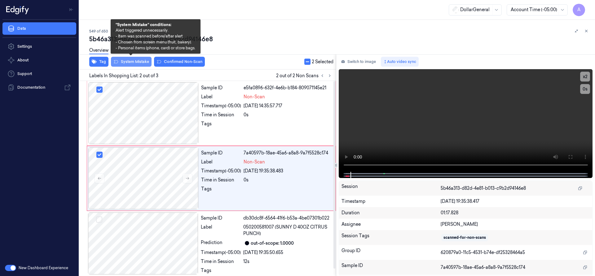
click at [141, 63] on button "System Mistake" at bounding box center [131, 62] width 41 height 10
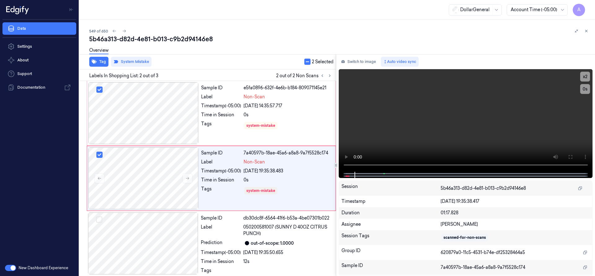
click at [285, 33] on div "549 of 650" at bounding box center [339, 30] width 501 height 7
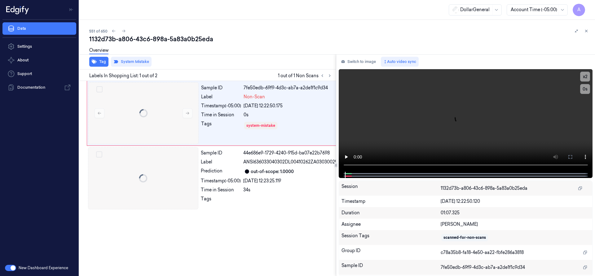
scroll to position [0, 10]
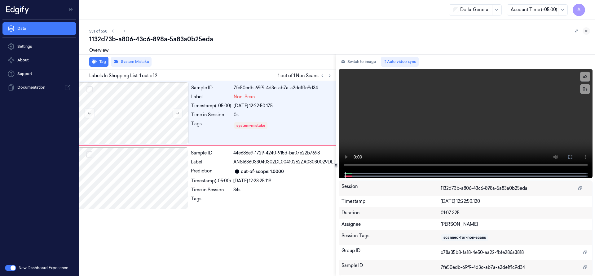
click at [588, 31] on icon at bounding box center [586, 31] width 4 height 4
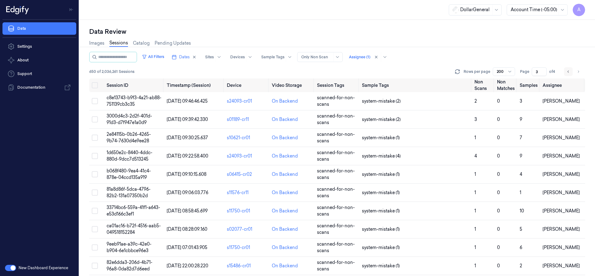
click at [571, 73] on button "Go to previous page" at bounding box center [568, 71] width 9 height 9
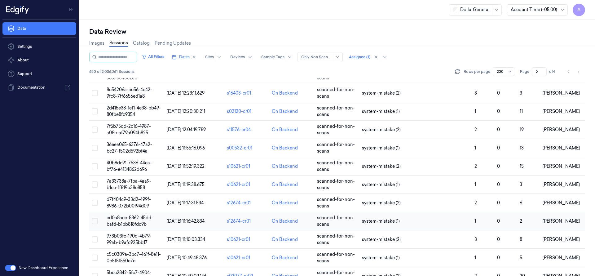
scroll to position [3476, 0]
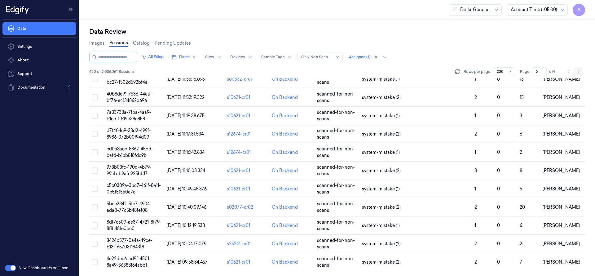
click at [578, 71] on icon "Go to next page" at bounding box center [578, 71] width 4 height 5
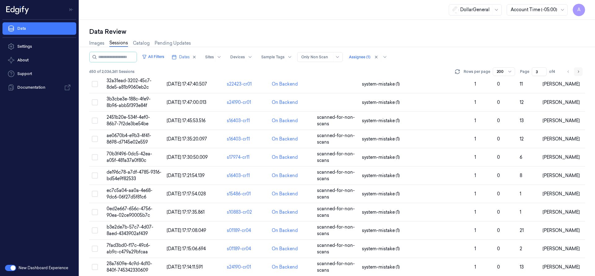
click at [578, 71] on icon "Go to next page" at bounding box center [578, 71] width 4 height 5
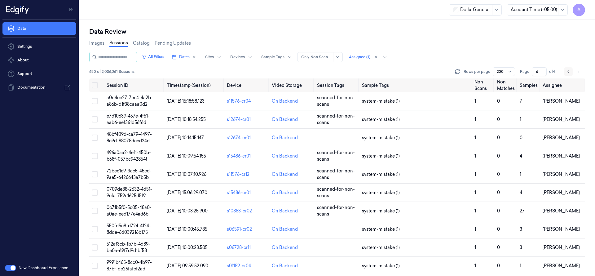
click at [571, 70] on button "Go to previous page" at bounding box center [568, 71] width 9 height 9
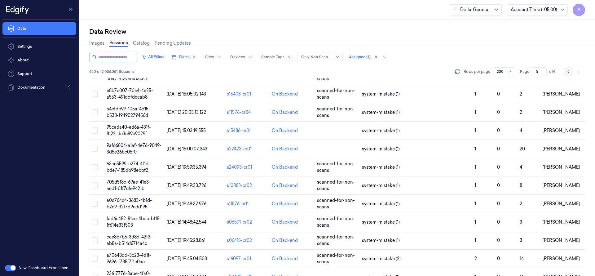
click at [571, 70] on button "Go to previous page" at bounding box center [568, 71] width 9 height 9
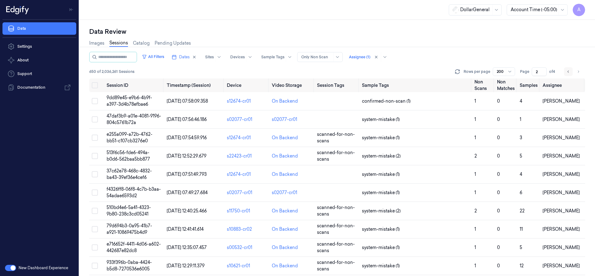
click at [568, 72] on icon "Go to previous page" at bounding box center [568, 71] width 4 height 5
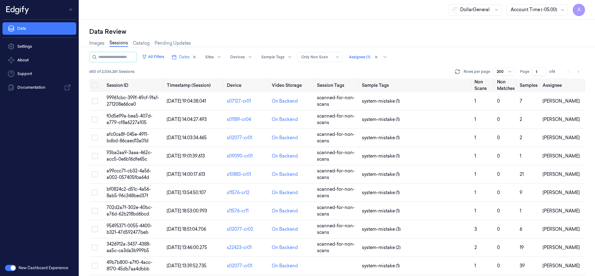
click at [567, 71] on li "pagination" at bounding box center [568, 71] width 9 height 9
click at [576, 71] on button "Go to next page" at bounding box center [578, 71] width 9 height 9
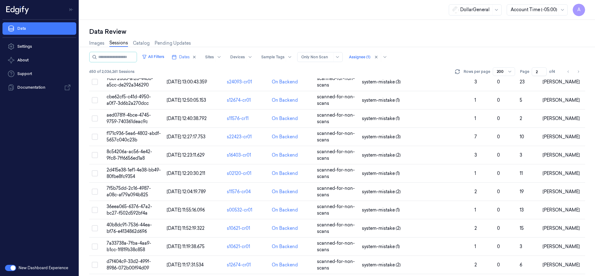
scroll to position [3476, 0]
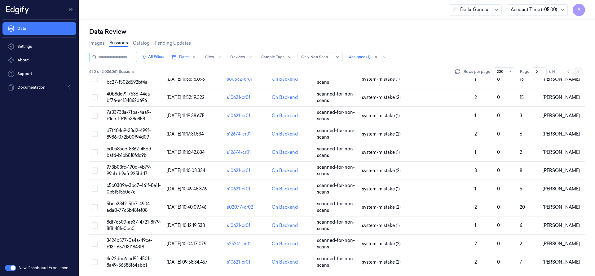
click at [578, 71] on icon "Go to next page" at bounding box center [578, 71] width 4 height 5
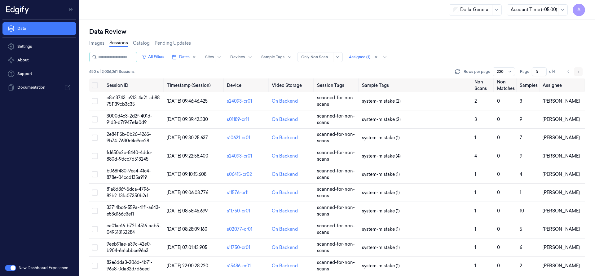
click at [581, 73] on button "Go to next page" at bounding box center [578, 71] width 9 height 9
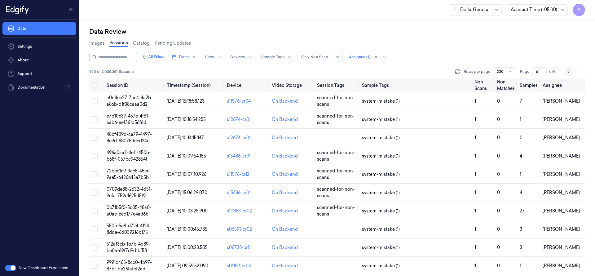
click at [571, 72] on button "Go to previous page" at bounding box center [568, 71] width 9 height 9
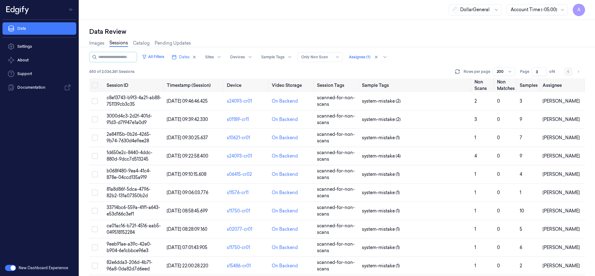
click at [566, 70] on button "Go to previous page" at bounding box center [568, 71] width 9 height 9
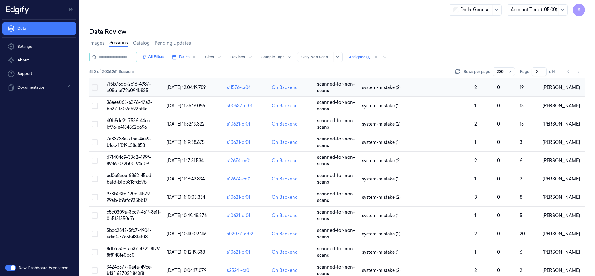
scroll to position [3476, 0]
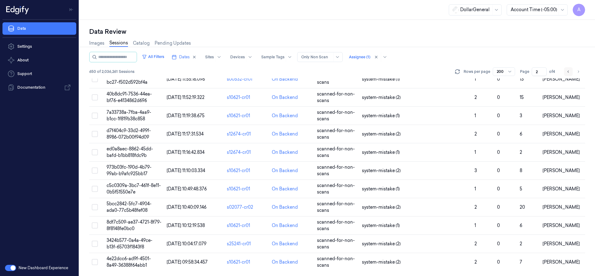
click at [567, 70] on icon "Go to previous page" at bounding box center [568, 71] width 4 height 5
type input "1"
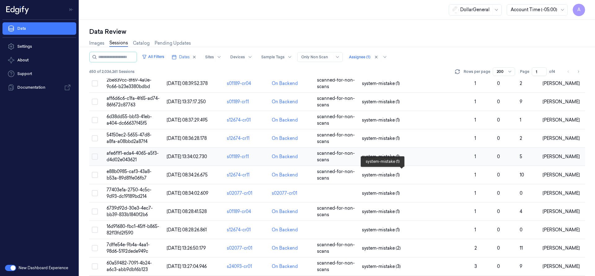
scroll to position [3476, 0]
